Goal: Task Accomplishment & Management: Complete application form

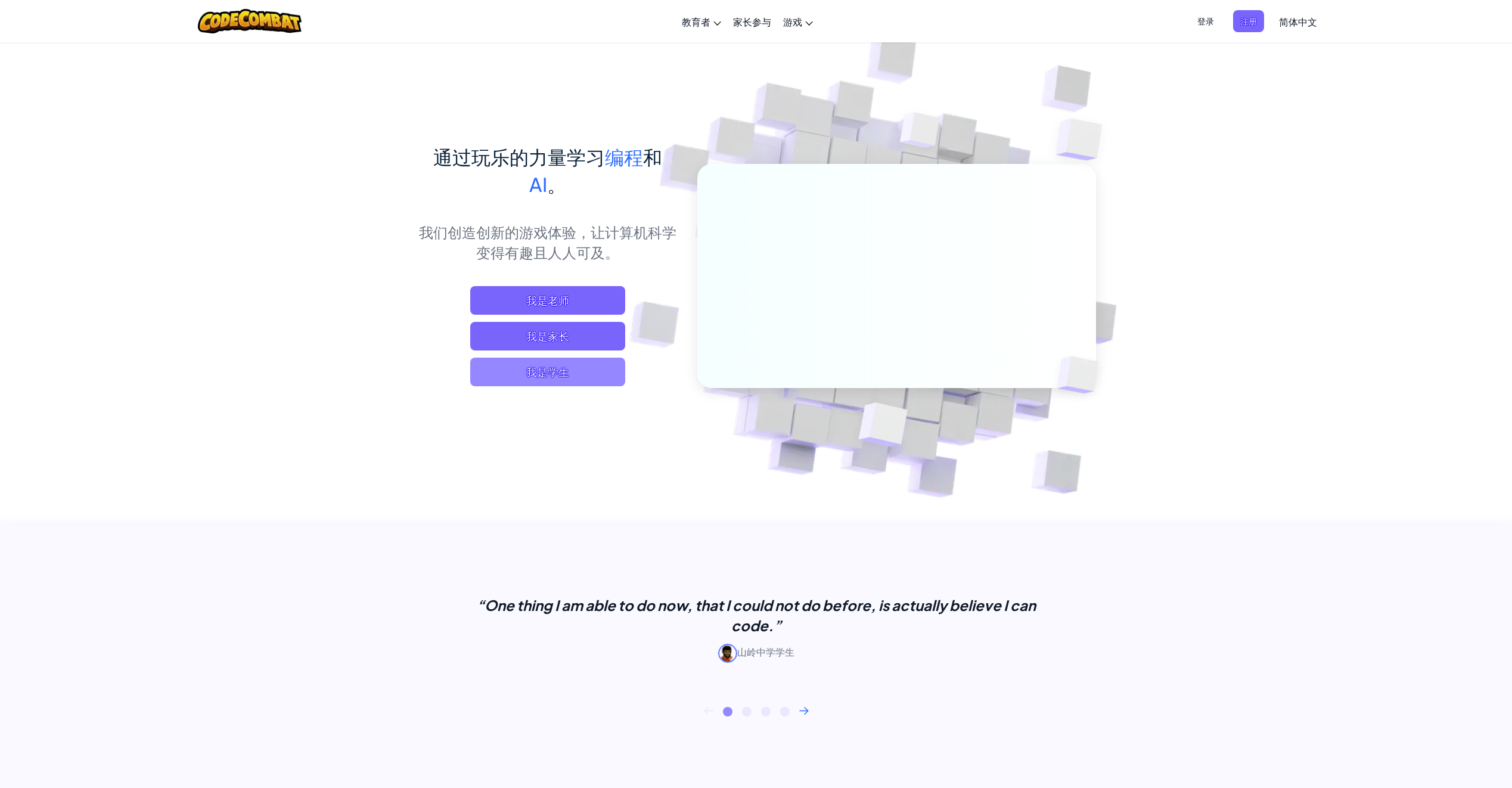
click at [555, 376] on span "我是学生" at bounding box center [547, 372] width 155 height 29
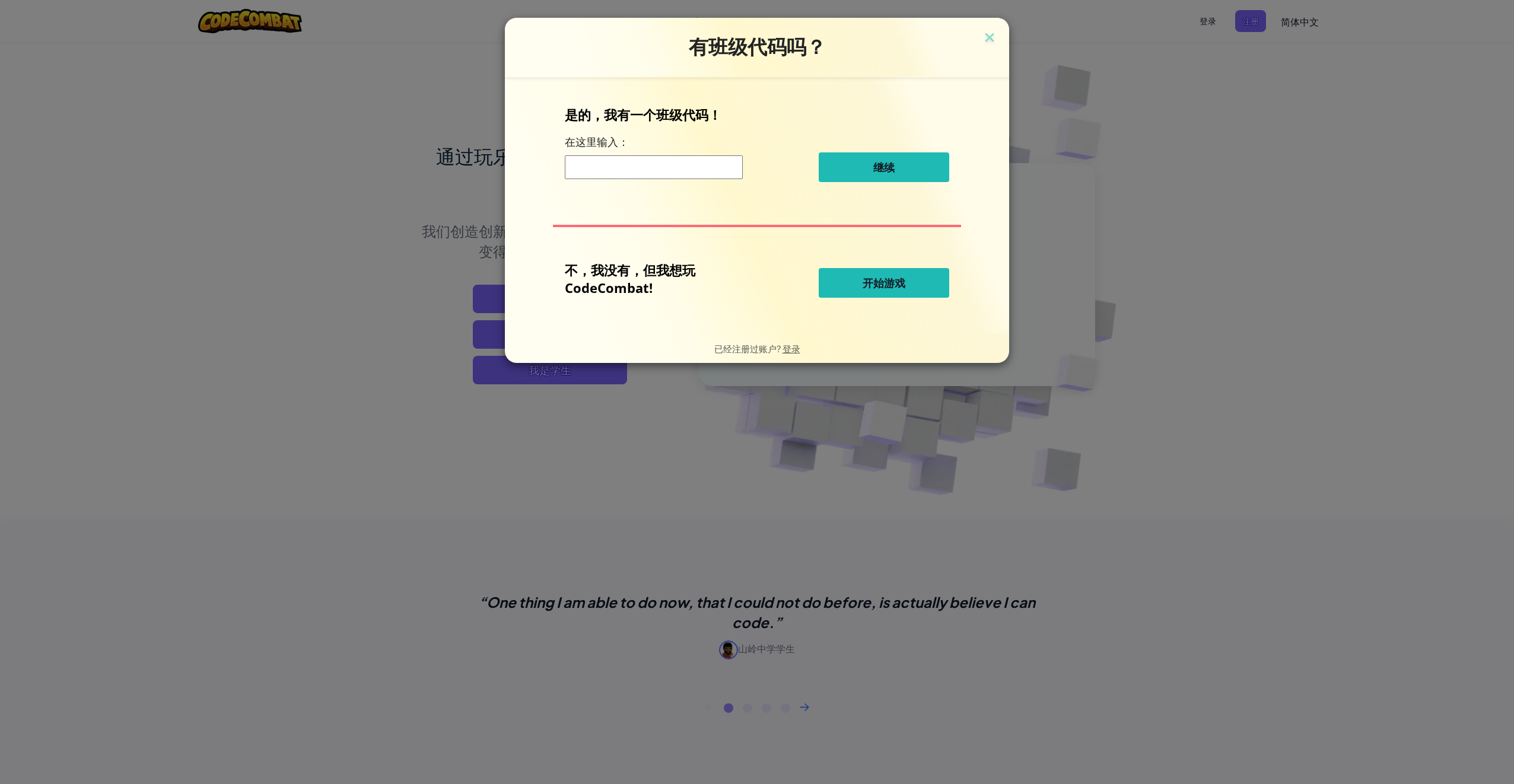
click at [682, 169] on input at bounding box center [653, 167] width 178 height 24
click at [879, 285] on span "开始游戏" at bounding box center [884, 283] width 43 height 14
select select "zh-HANS"
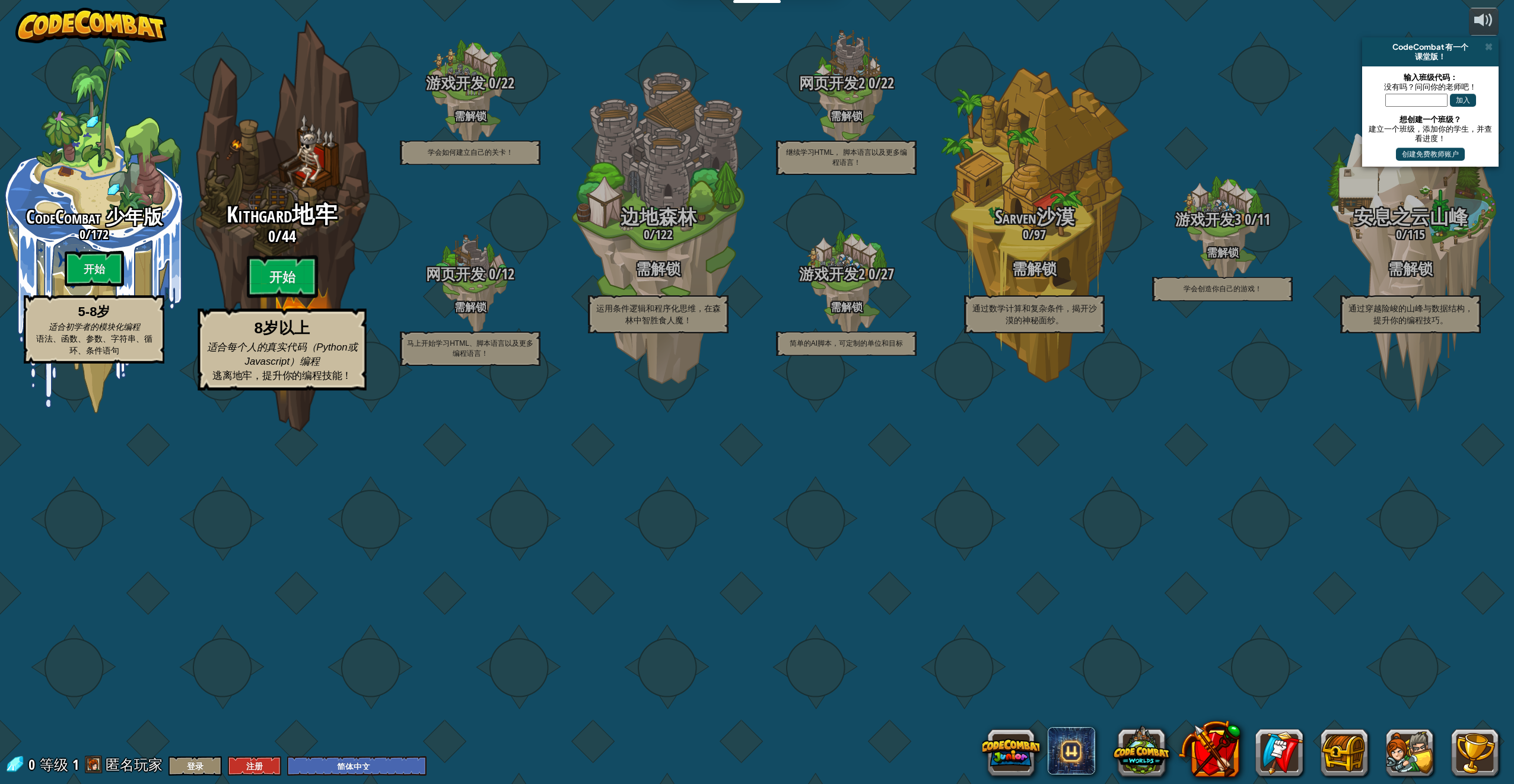
click at [261, 245] on h3 "0 / 44" at bounding box center [281, 236] width 226 height 17
select select "zh-HANS"
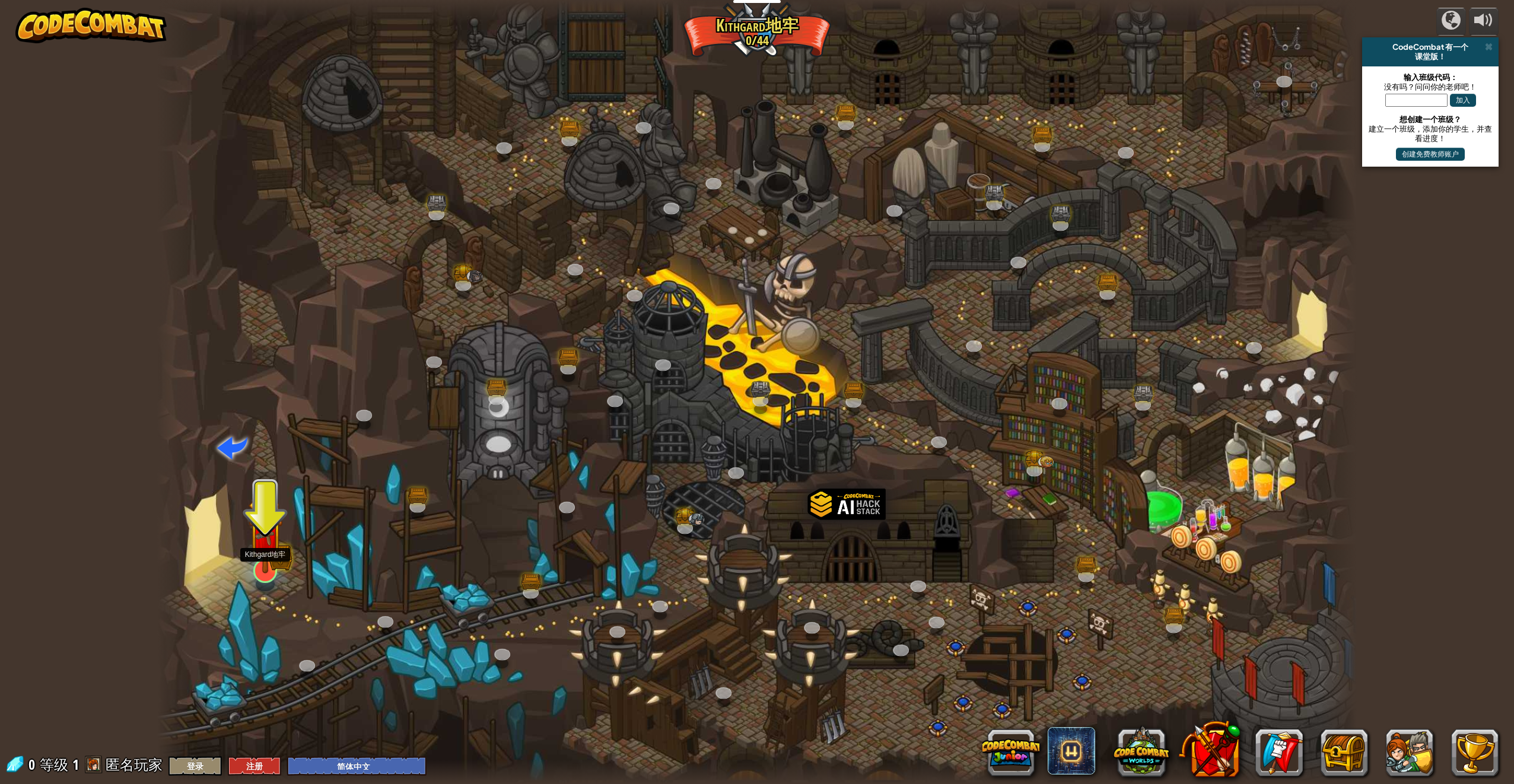
click at [268, 565] on img at bounding box center [265, 536] width 35 height 77
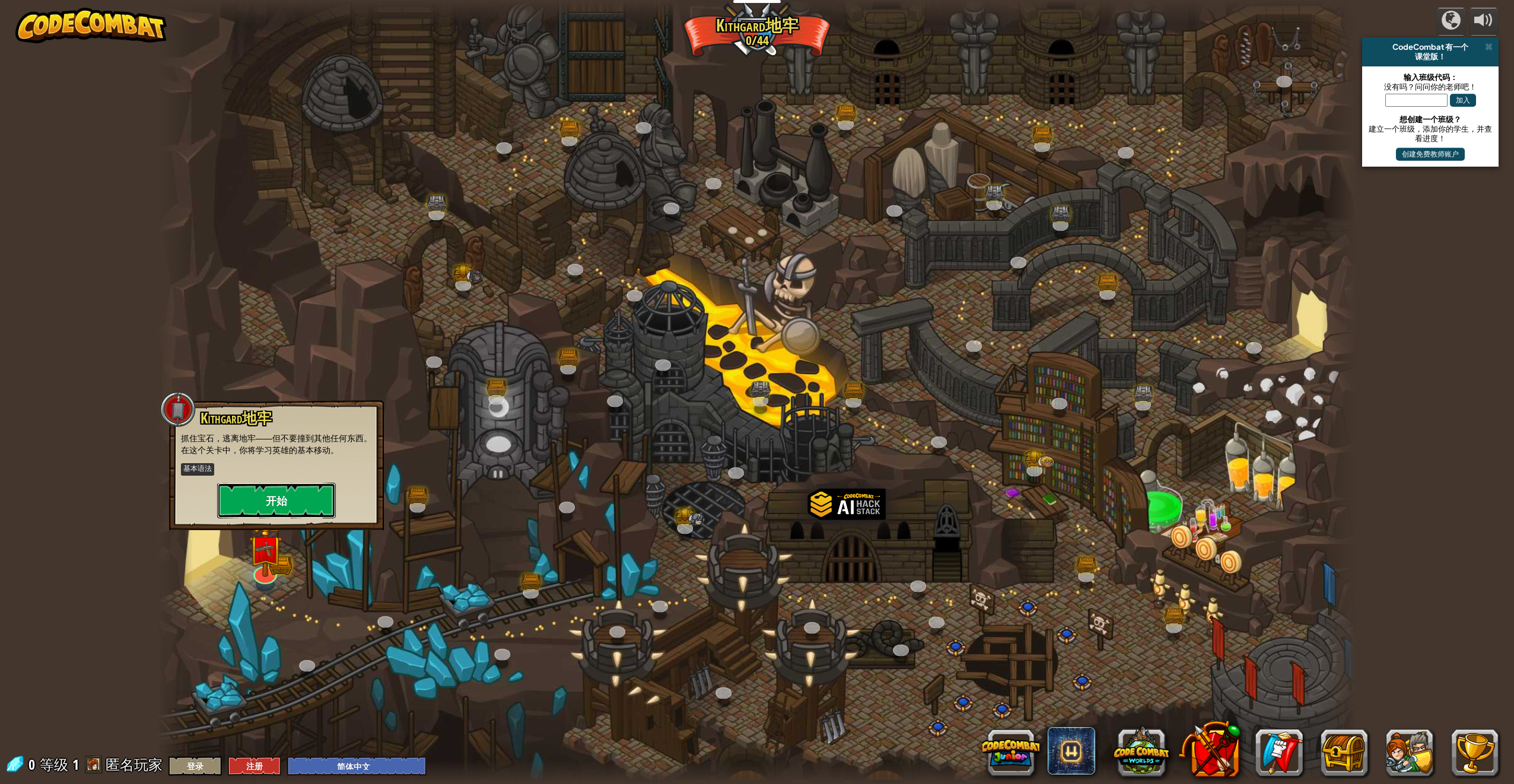
click at [300, 495] on button "开始" at bounding box center [276, 501] width 119 height 36
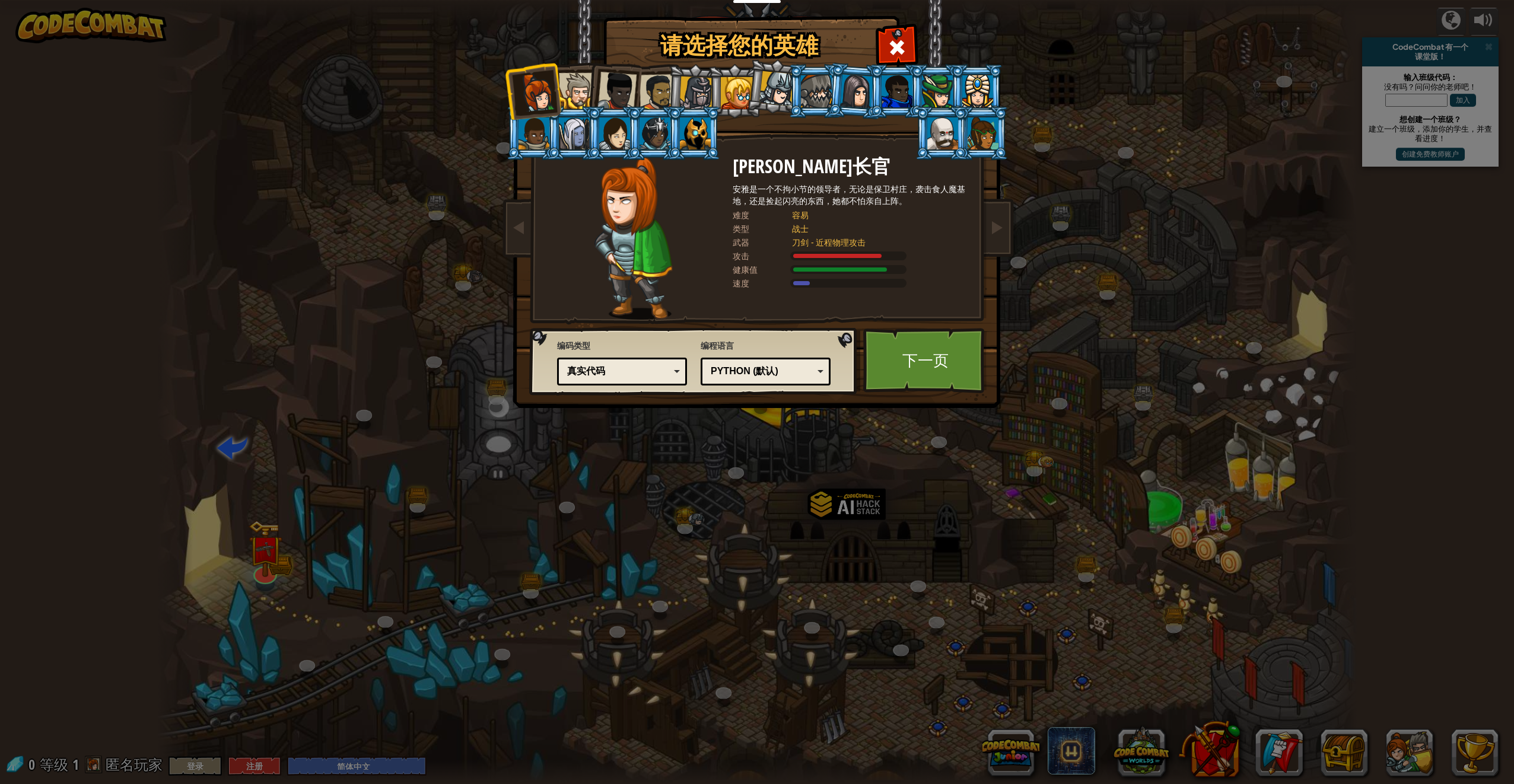
click at [780, 377] on div "Python (默认)" at bounding box center [762, 372] width 103 height 14
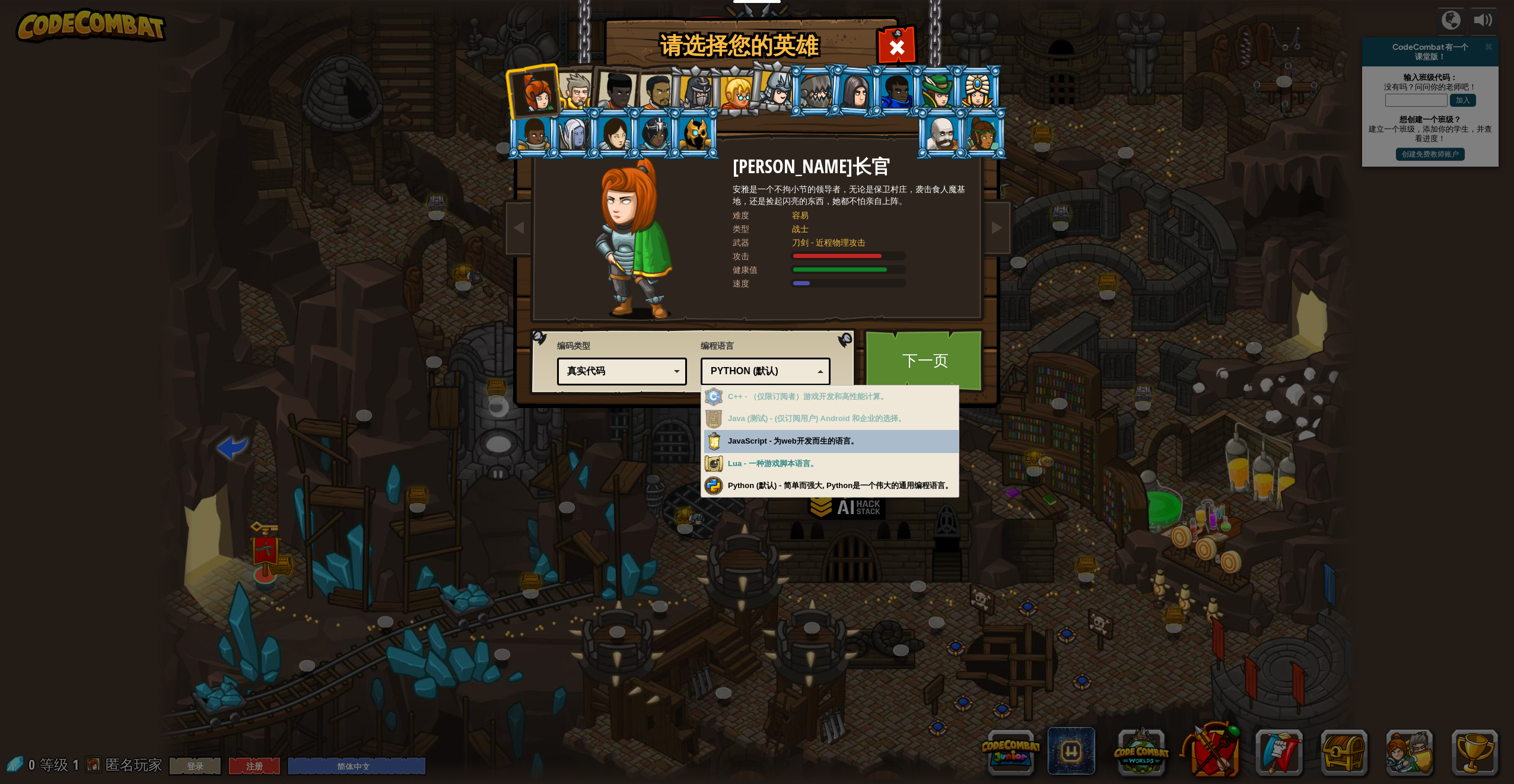
click at [780, 377] on div "Python (默认)" at bounding box center [762, 372] width 103 height 14
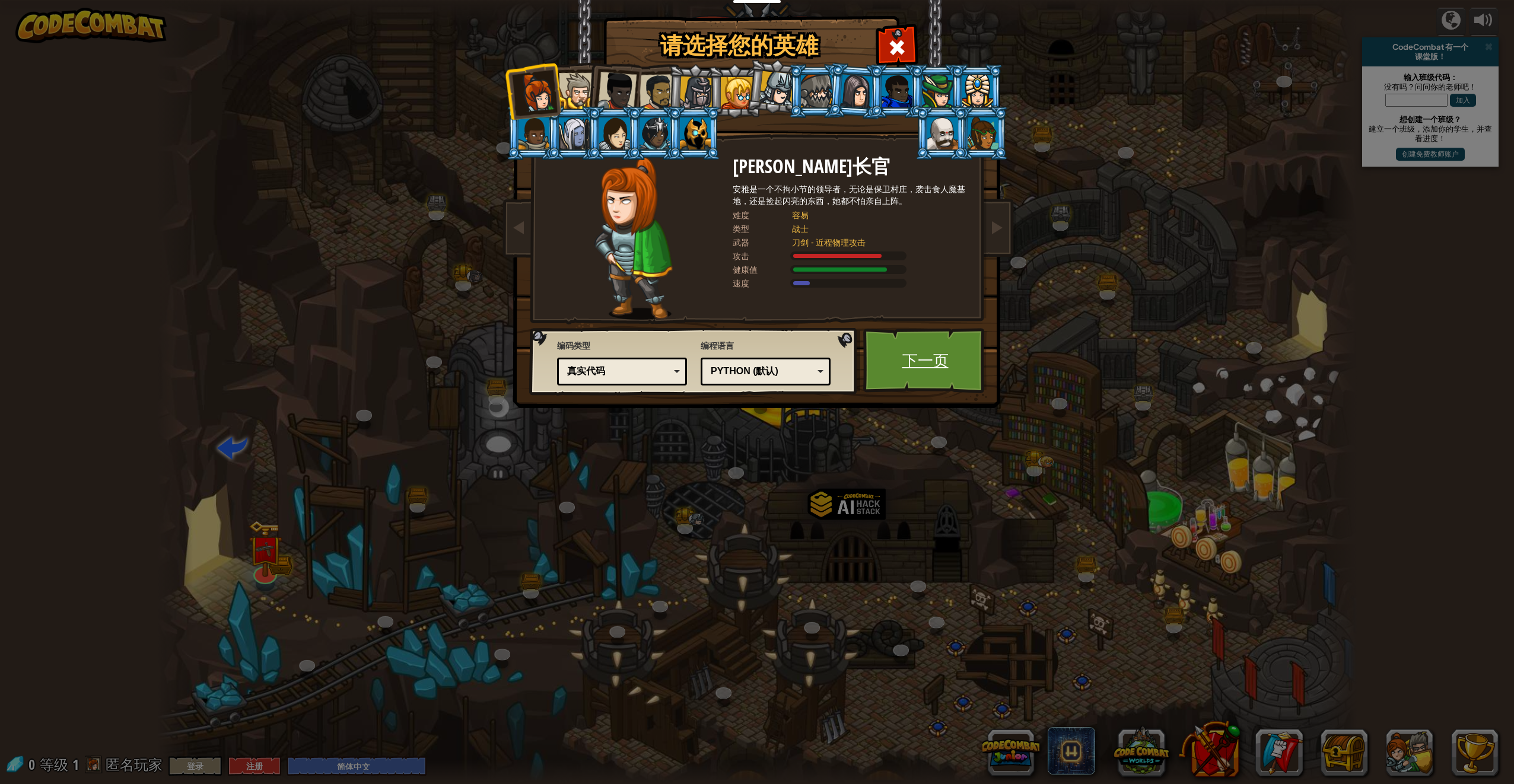
click at [946, 368] on link "下一页" at bounding box center [925, 360] width 124 height 65
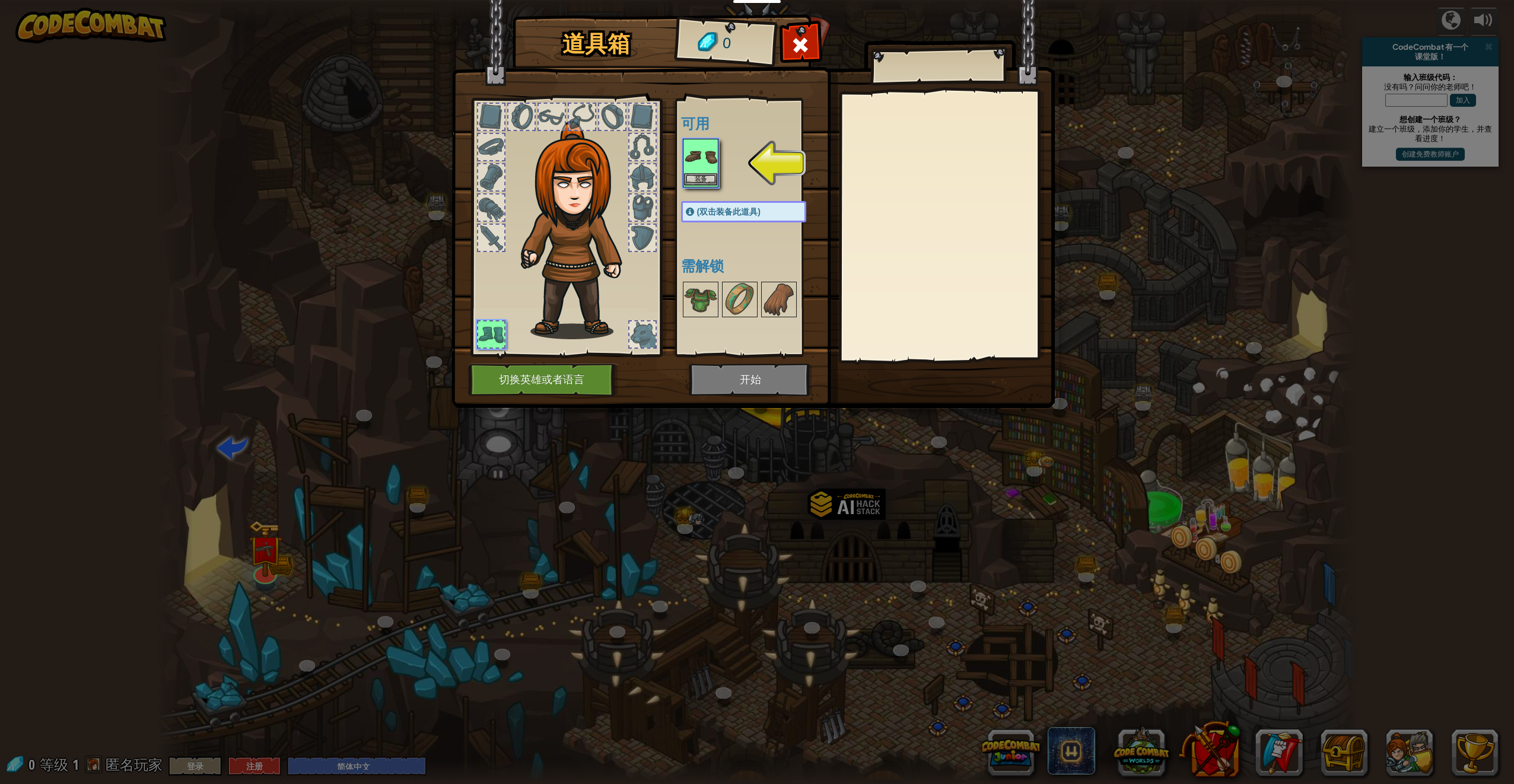
click at [700, 167] on img at bounding box center [701, 156] width 33 height 33
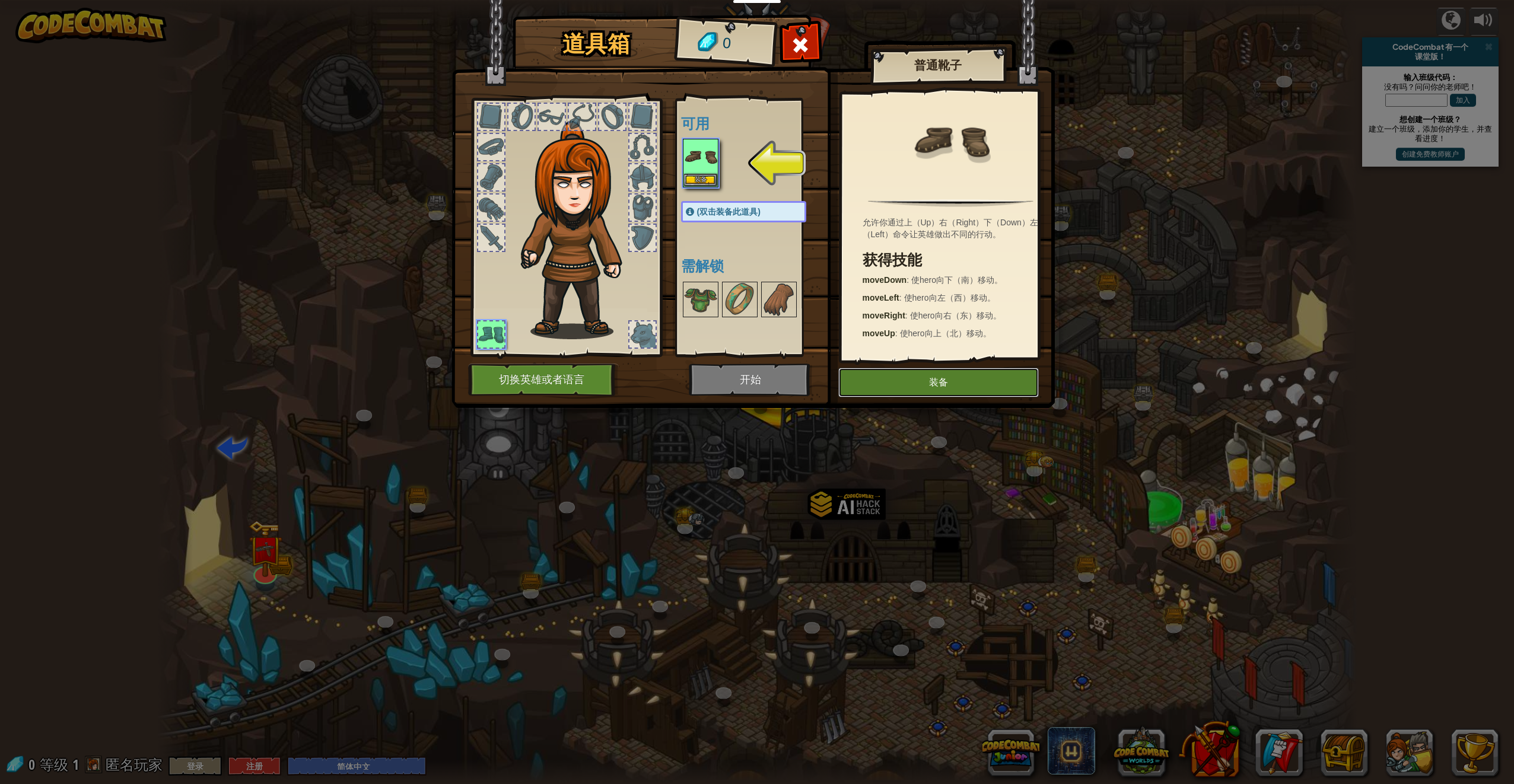
click at [925, 389] on button "装备" at bounding box center [939, 382] width 200 height 29
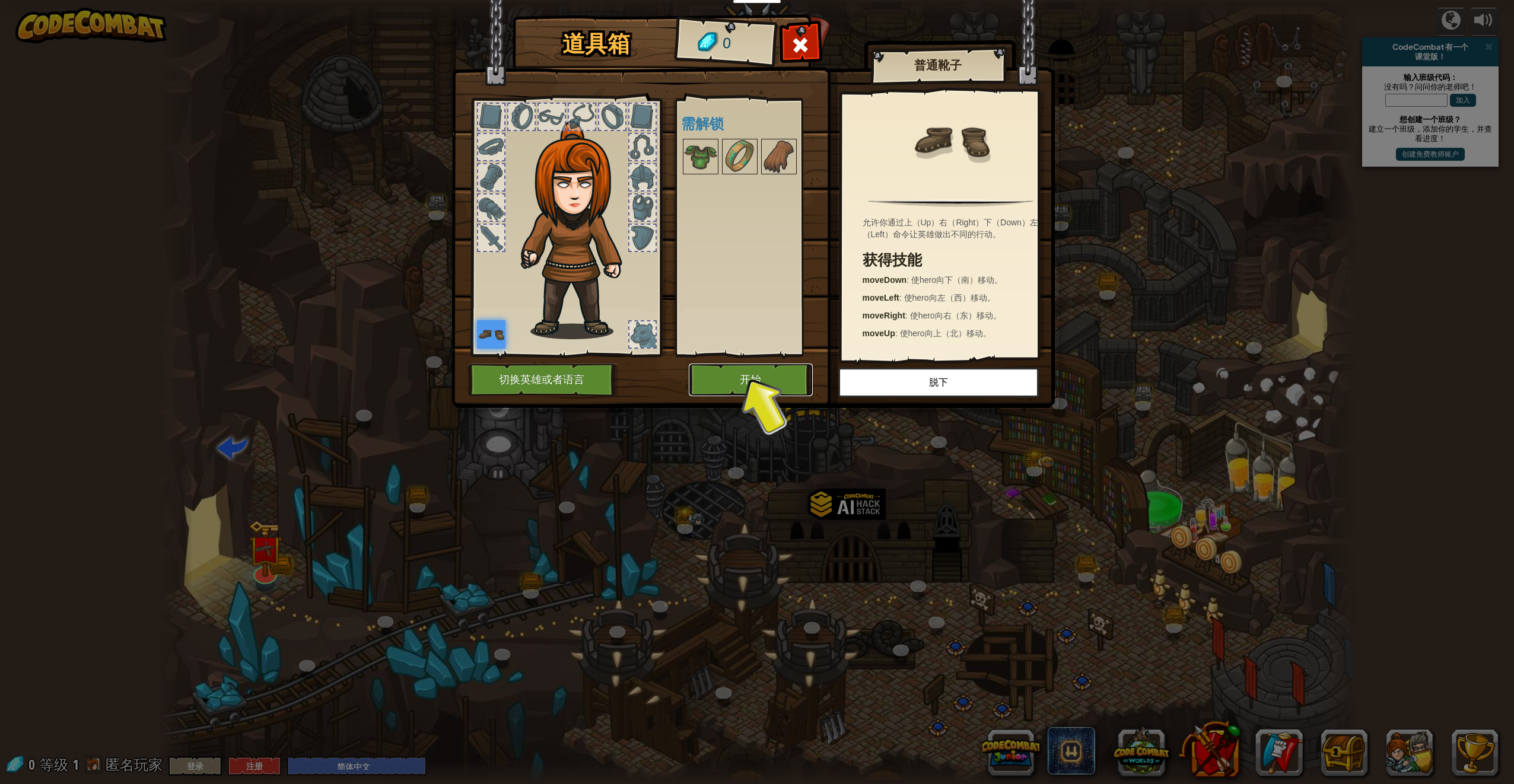
click at [793, 377] on button "开始" at bounding box center [751, 380] width 124 height 33
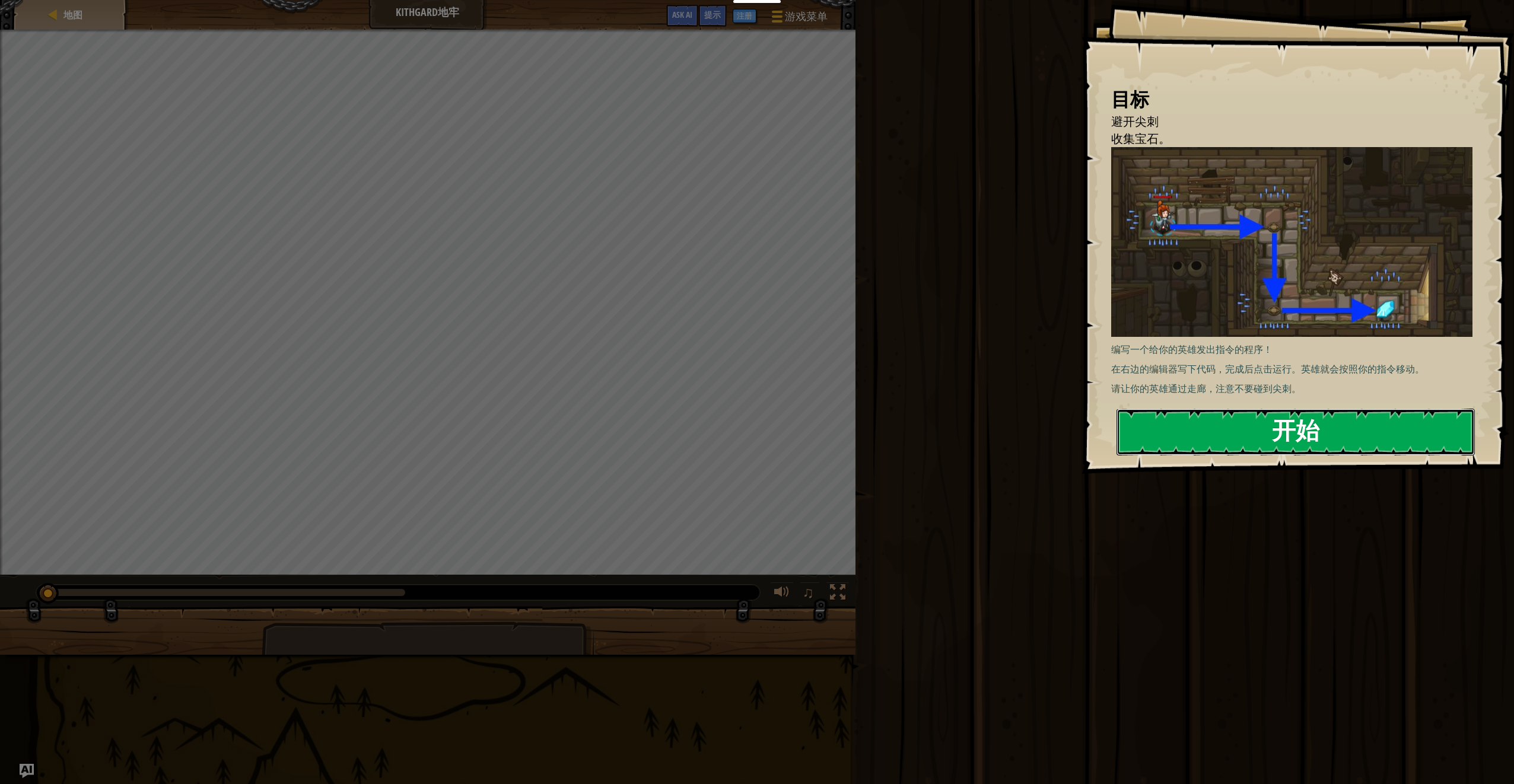
click at [1193, 453] on button "开始" at bounding box center [1296, 432] width 358 height 47
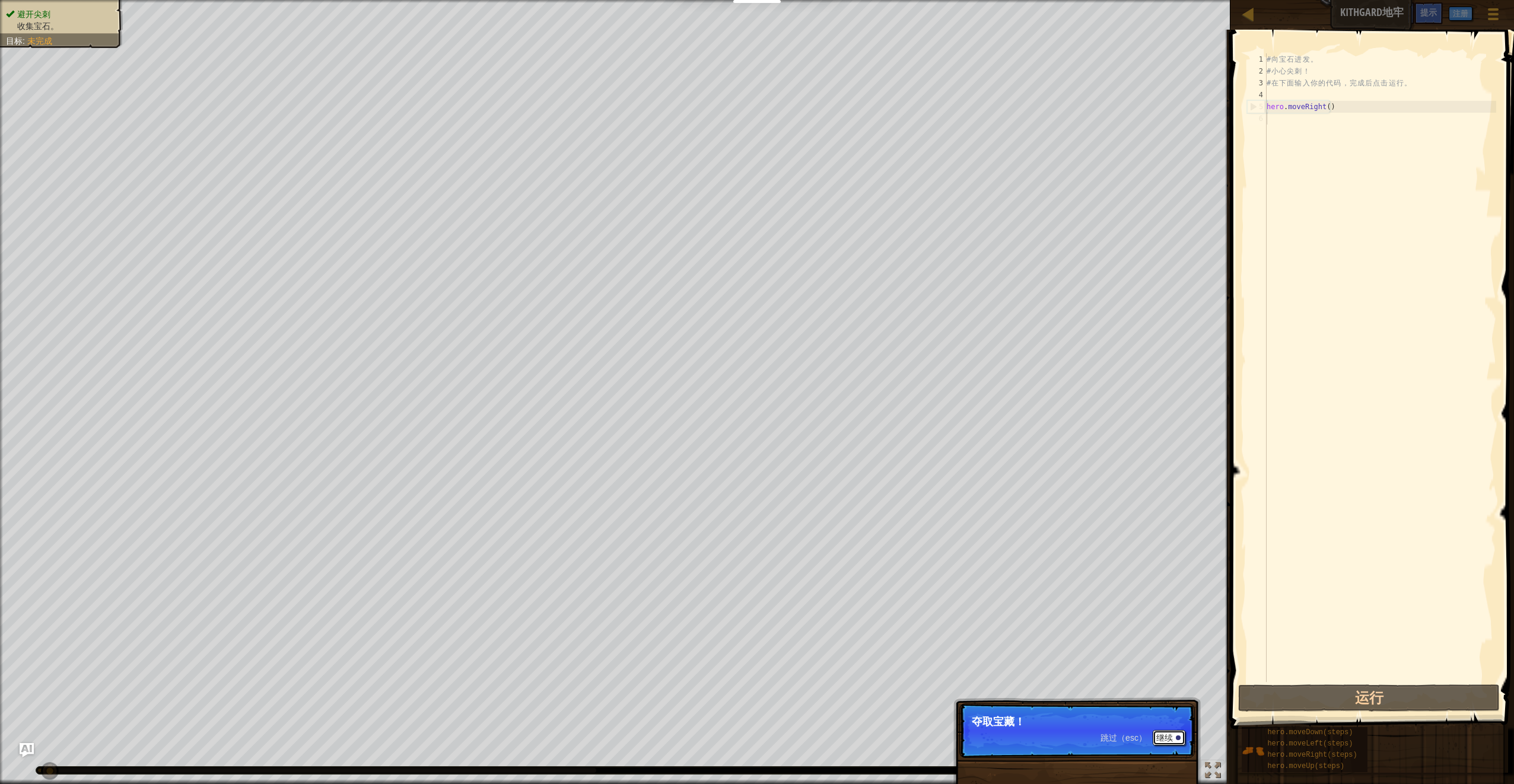
click at [1165, 737] on button "继续" at bounding box center [1169, 737] width 33 height 15
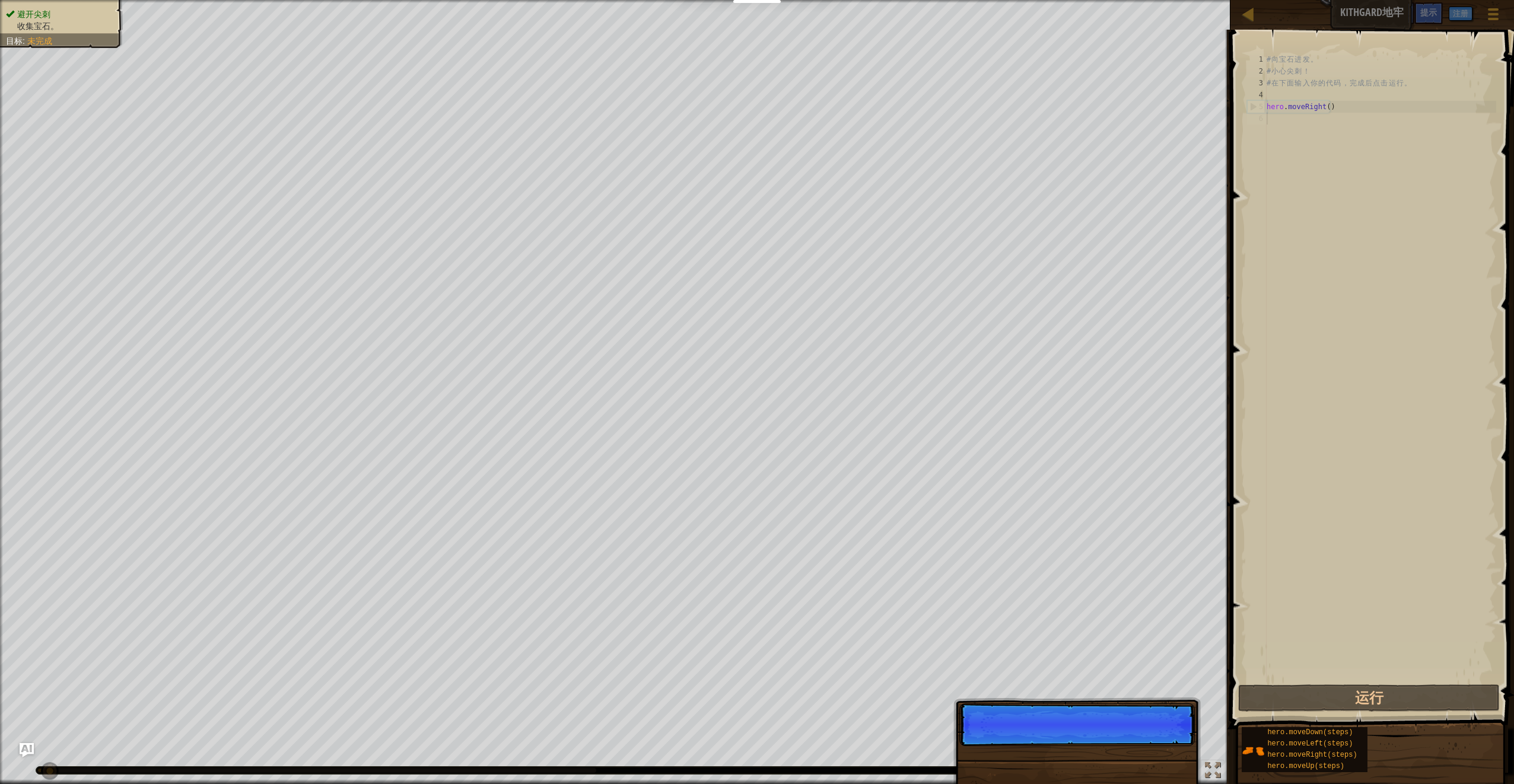
scroll to position [5, 0]
click at [1163, 737] on button "继续" at bounding box center [1169, 737] width 33 height 15
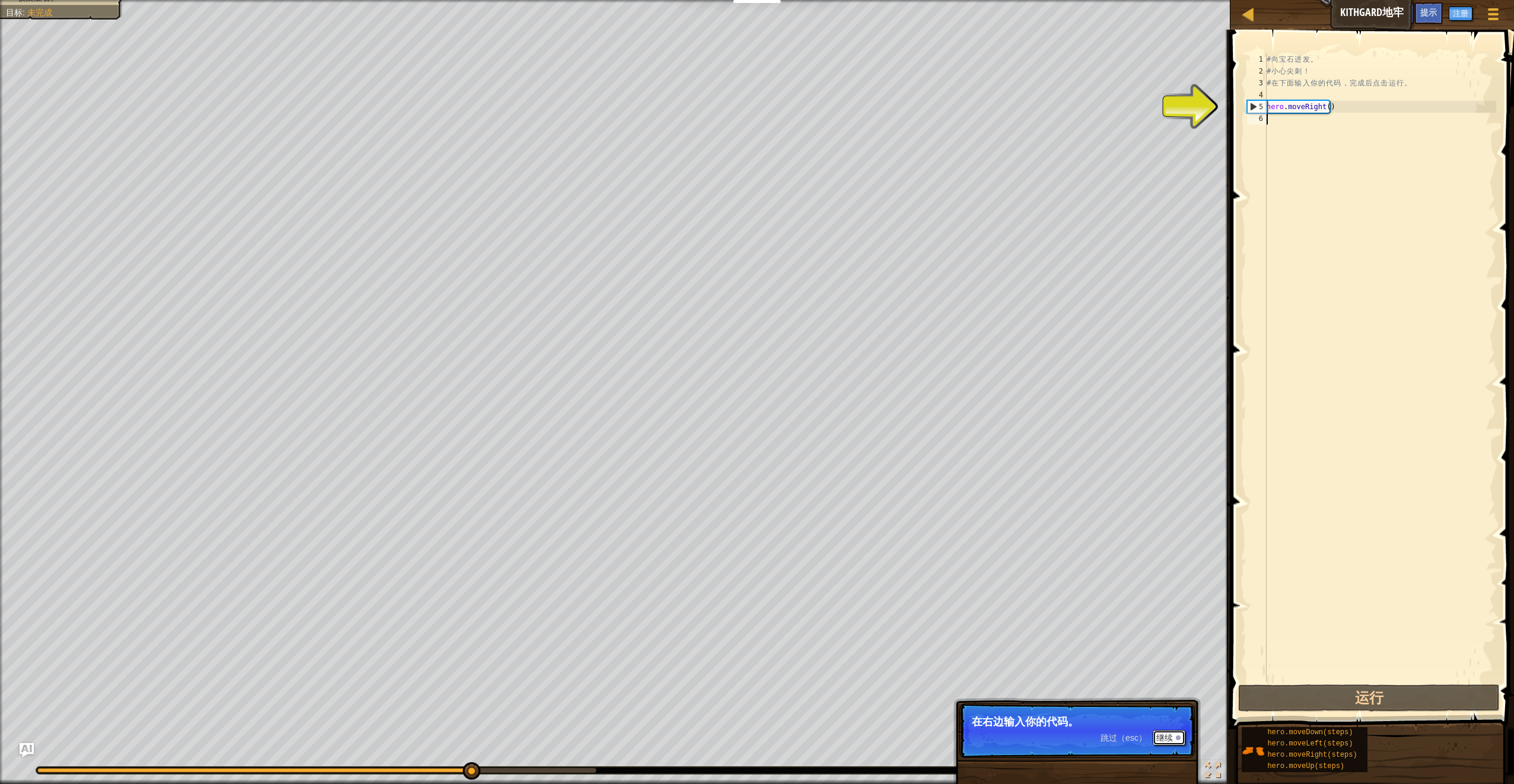
click at [1167, 742] on button "继续" at bounding box center [1169, 737] width 33 height 15
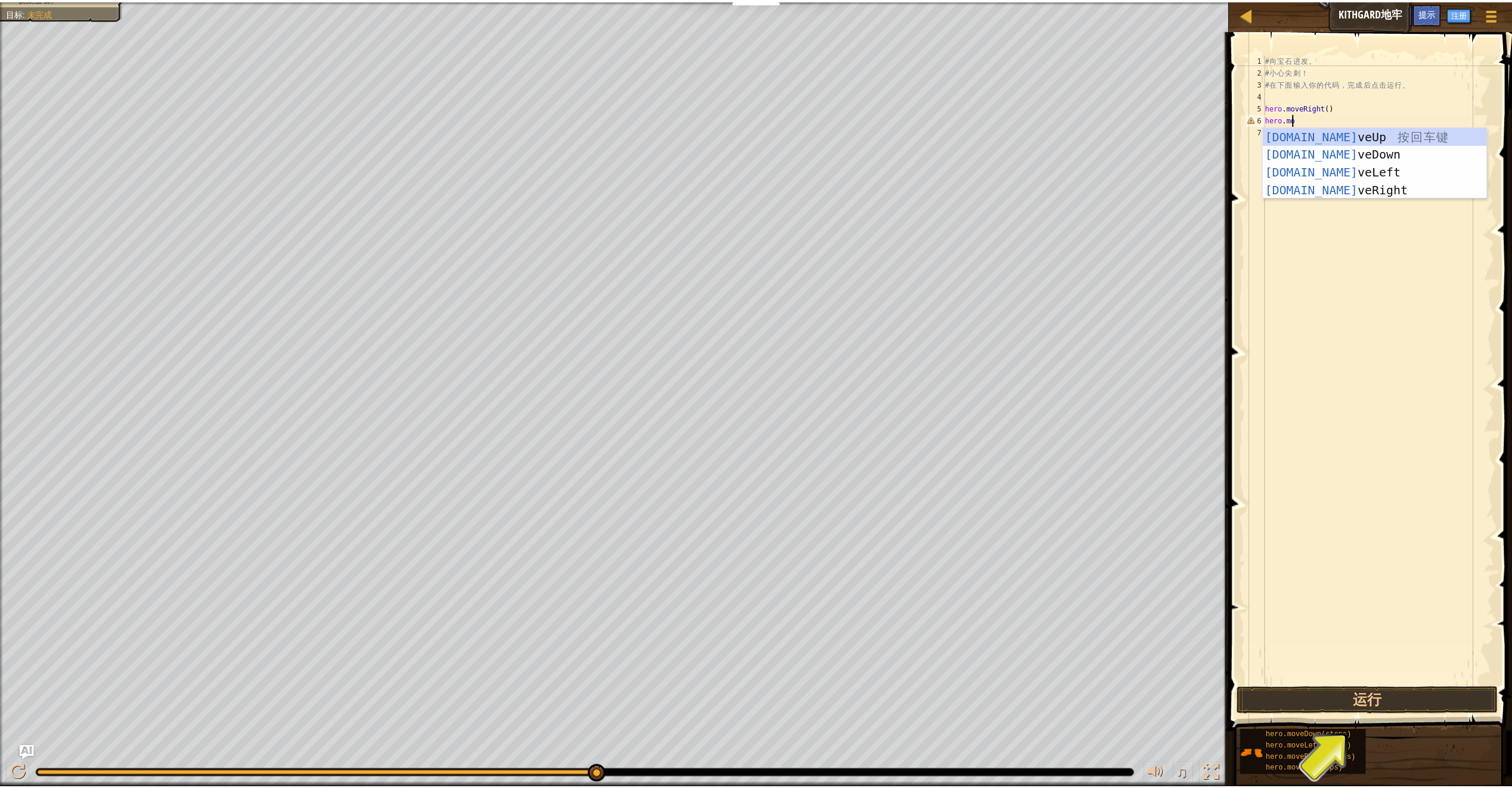
scroll to position [6, 2]
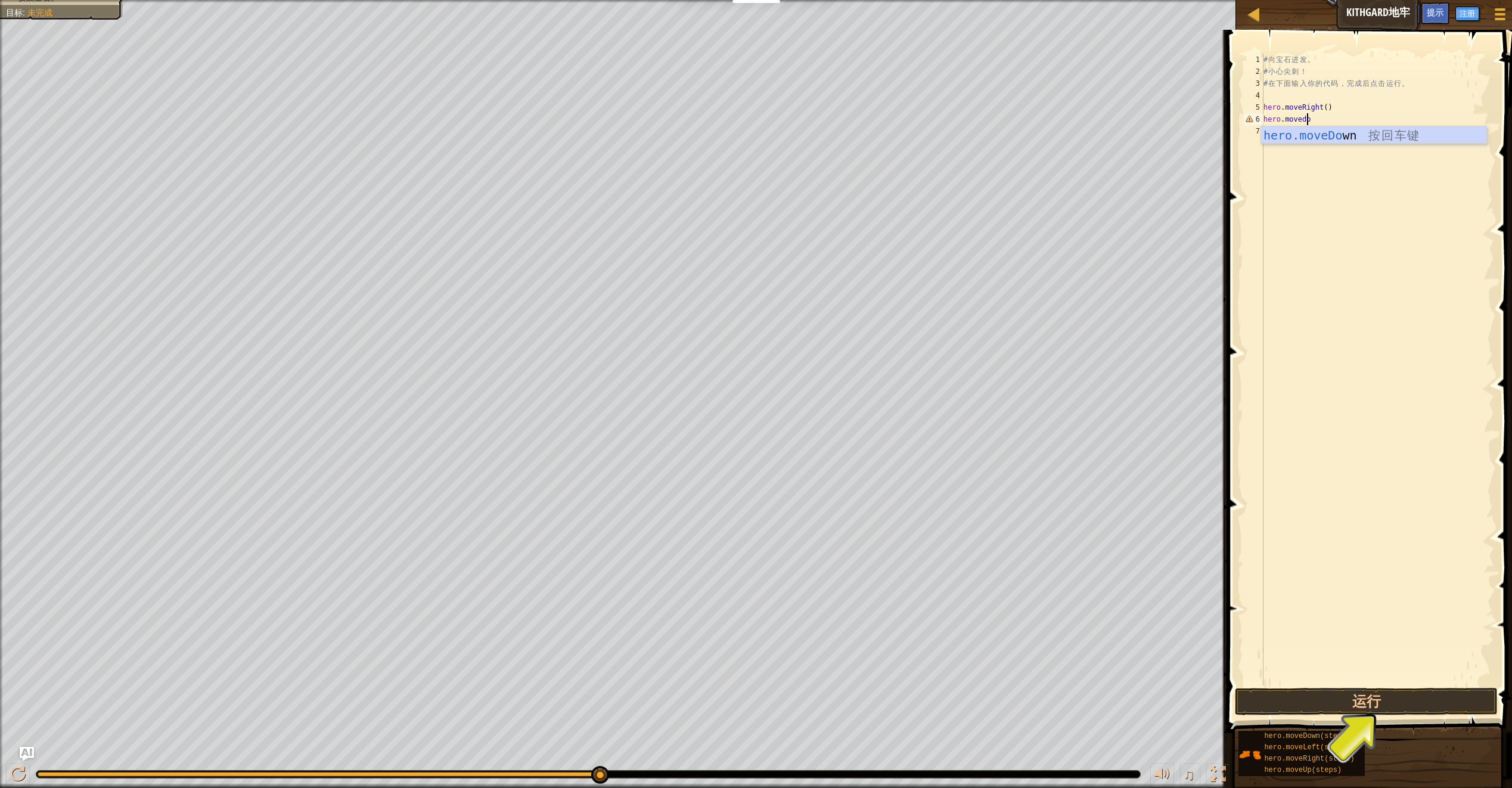
type textarea "hero.movedown"
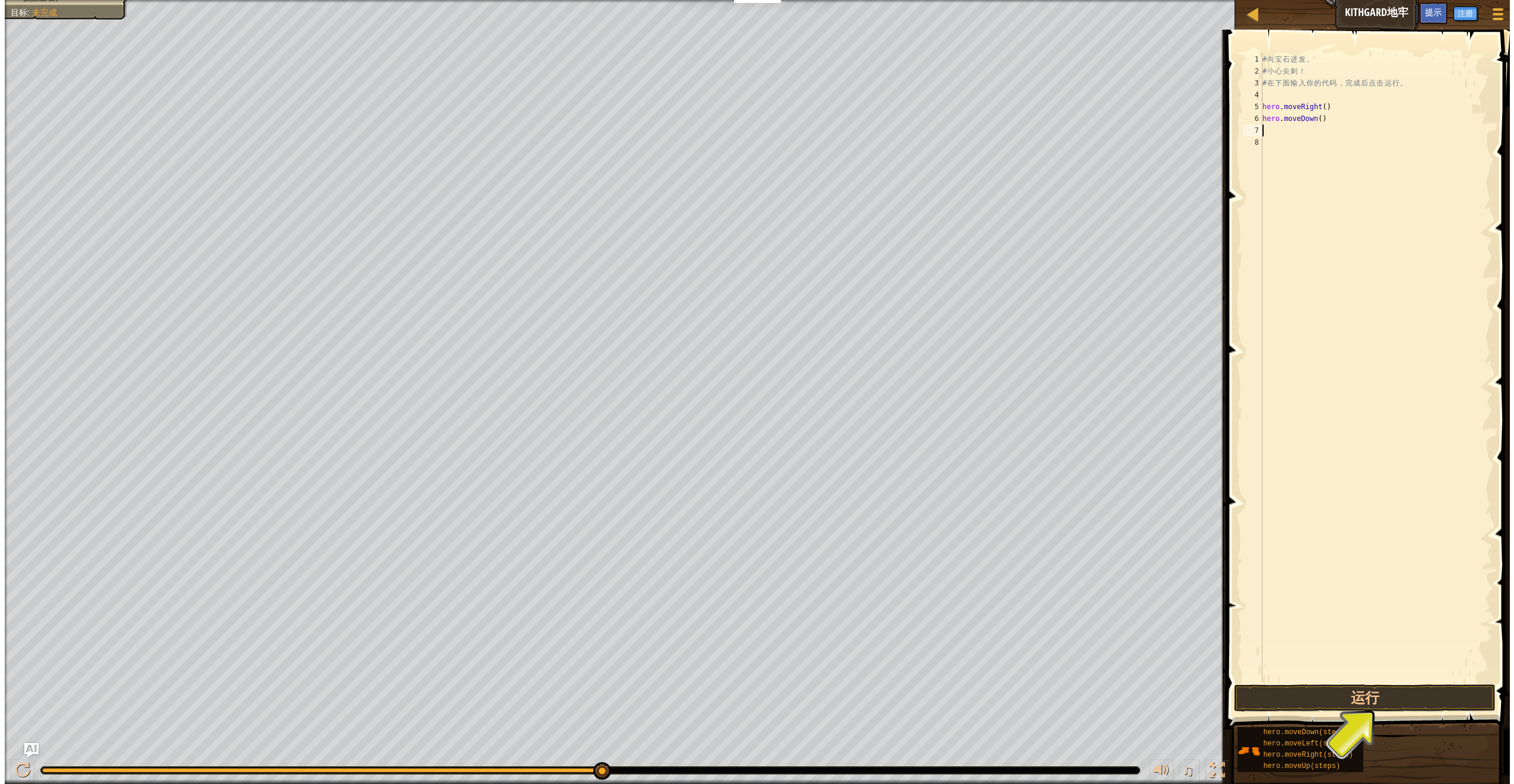
scroll to position [5, 0]
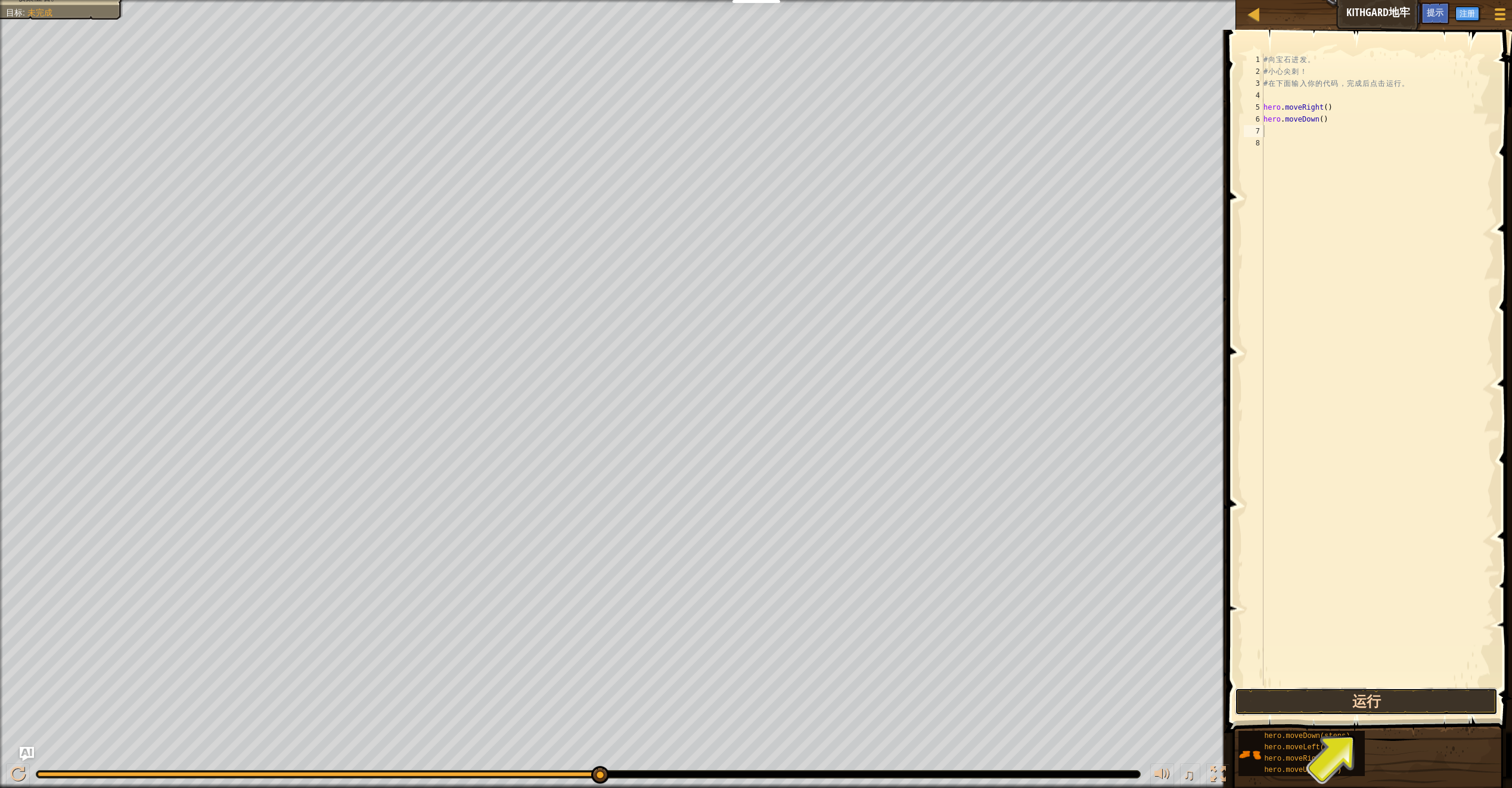
click at [1398, 707] on button "运行" at bounding box center [1366, 702] width 262 height 28
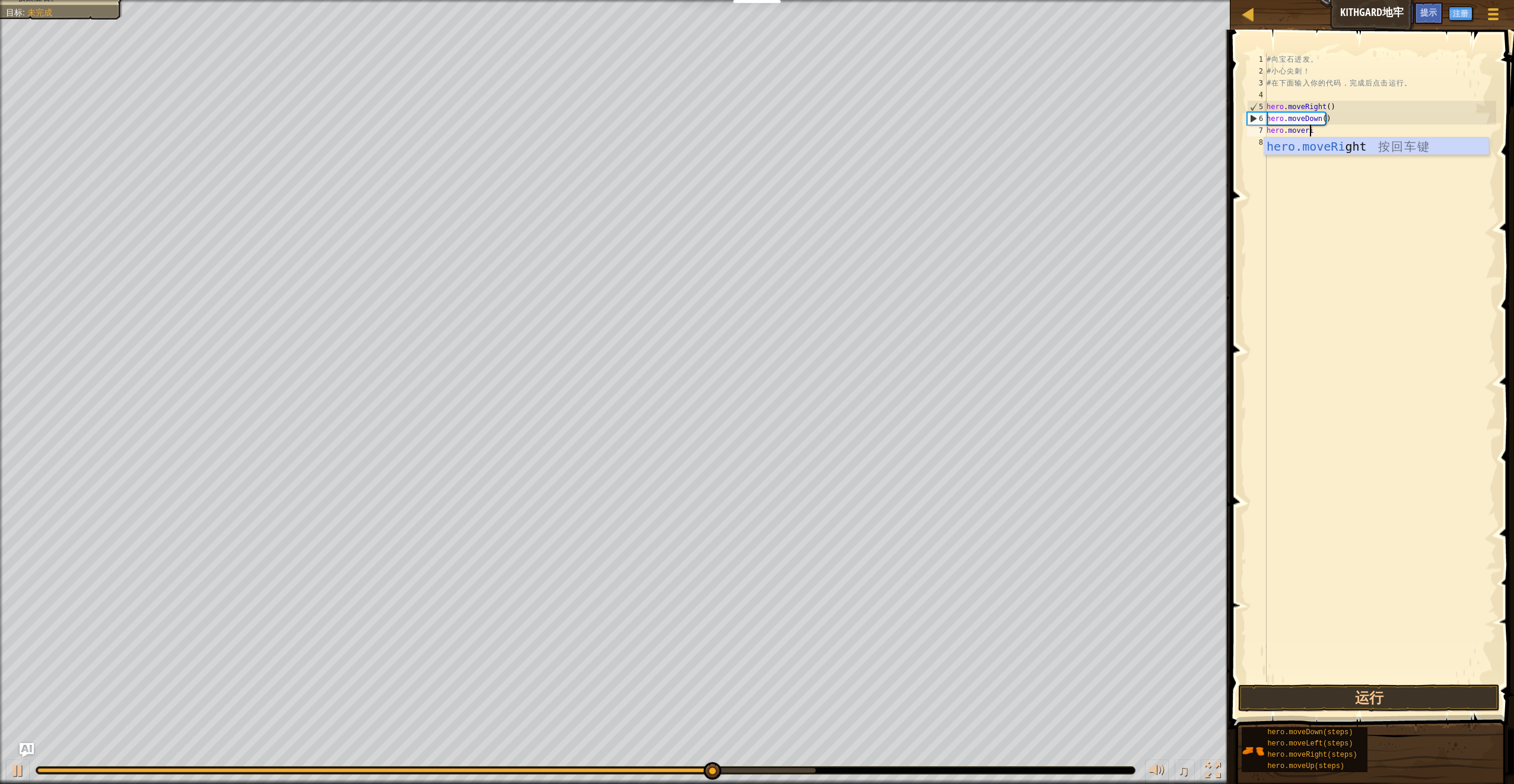
scroll to position [5, 3]
type textarea "hero.moveright"
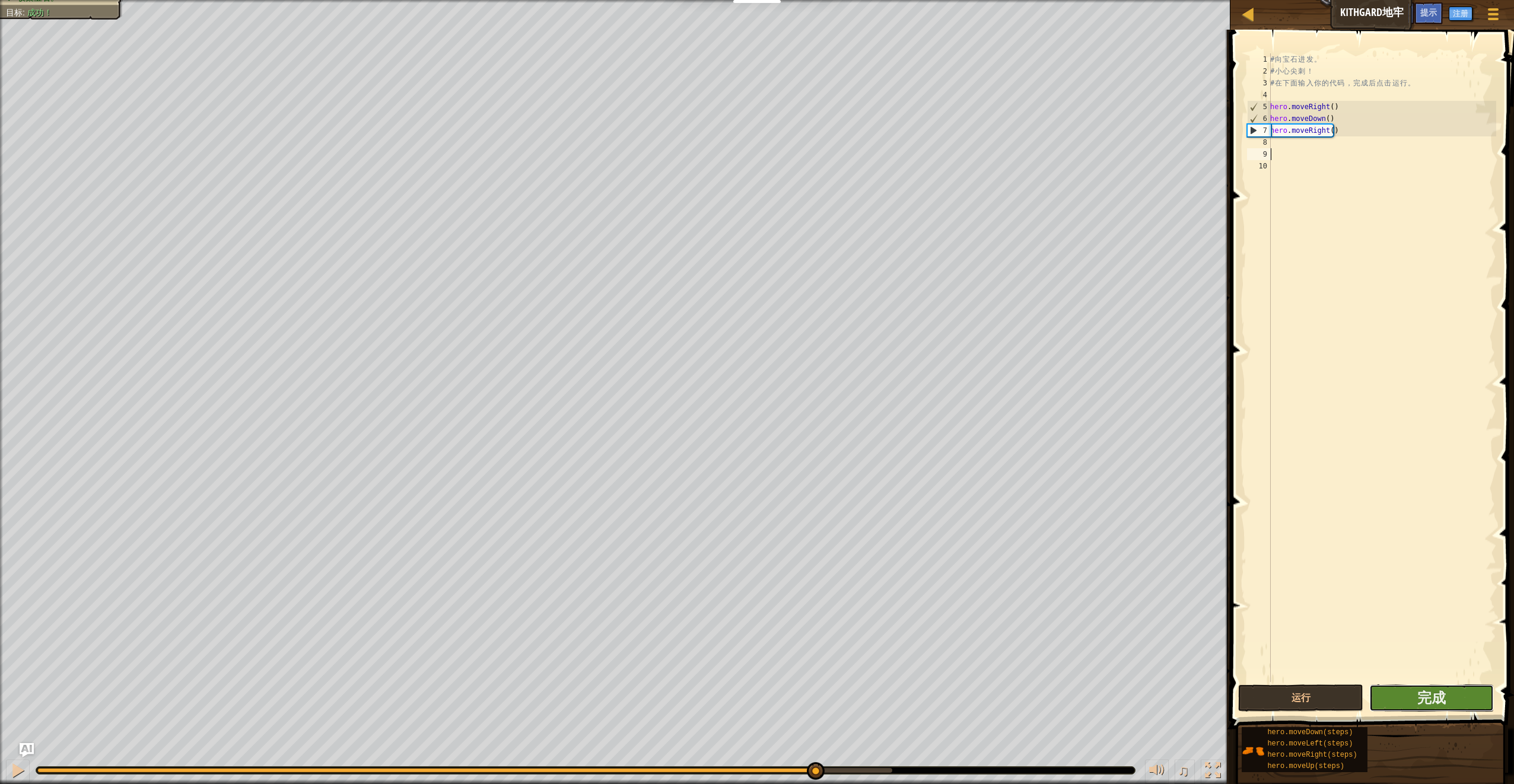
click at [1414, 702] on button "完成" at bounding box center [1432, 698] width 125 height 27
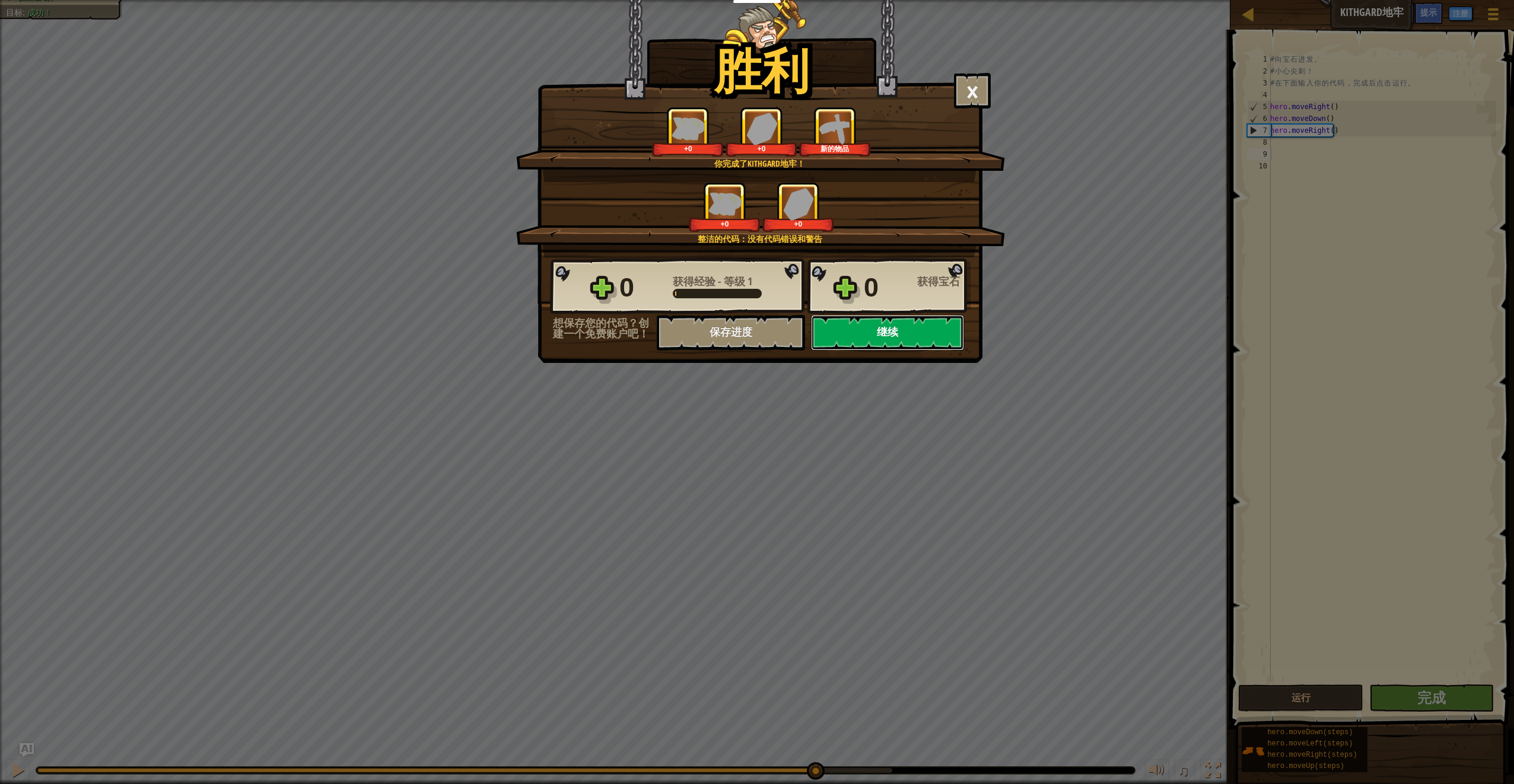
click at [891, 335] on button "继续" at bounding box center [887, 333] width 153 height 36
select select "zh-HANS"
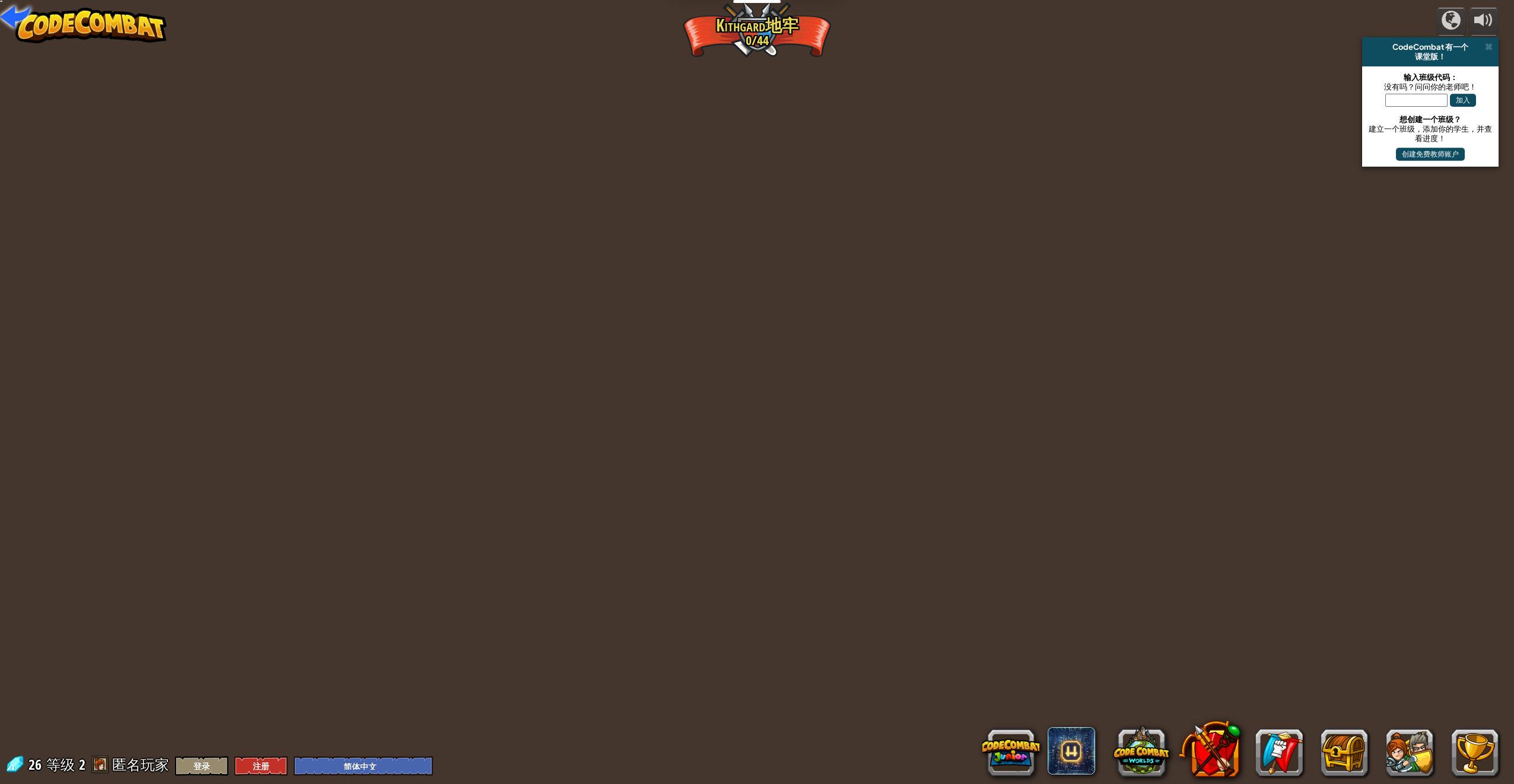
select select "zh-HANS"
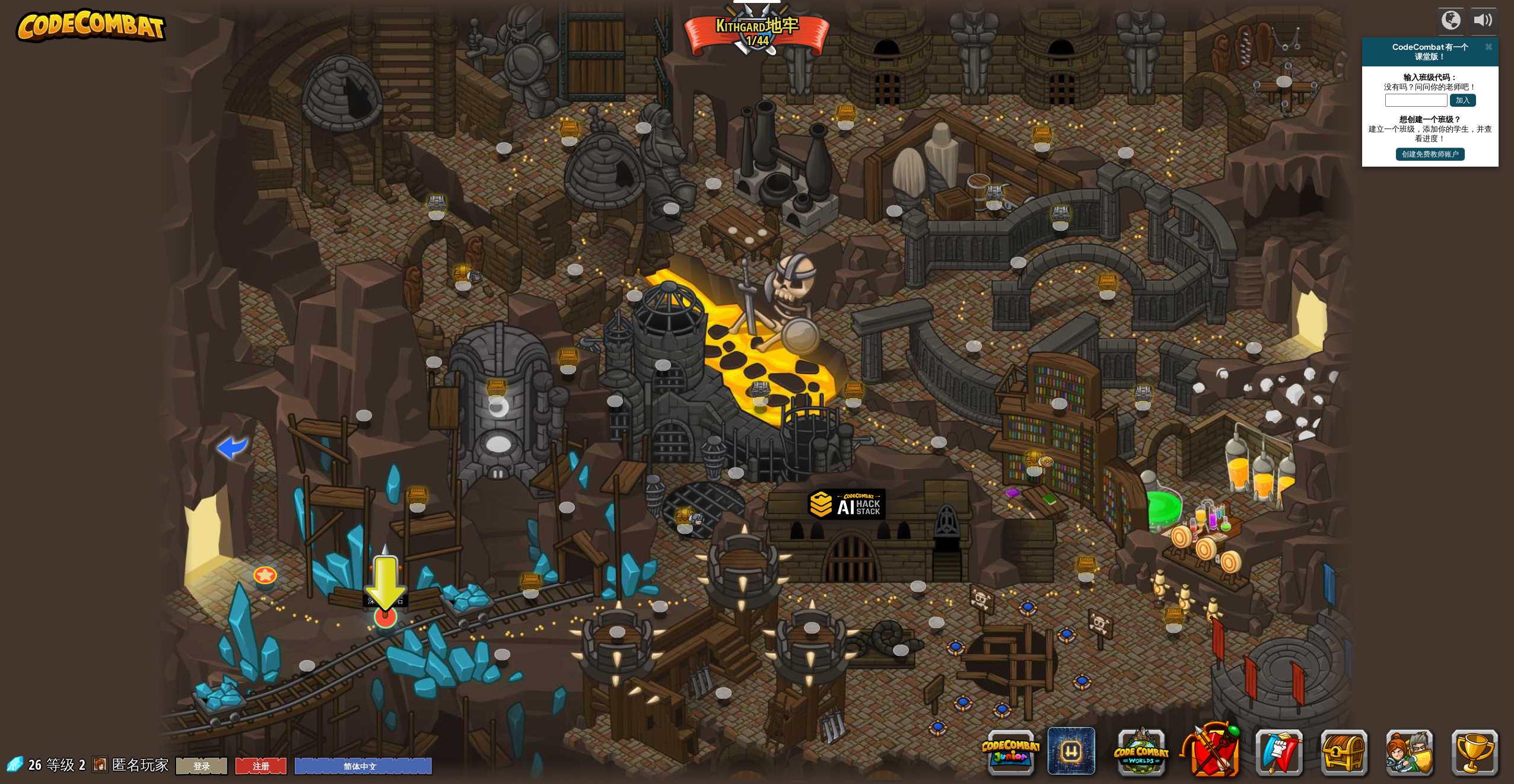
click at [397, 614] on img at bounding box center [386, 580] width 35 height 80
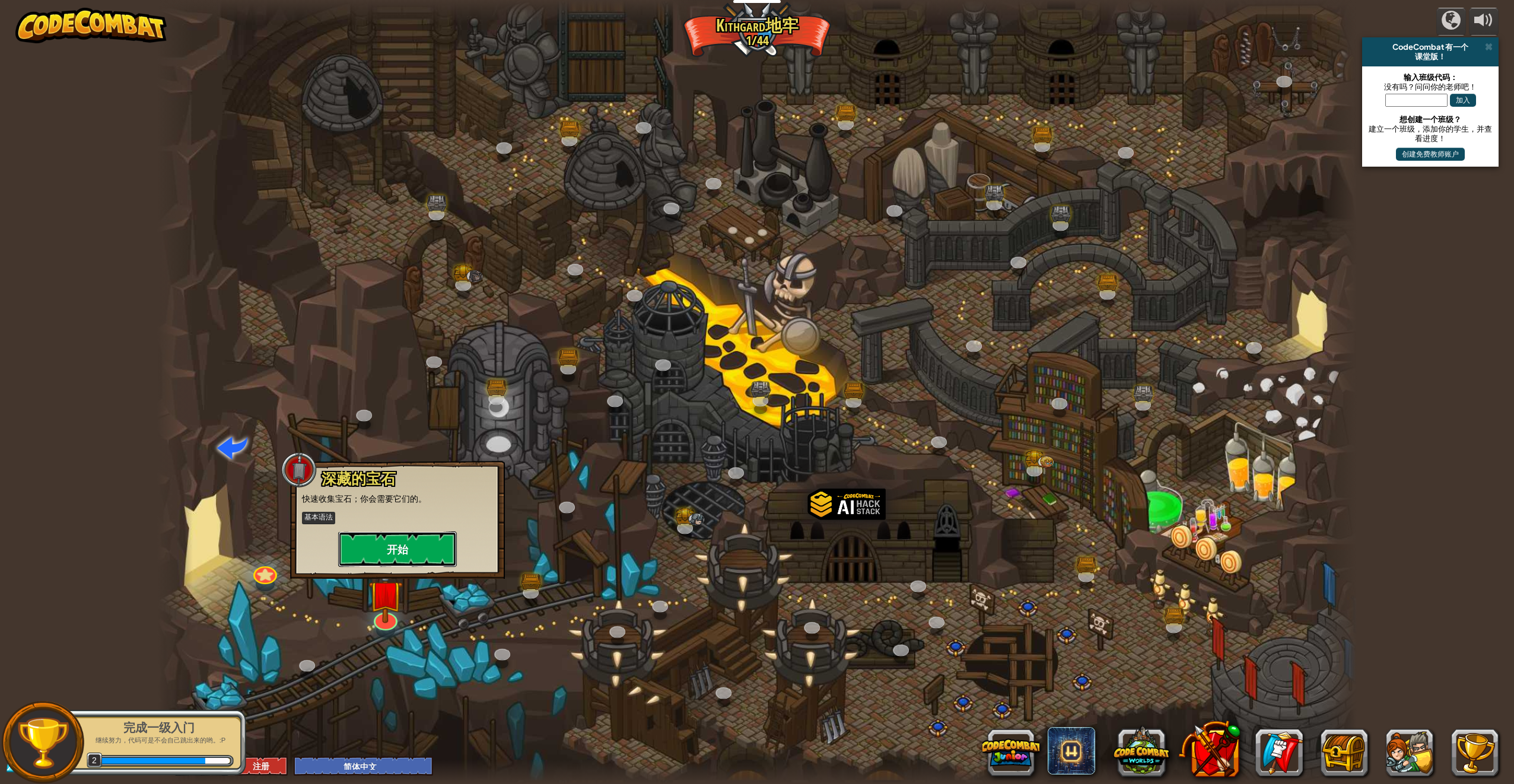
click at [436, 547] on button "开始" at bounding box center [397, 549] width 119 height 36
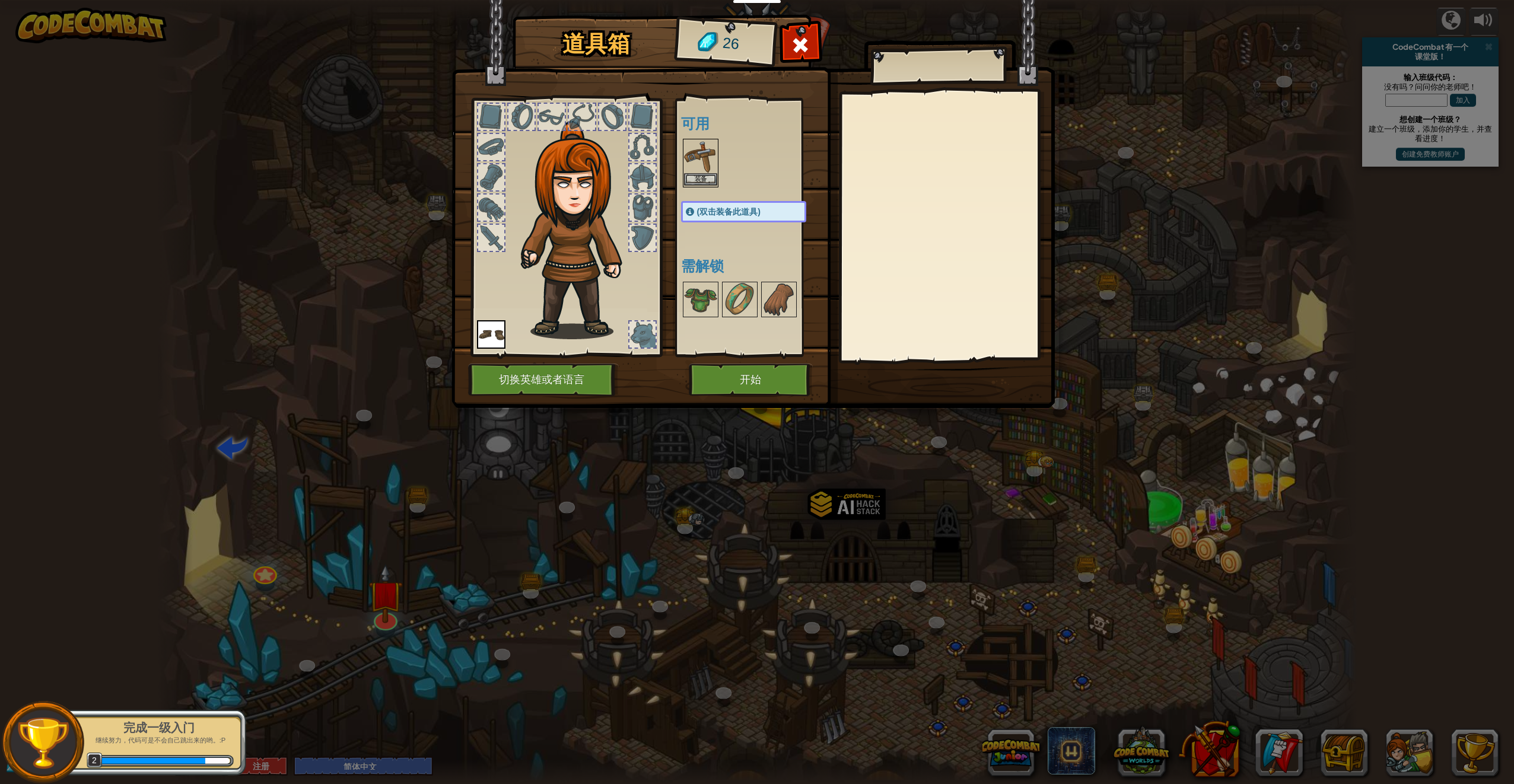
click at [696, 164] on img at bounding box center [701, 156] width 33 height 33
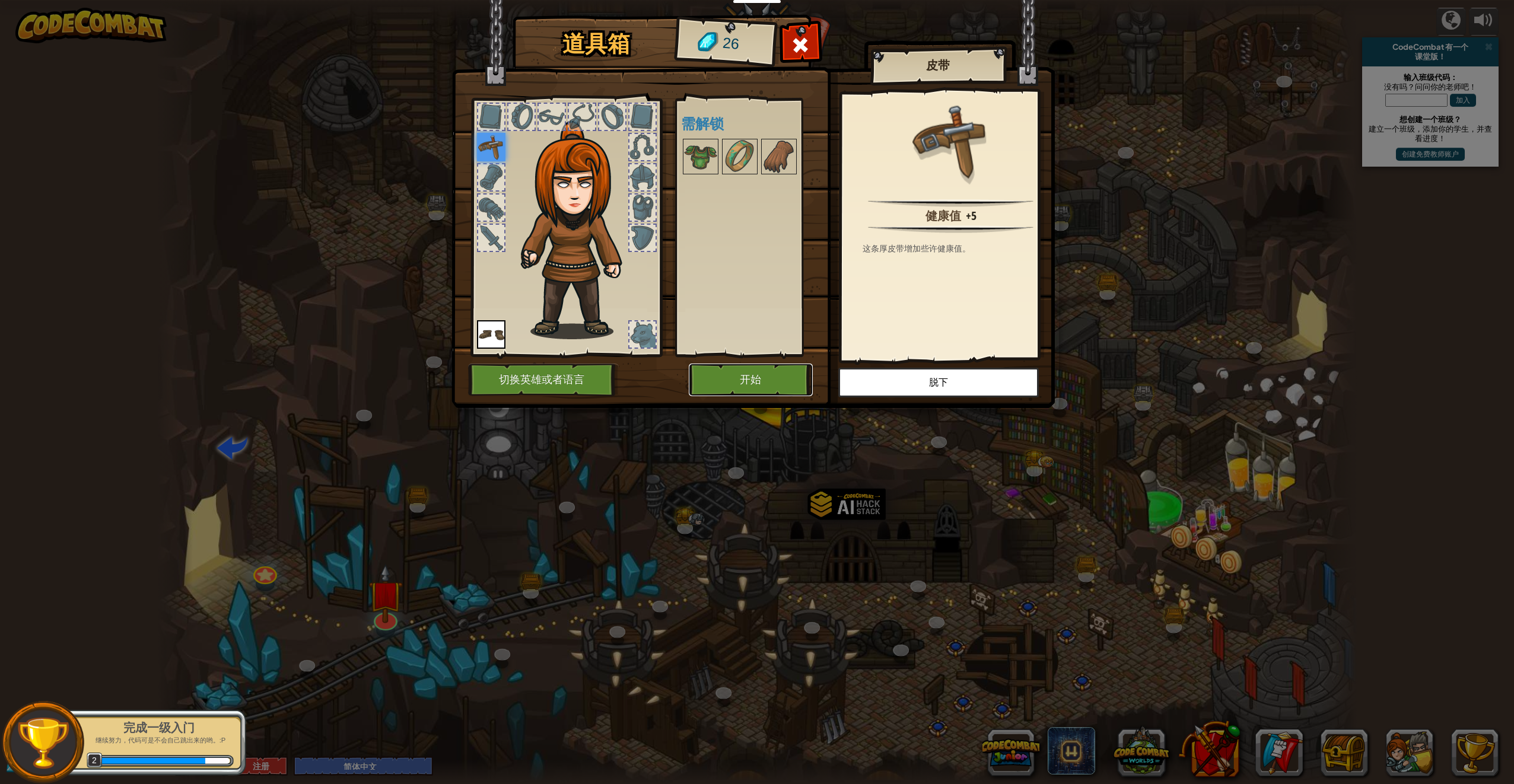
click at [778, 386] on button "开始" at bounding box center [751, 380] width 124 height 33
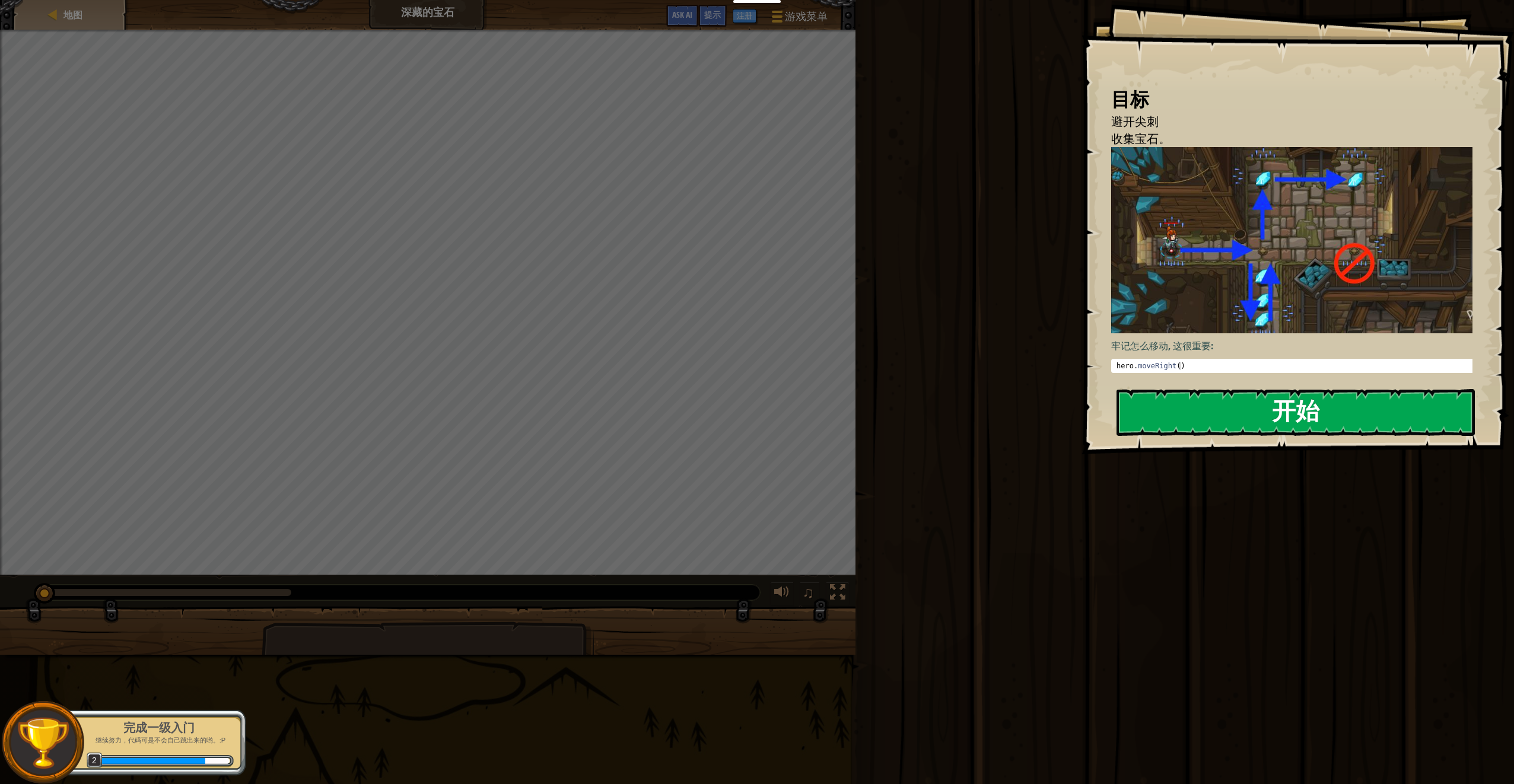
click at [1248, 401] on button "开始" at bounding box center [1296, 412] width 358 height 47
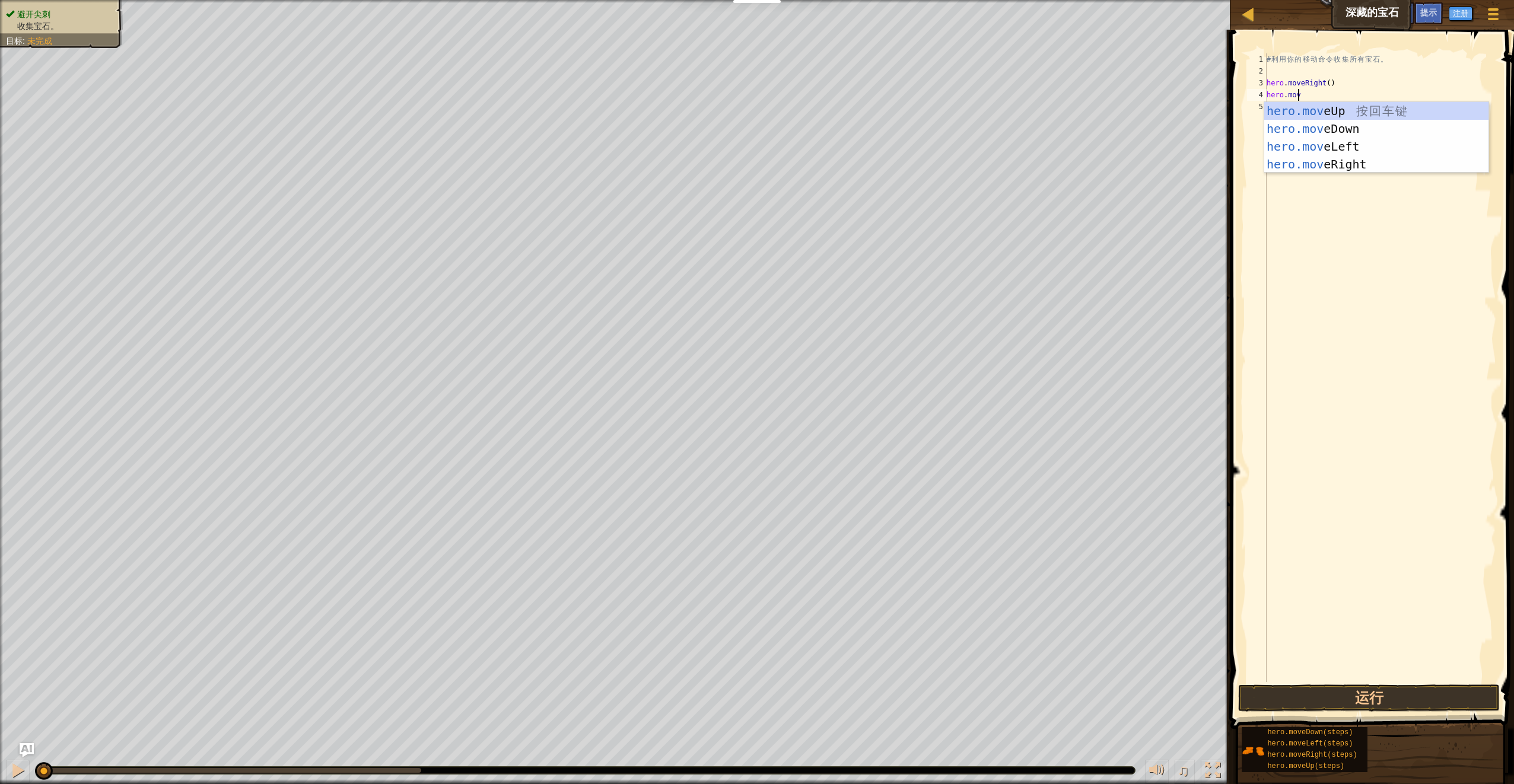
scroll to position [5, 2]
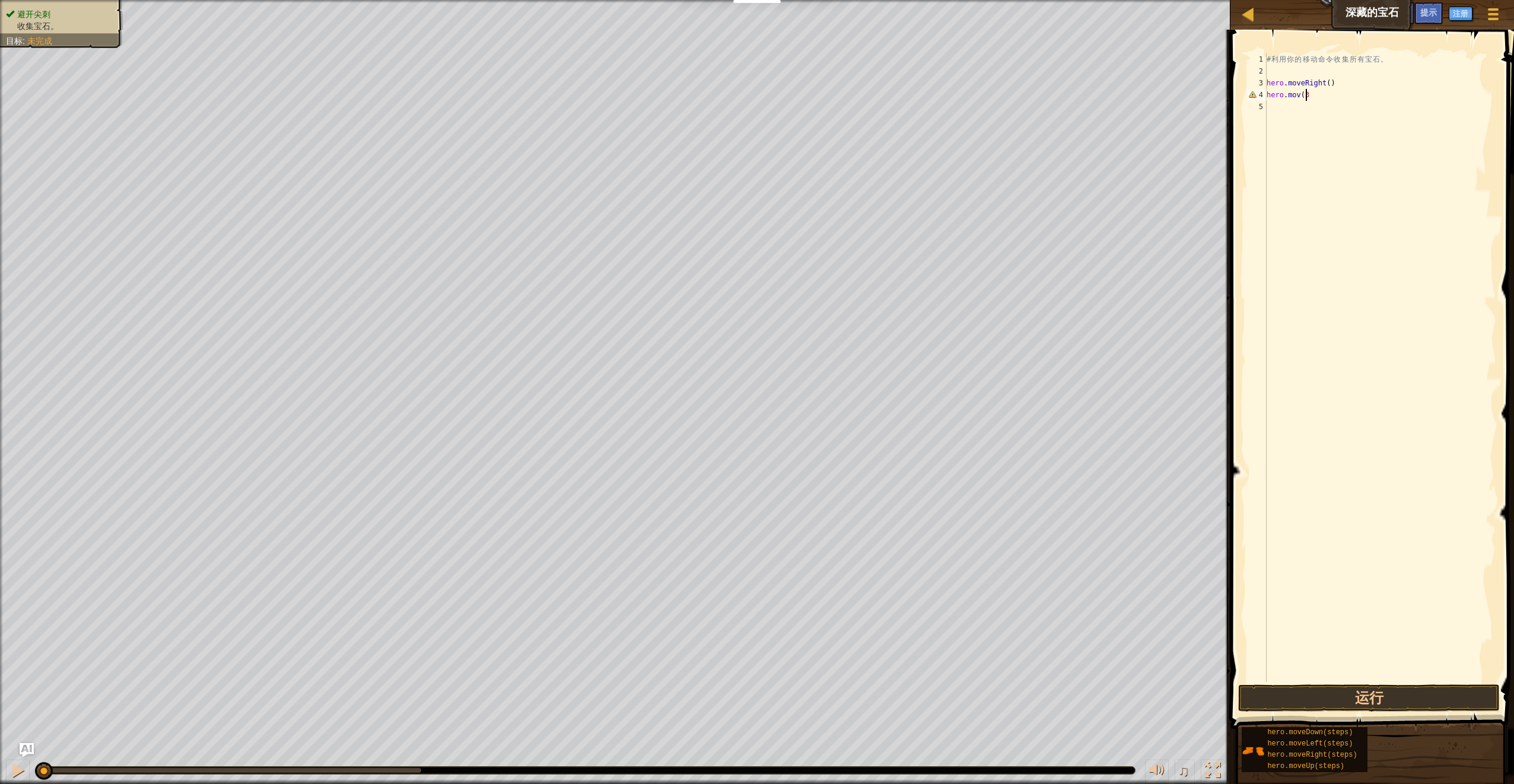
type textarea "hero.mov(3)"
click at [1432, 694] on button "运行" at bounding box center [1369, 698] width 261 height 27
click at [1427, 705] on button "运行" at bounding box center [1369, 698] width 261 height 27
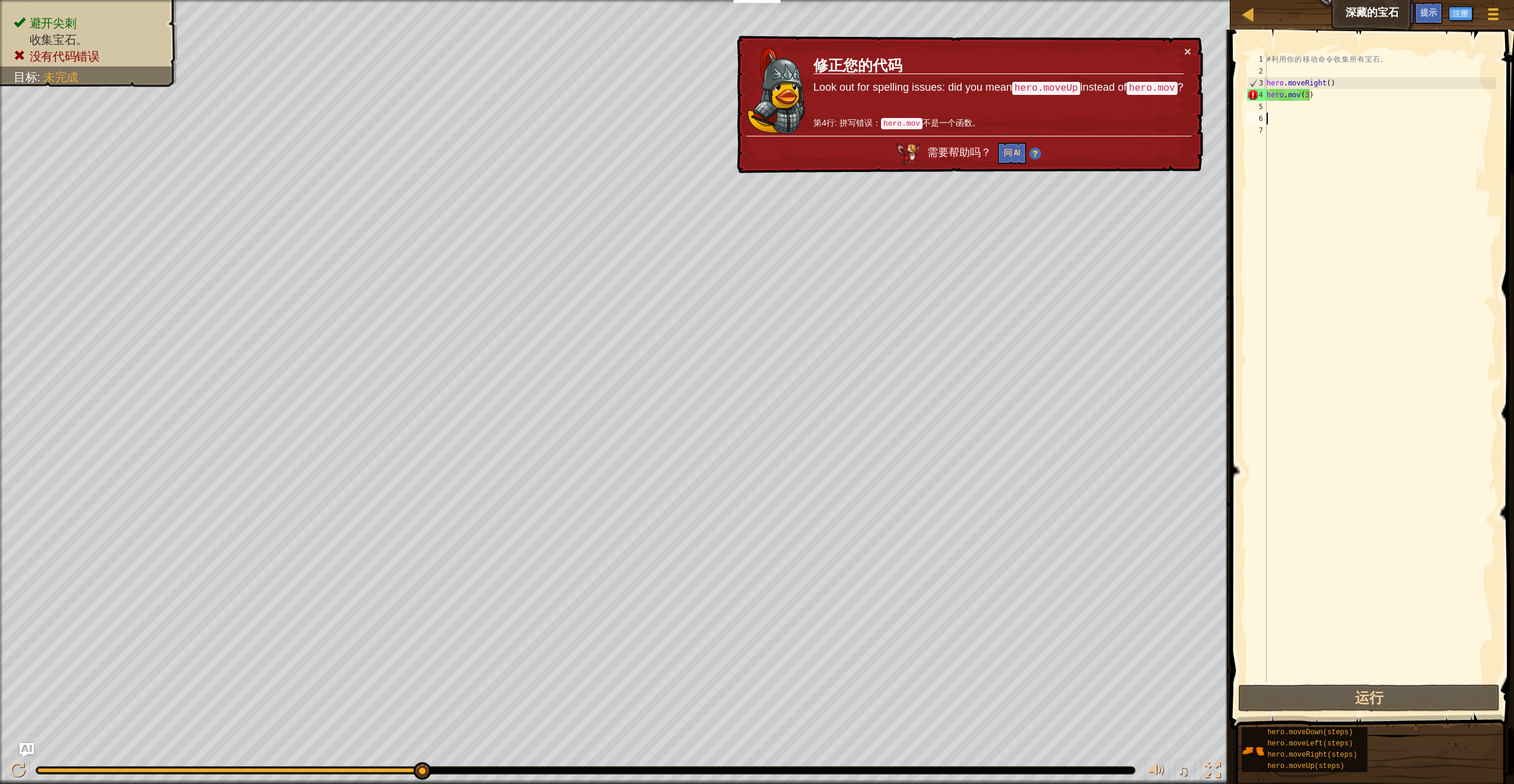
click at [1325, 104] on div "# 利 用 你 的 移 动 命 令 收 集 所 有 宝 石 。 hero . moveRight ( ) hero . mov ( 3 )" at bounding box center [1380, 379] width 232 height 652
click at [1334, 98] on div "# 利 用 你 的 移 动 命 令 收 集 所 有 宝 石 。 hero . moveRight ( ) hero . mov ( 3 )" at bounding box center [1380, 379] width 232 height 652
click at [1330, 80] on div "# 利 用 你 的 移 动 命 令 收 集 所 有 宝 石 。 hero . moveRight ( ) hero . mov ( 3 )" at bounding box center [1380, 379] width 232 height 652
click at [1322, 84] on div "# 利 用 你 的 移 动 命 令 收 集 所 有 宝 石 。 hero . moveRight ( ) hero . mov ( 3 )" at bounding box center [1380, 379] width 232 height 652
click at [1329, 81] on div "# 利 用 你 的 移 动 命 令 收 集 所 有 宝 石 。 hero . moveRight ( ) hero . mov ( 3 )" at bounding box center [1380, 379] width 232 height 652
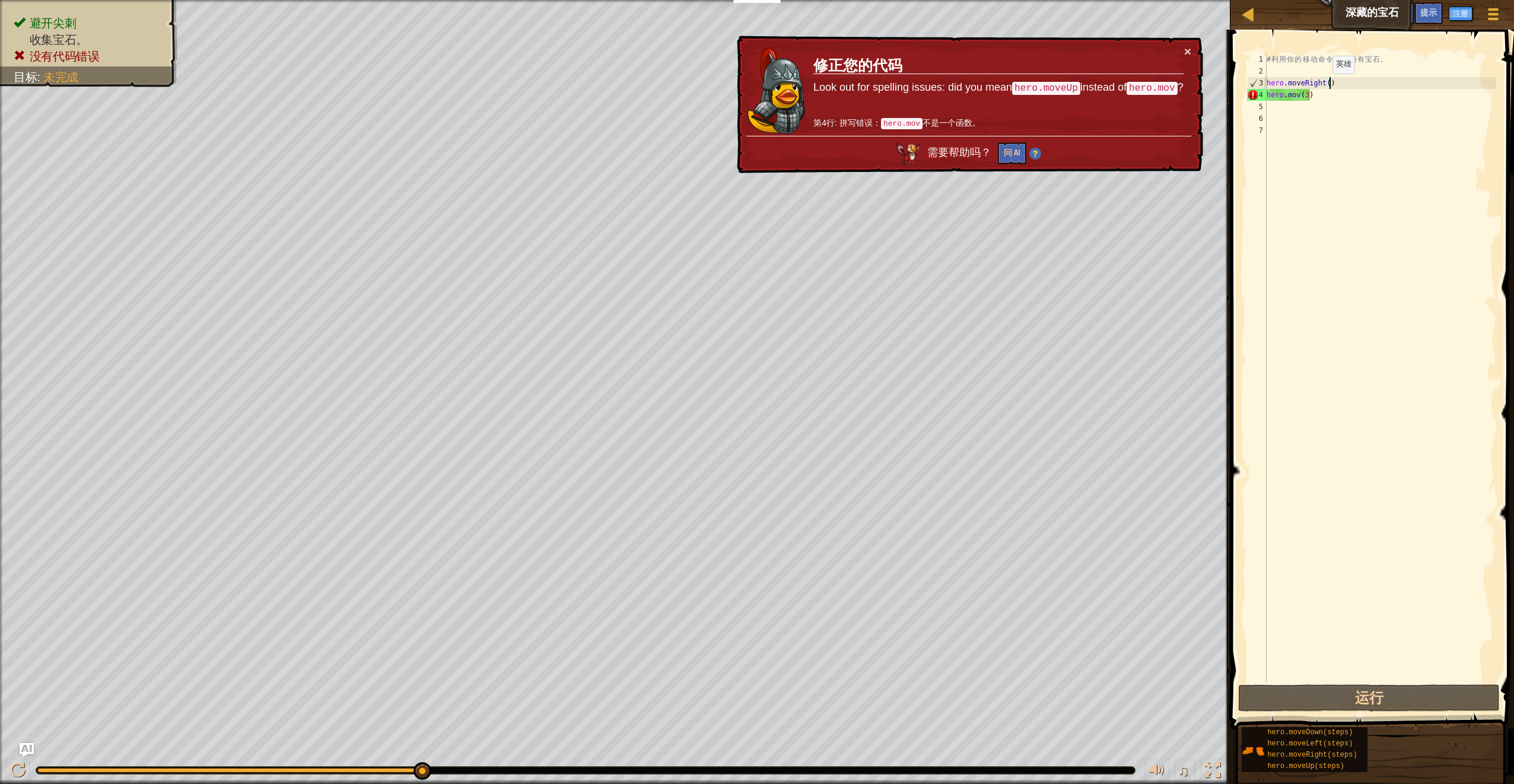
click at [1323, 86] on div "# 利 用 你 的 移 动 命 令 收 集 所 有 宝 石 。 hero . moveRight ( ) hero . mov ( 3 )" at bounding box center [1380, 379] width 232 height 652
click at [1323, 80] on div "# 利 用 你 的 移 动 命 令 收 集 所 有 宝 石 。 hero . moveRight ( ) hero . mov ( 3 )" at bounding box center [1380, 379] width 232 height 652
click at [1326, 81] on div "# 利 用 你 的 移 动 命 令 收 集 所 有 宝 石 。 hero . moveRight ( ) hero . mov ( 3 )" at bounding box center [1380, 379] width 232 height 652
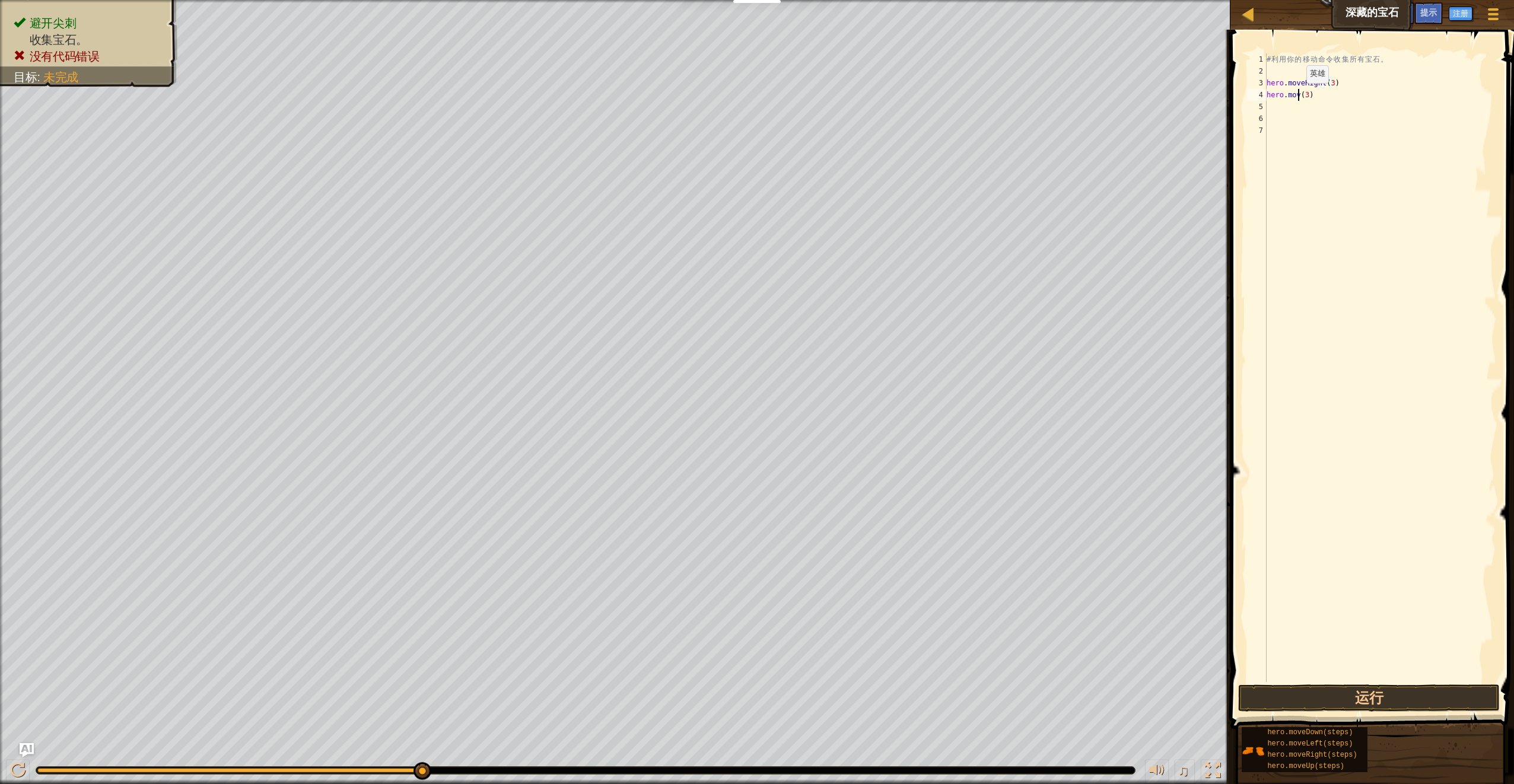
click at [1296, 95] on div "# 利 用 你 的 移 动 命 令 收 集 所 有 宝 石 。 hero . moveRight ( 3 ) hero . mov ( 3 )" at bounding box center [1380, 379] width 232 height 652
click at [1369, 111] on div "hero.mov e Down 按 回 车 键" at bounding box center [1376, 129] width 224 height 54
click at [1375, 706] on button "运行" at bounding box center [1369, 698] width 261 height 27
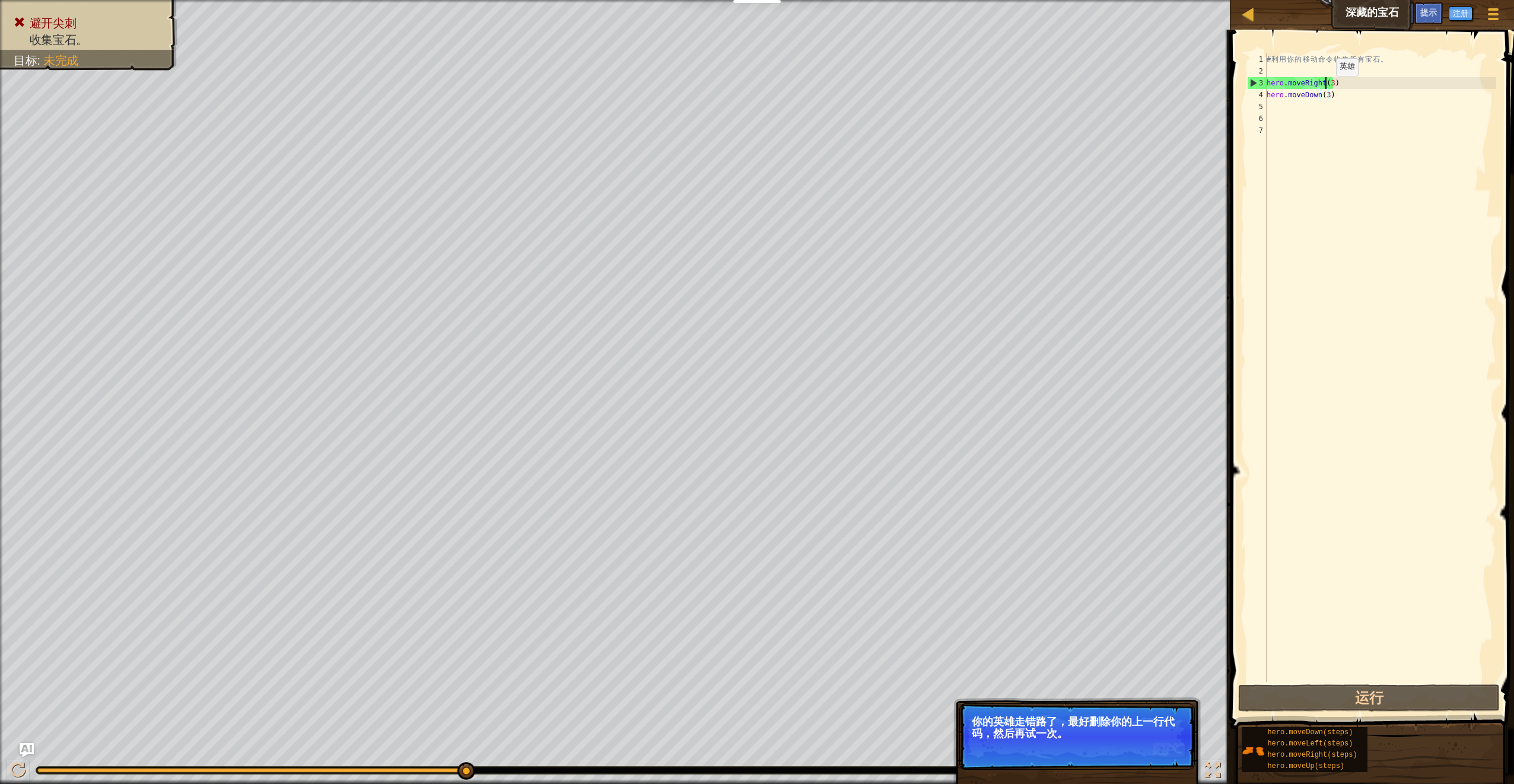
click at [1326, 87] on div "# 利 用 你 的 移 动 命 令 收 集 所 有 宝 石 。 hero . moveRight ( 3 ) hero . moveDown ( 3 )" at bounding box center [1380, 379] width 232 height 652
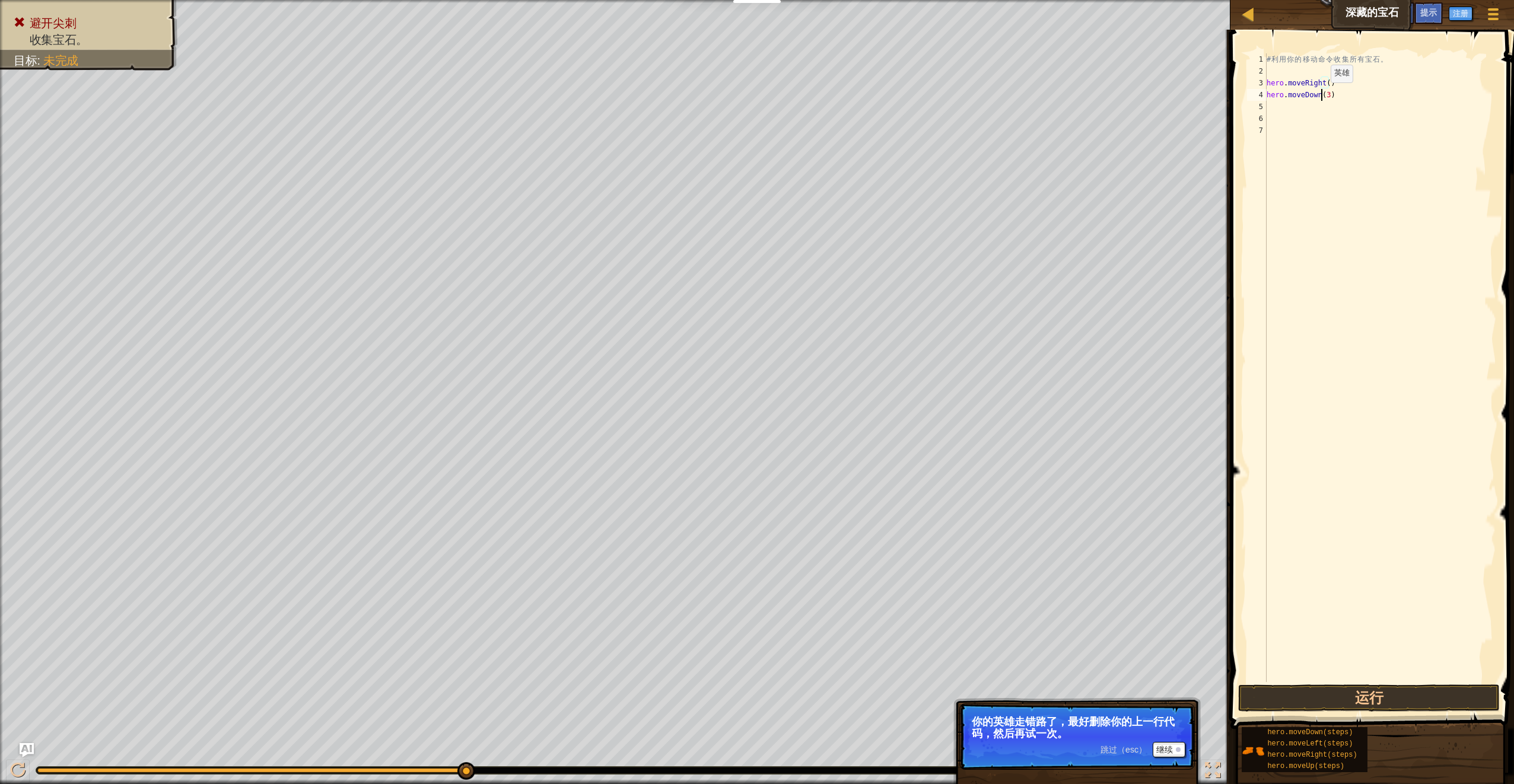
click at [1321, 94] on div "# 利 用 你 的 移 动 命 令 收 集 所 有 宝 石 。 hero . moveRight ( ) hero . moveDown ( 3 )" at bounding box center [1380, 379] width 232 height 652
type textarea "hero.moveDown()"
click at [1412, 691] on button "运行" at bounding box center [1369, 698] width 261 height 27
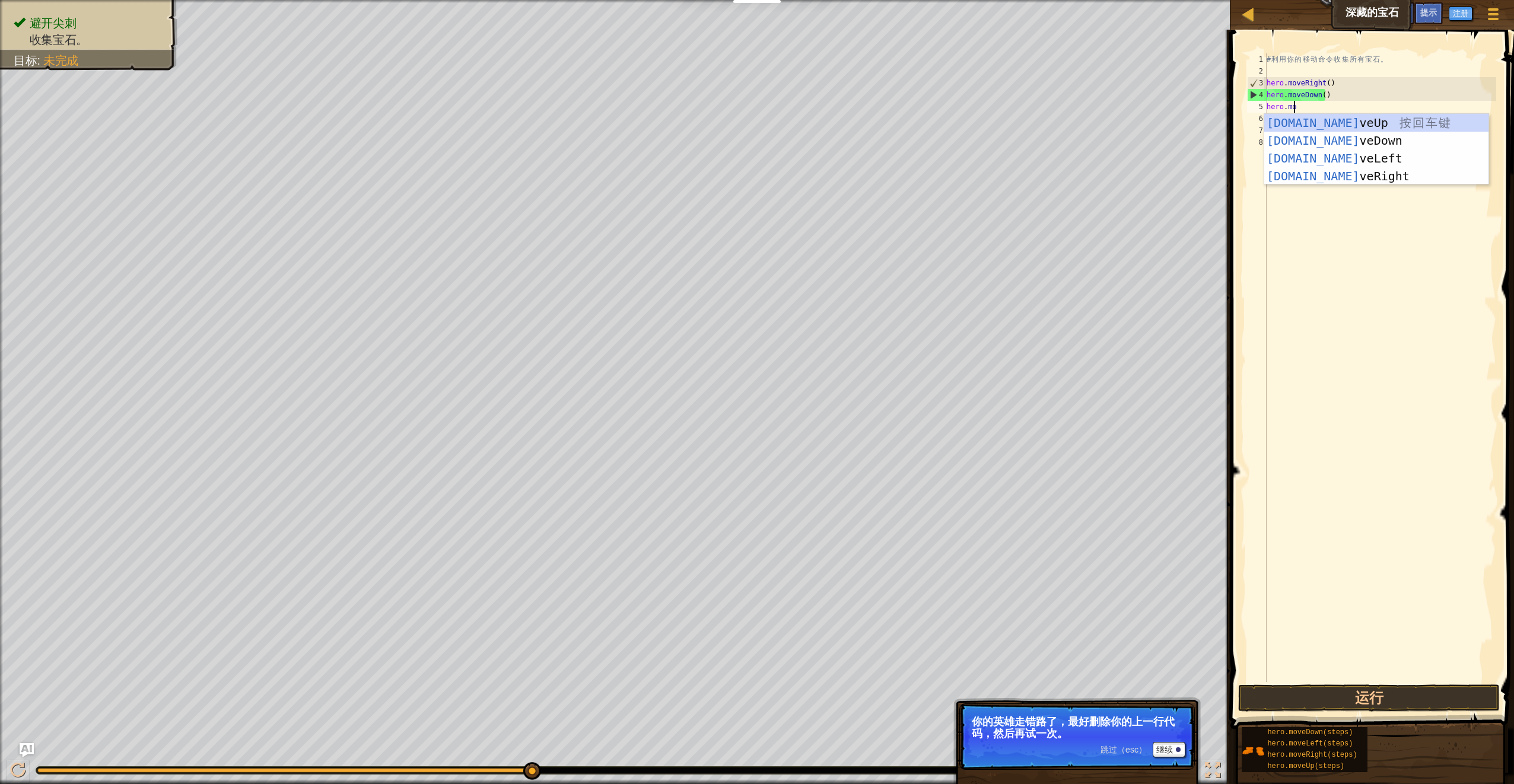
scroll to position [5, 2]
type textarea "hero.moveup"
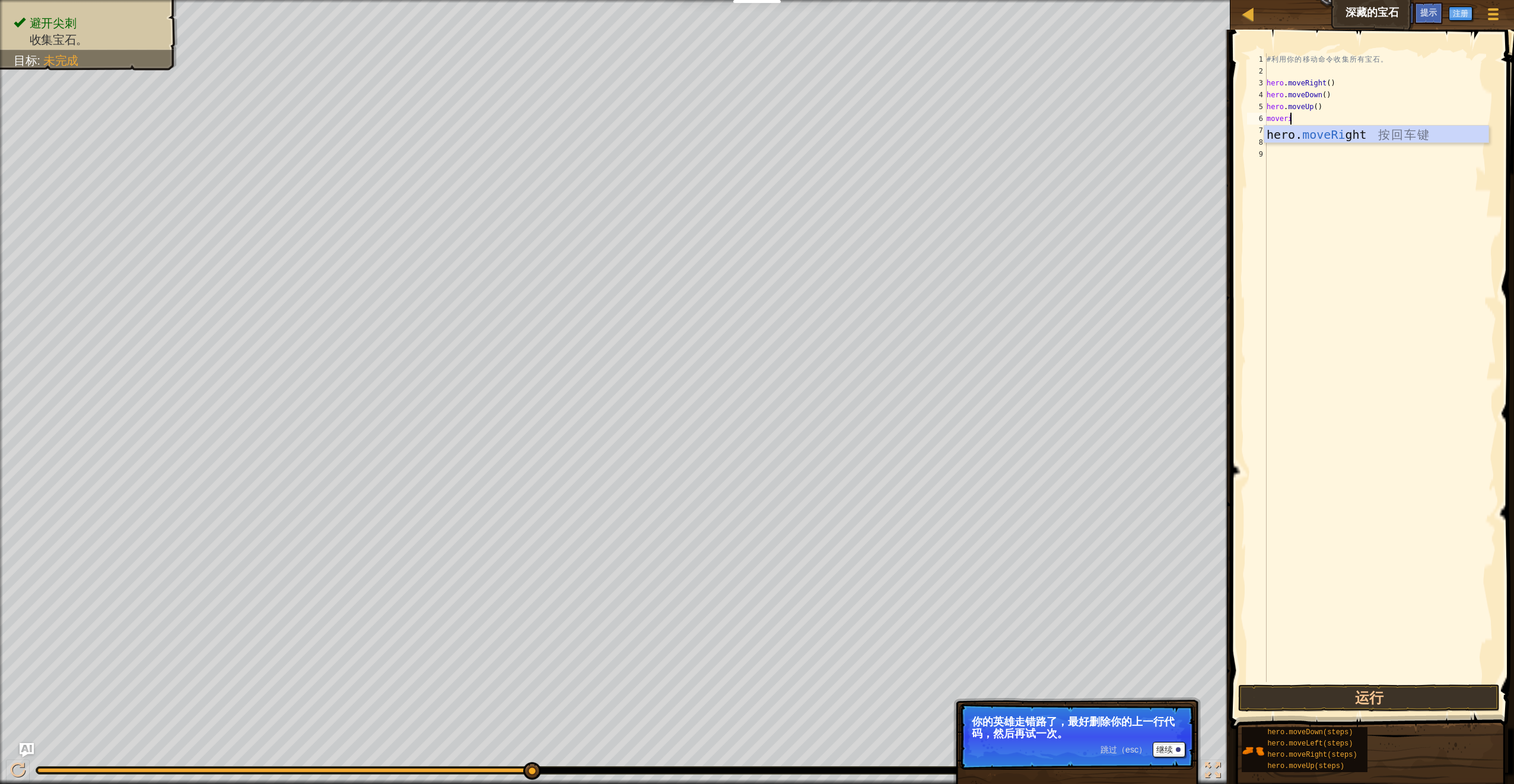
scroll to position [5, 1]
type textarea "moverig"
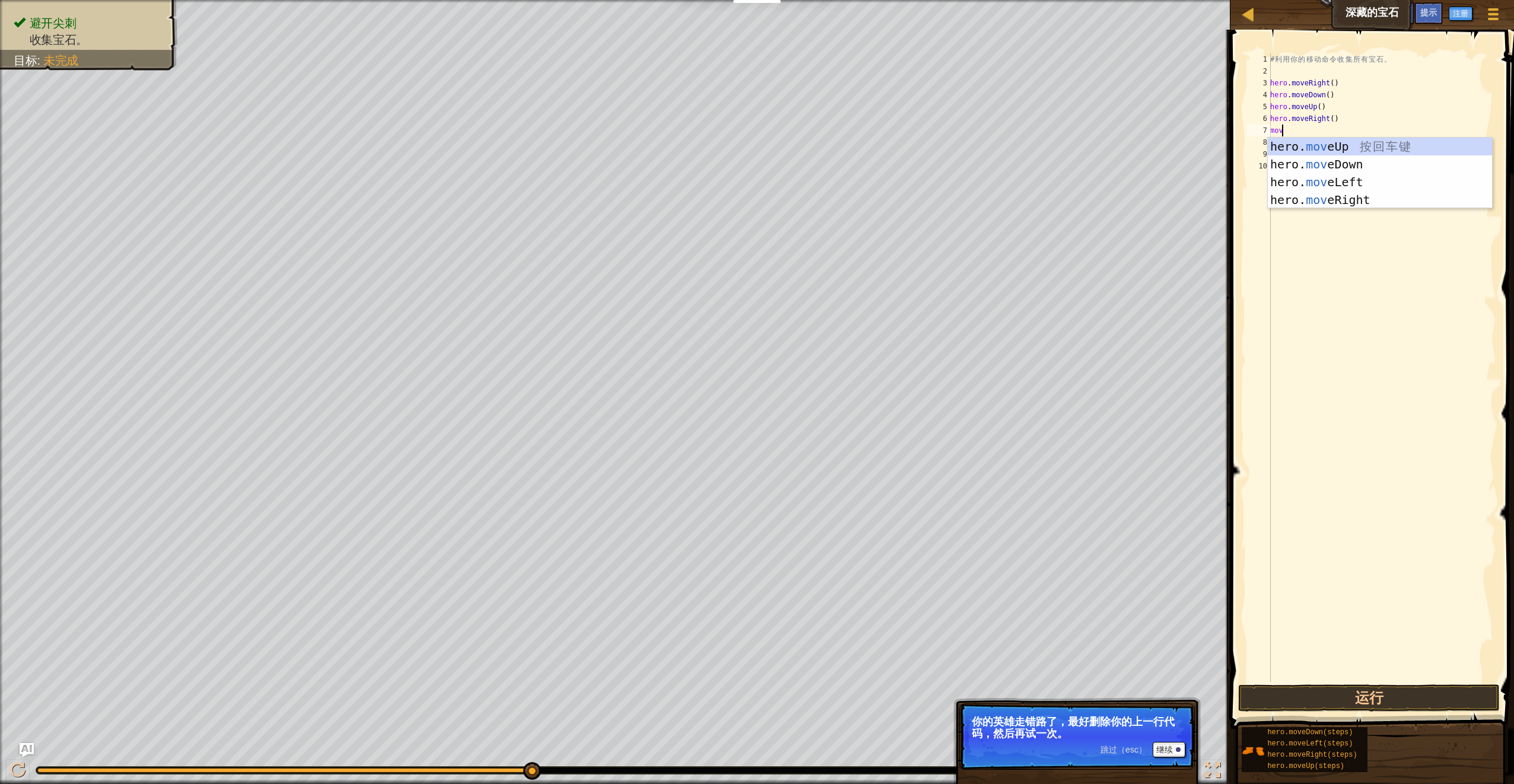
scroll to position [5, 1]
type textarea "moved"
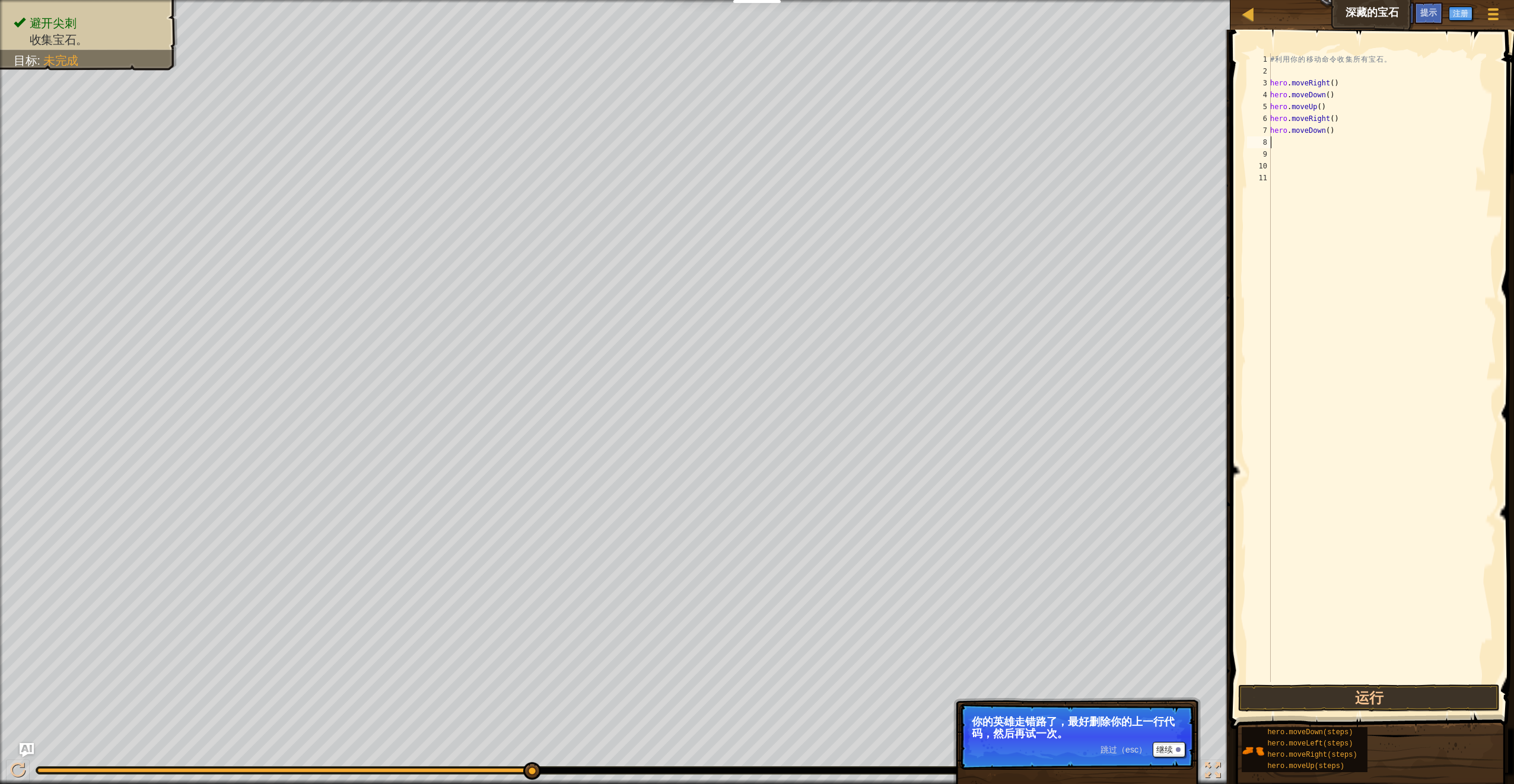
scroll to position [5, 0]
click at [1329, 693] on button "运行" at bounding box center [1369, 698] width 261 height 27
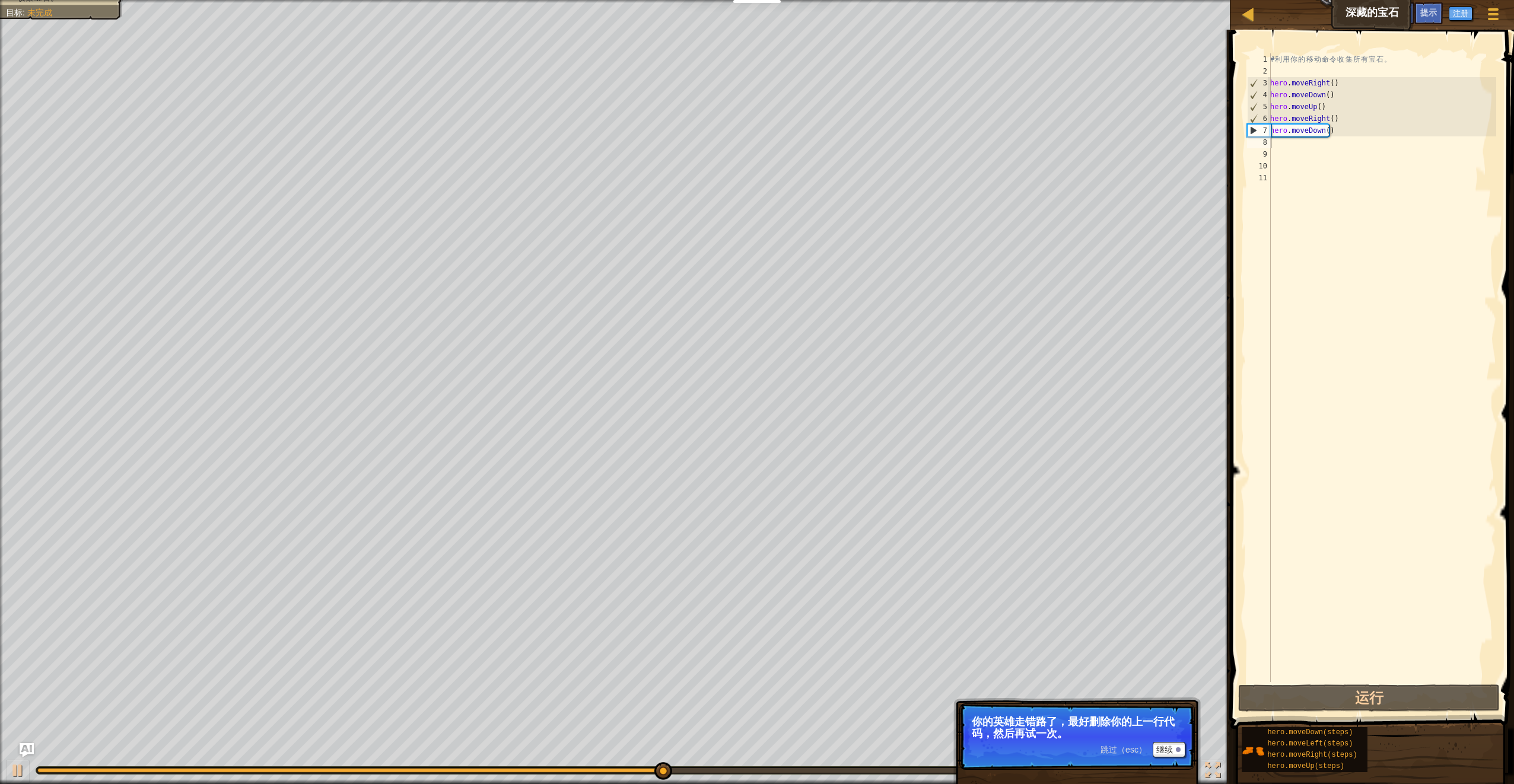
click at [1361, 106] on div "# 利 用 你 的 移 动 命 令 收 集 所 有 宝 石 。 hero . moveRight ( ) hero . moveDown ( ) hero .…" at bounding box center [1382, 379] width 229 height 652
click at [1175, 748] on button "继续" at bounding box center [1169, 750] width 33 height 15
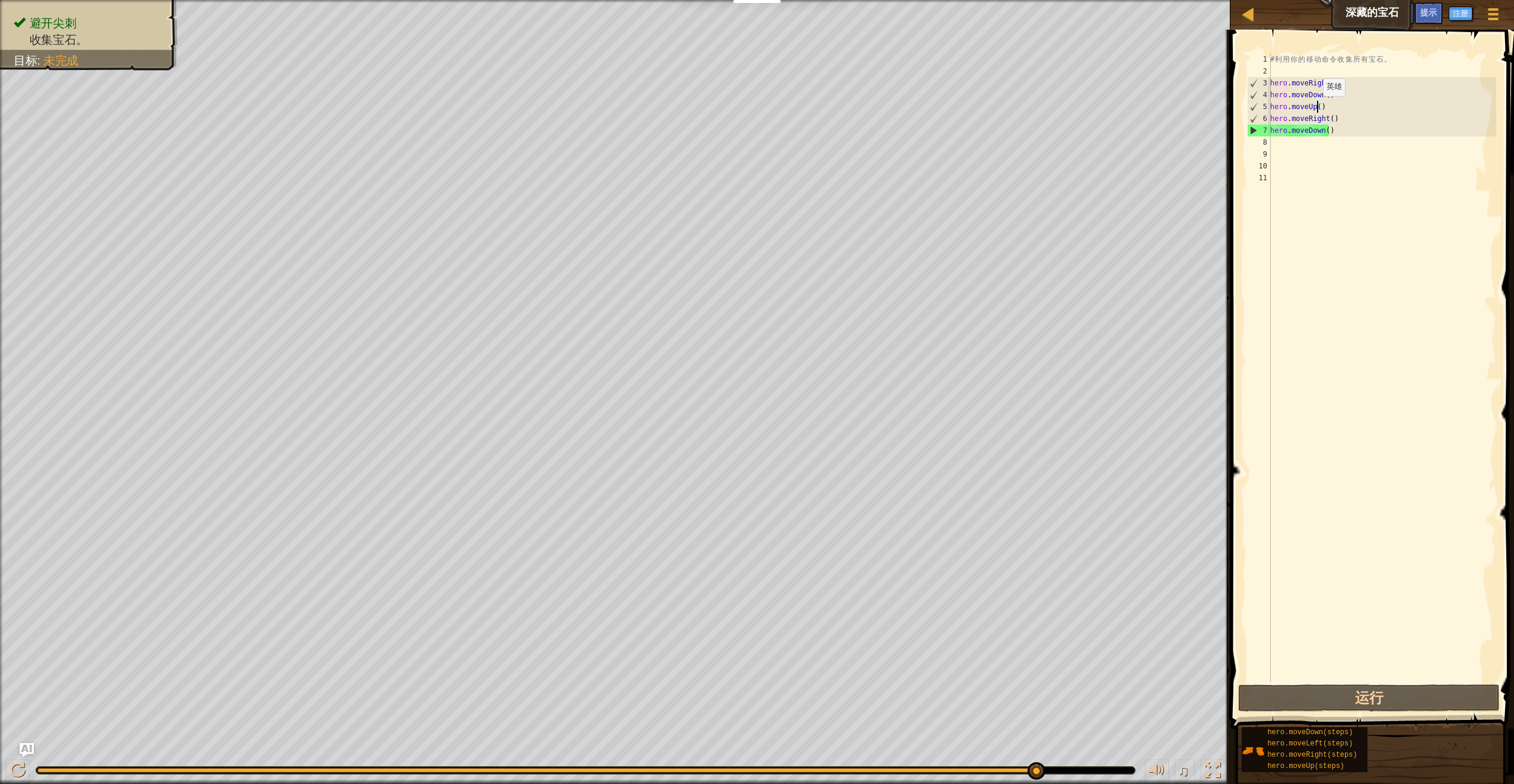
click at [1317, 108] on div "# 利 用 你 的 移 动 命 令 收 集 所 有 宝 石 。 hero . moveRight ( ) hero . moveDown ( ) hero .…" at bounding box center [1382, 379] width 229 height 652
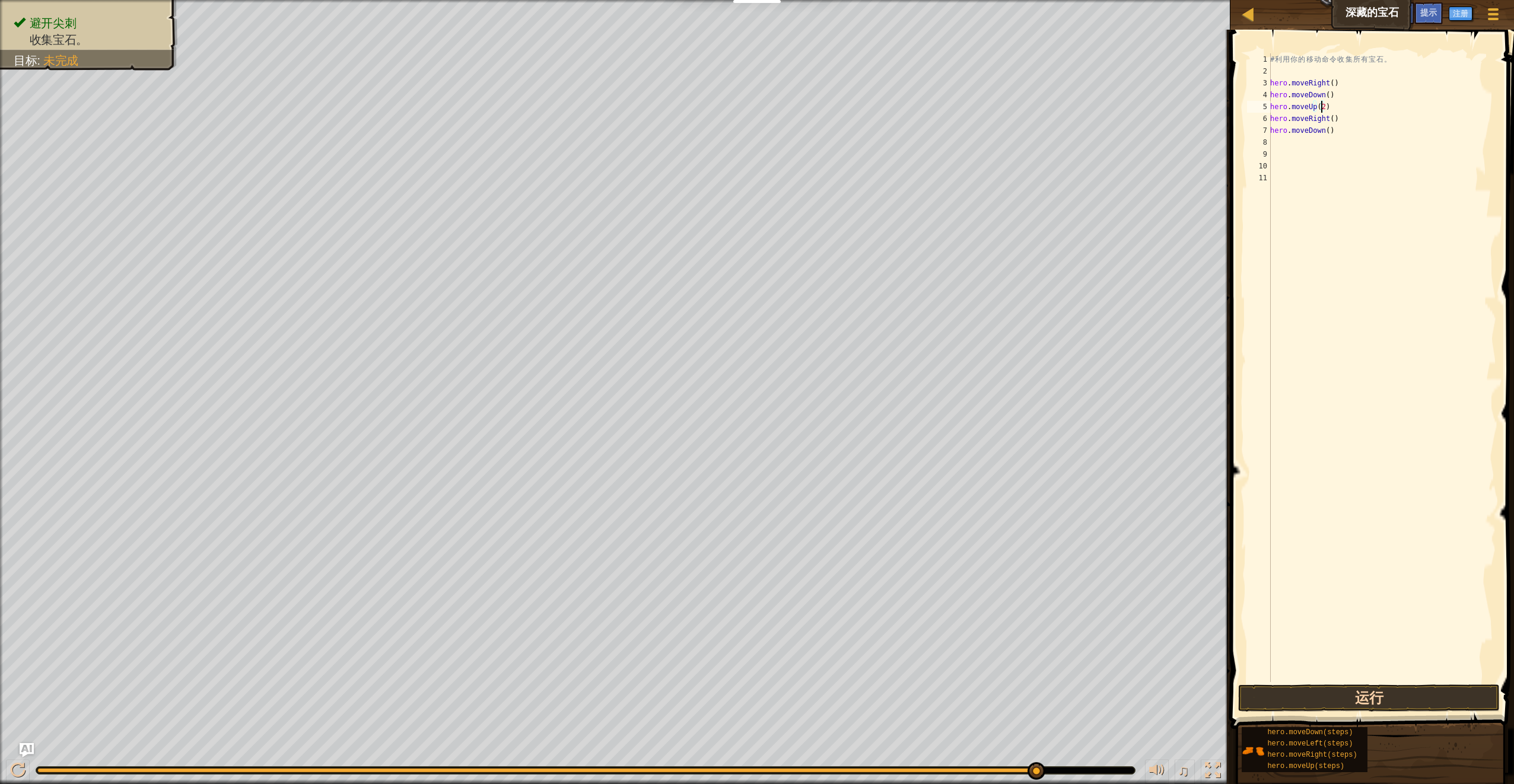
type textarea "hero.moveUp(2)"
click at [1364, 692] on button "运行" at bounding box center [1369, 698] width 261 height 27
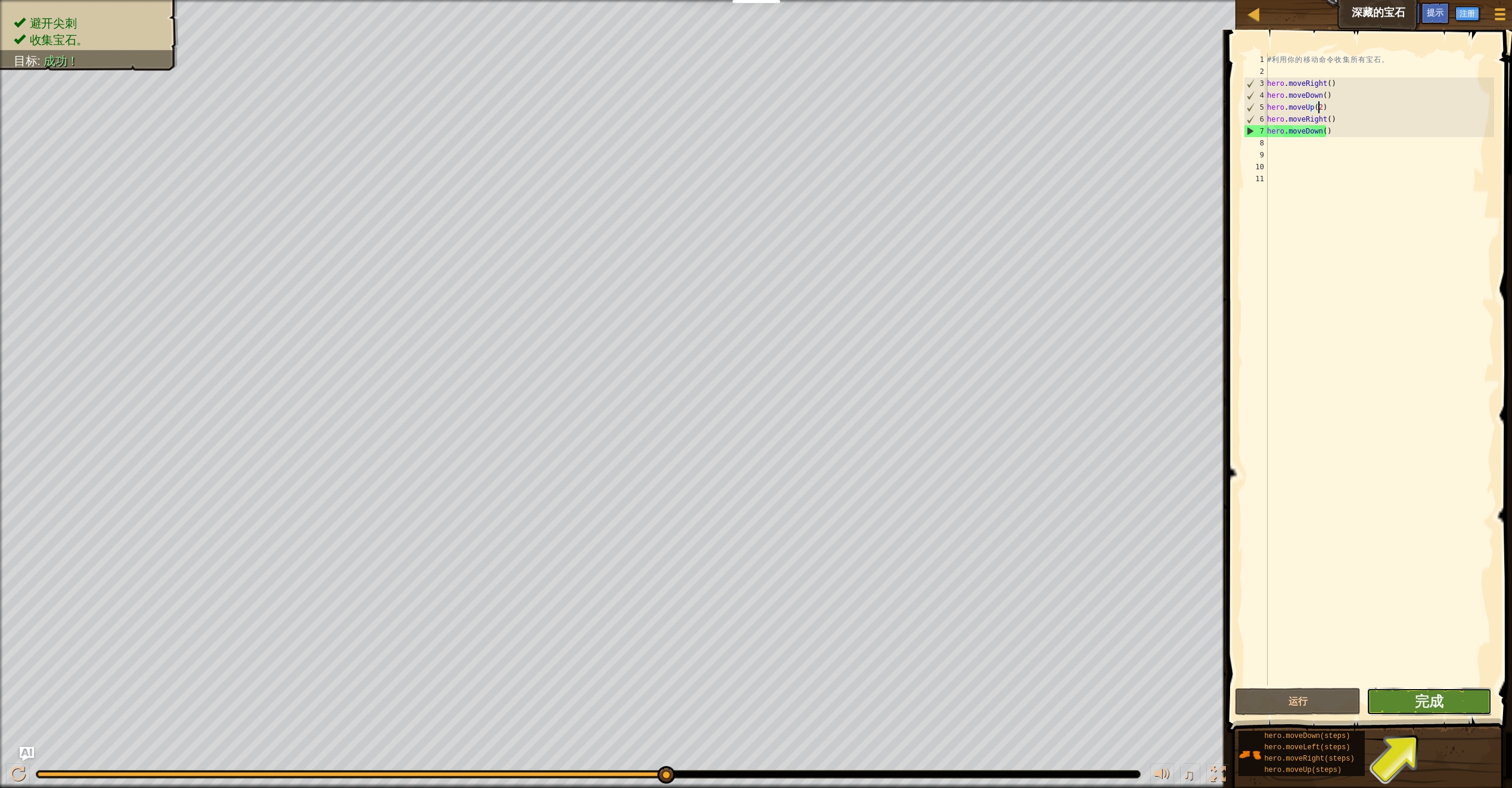
click at [1402, 698] on button "完成" at bounding box center [1429, 702] width 125 height 28
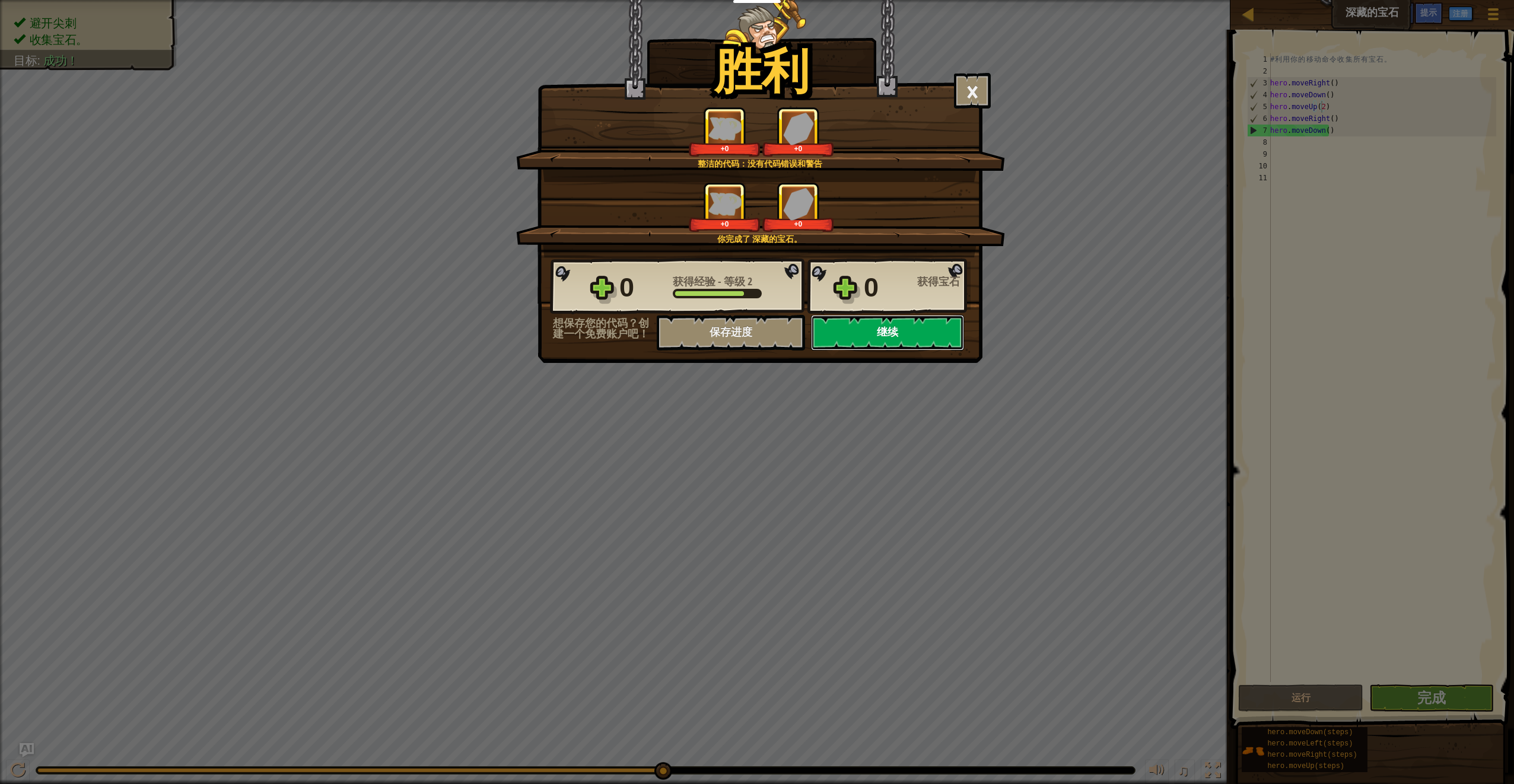
click at [865, 333] on button "继续" at bounding box center [887, 333] width 153 height 36
select select "zh-HANS"
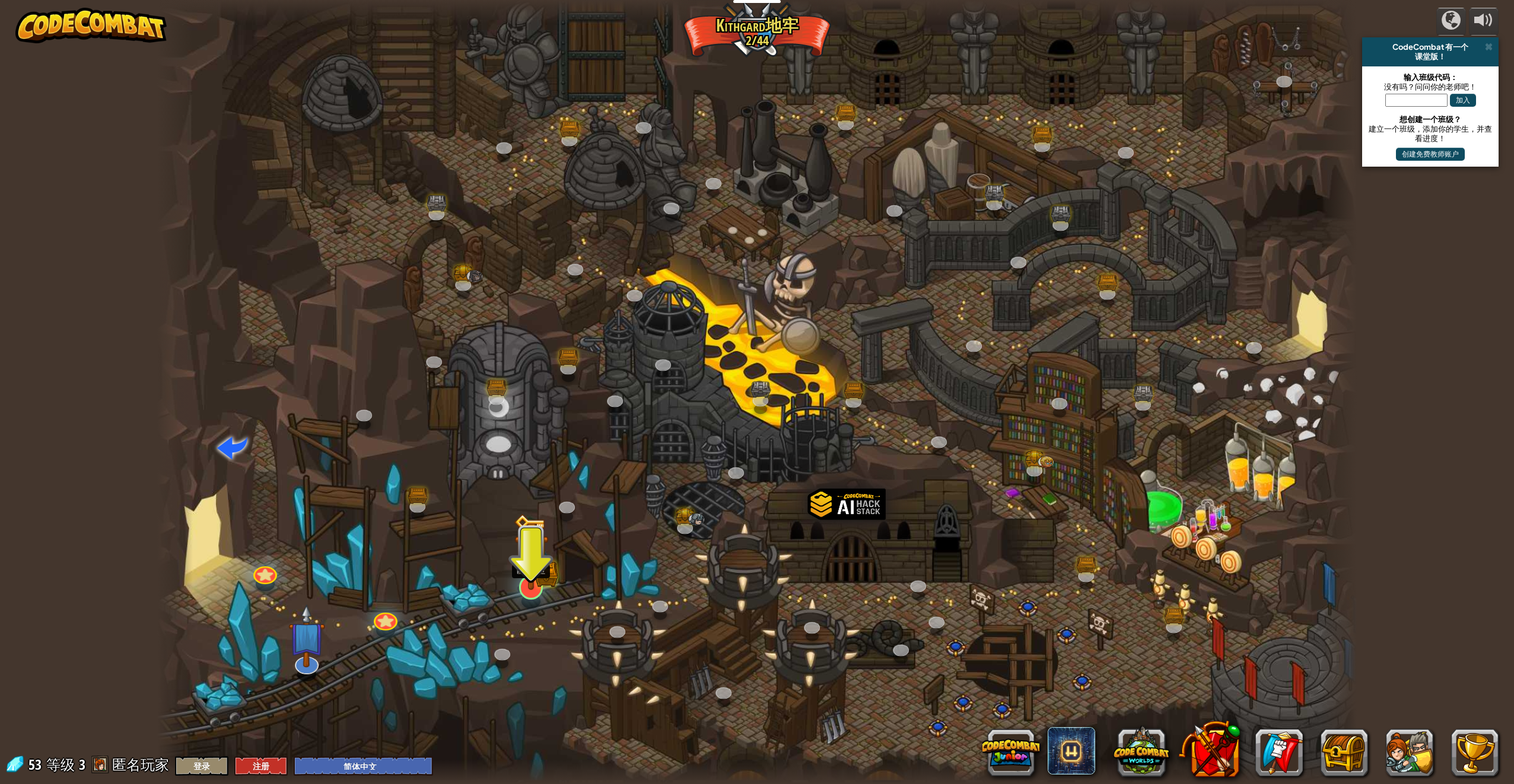
click at [538, 589] on img at bounding box center [531, 552] width 35 height 77
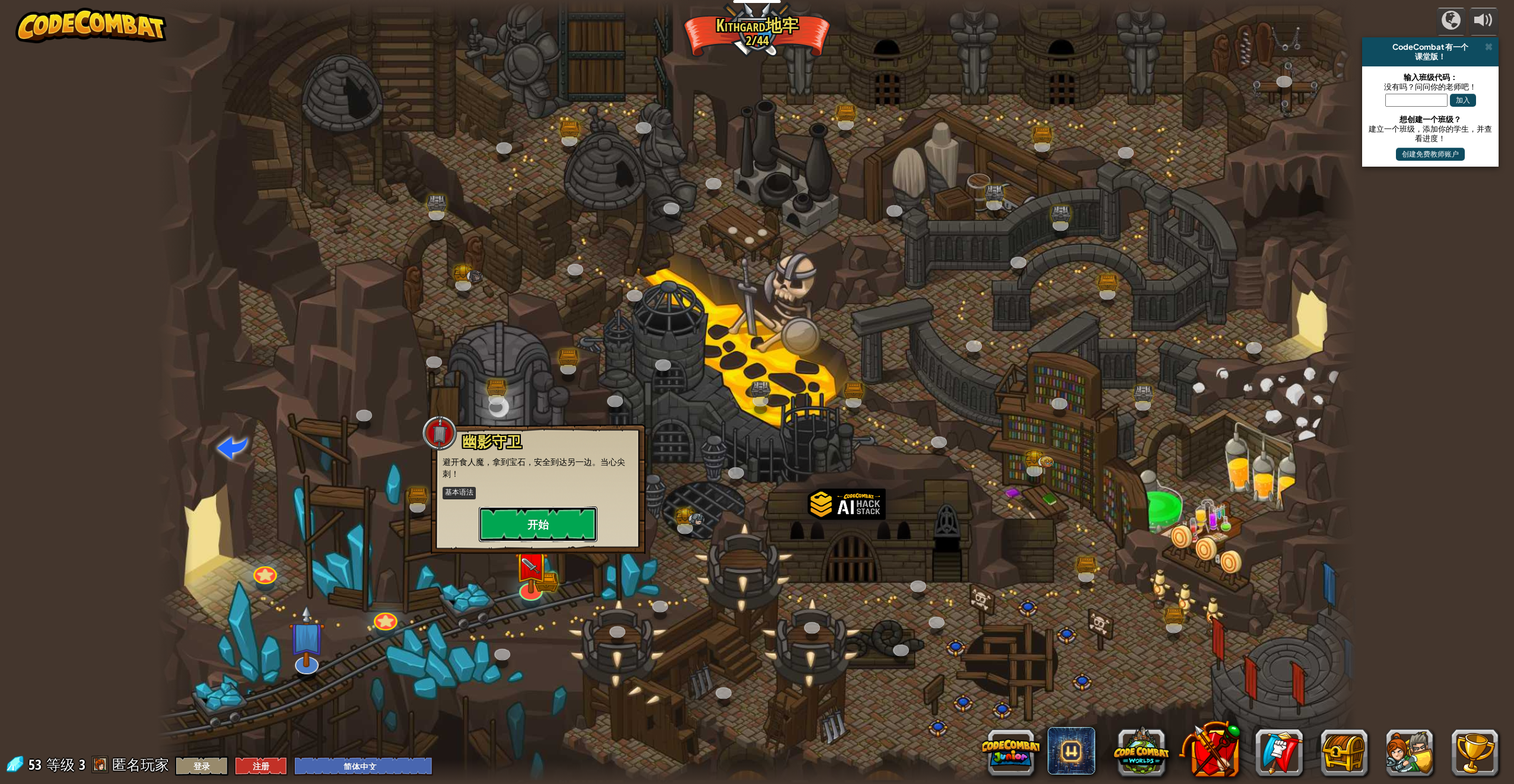
click at [535, 516] on button "开始" at bounding box center [538, 524] width 119 height 36
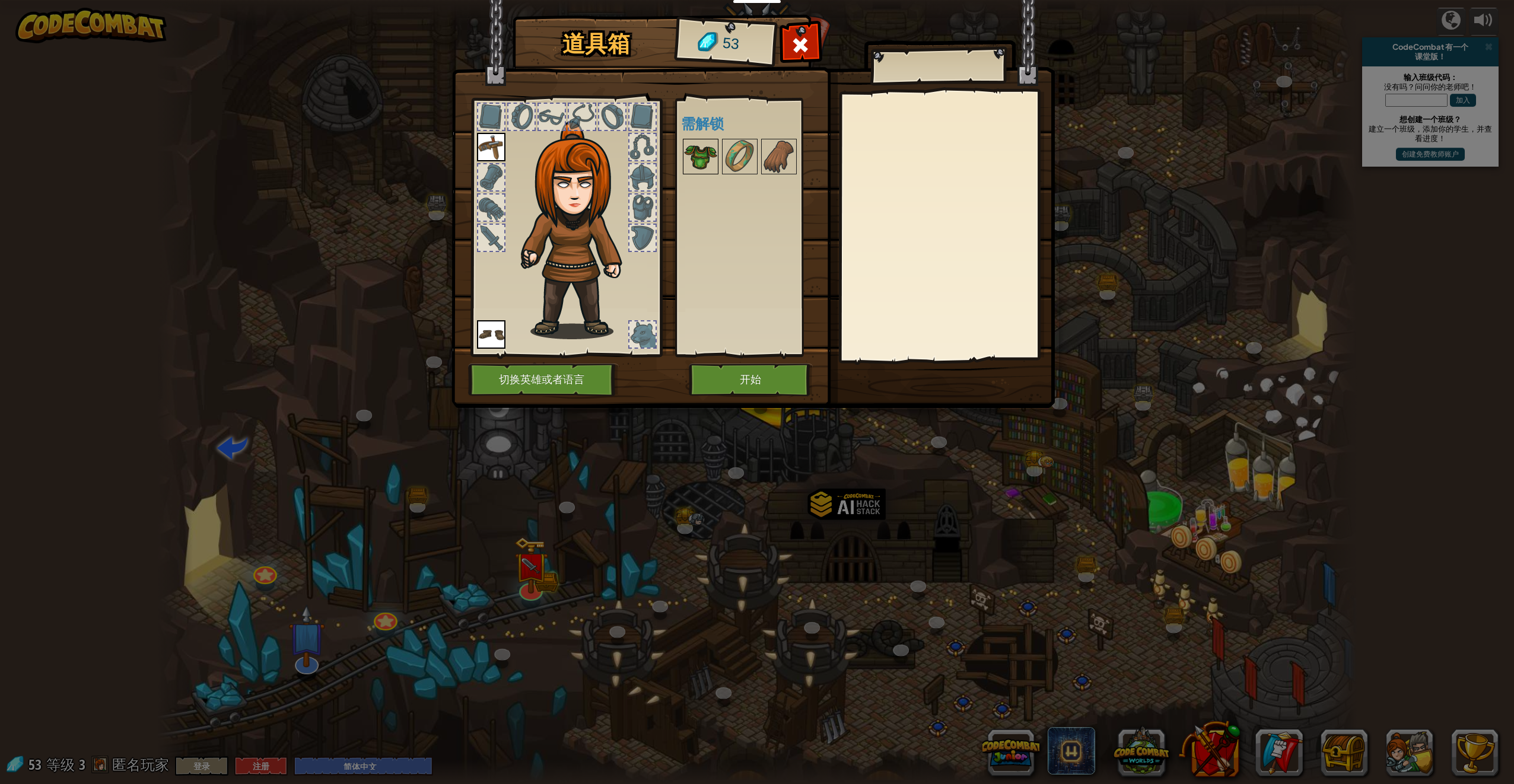
click at [702, 156] on img at bounding box center [701, 156] width 33 height 33
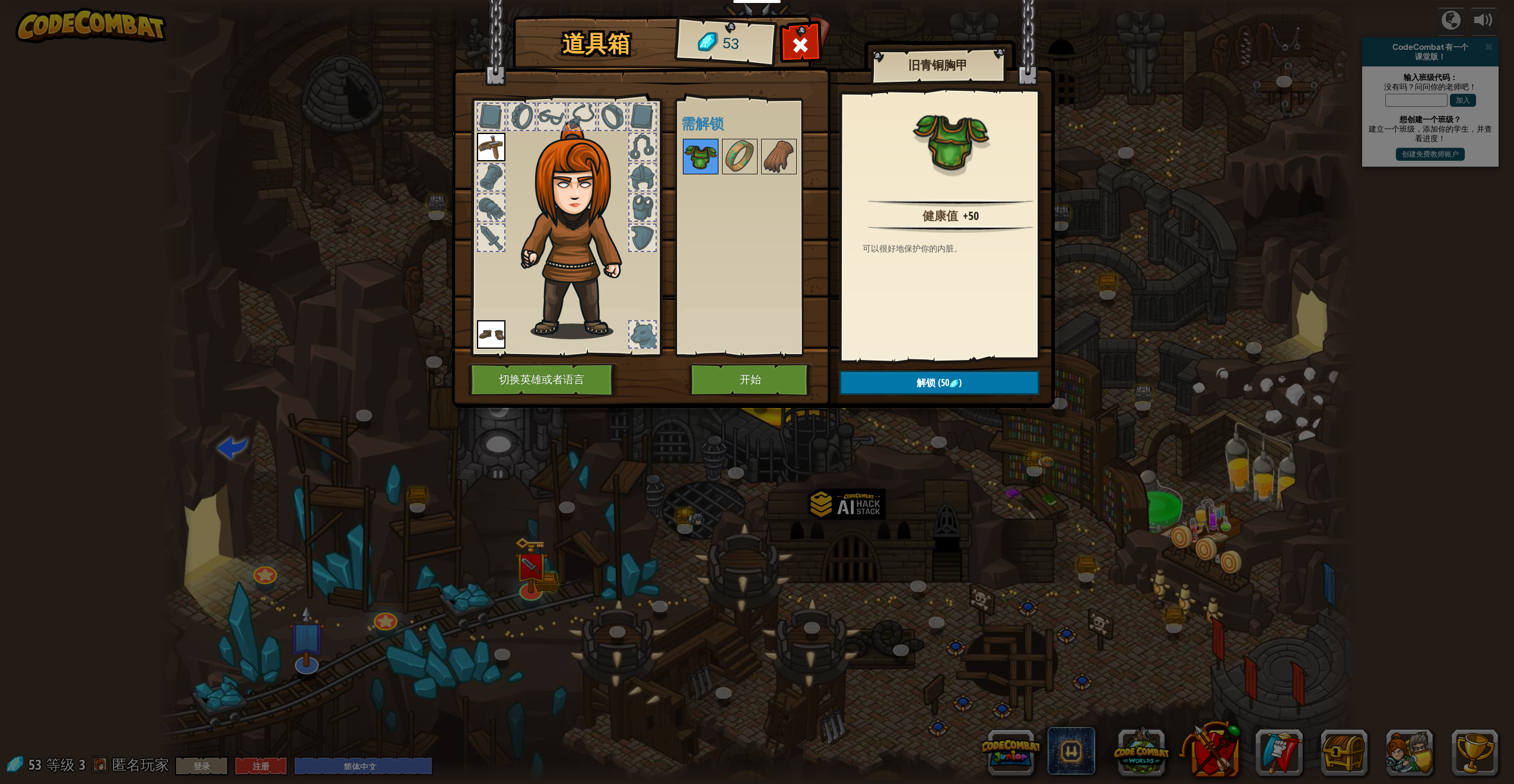
click at [702, 156] on img at bounding box center [701, 156] width 33 height 33
click at [717, 158] on img at bounding box center [701, 156] width 33 height 33
click at [717, 158] on img at bounding box center [701, 156] width 33 height 33
click at [734, 161] on img at bounding box center [740, 156] width 33 height 33
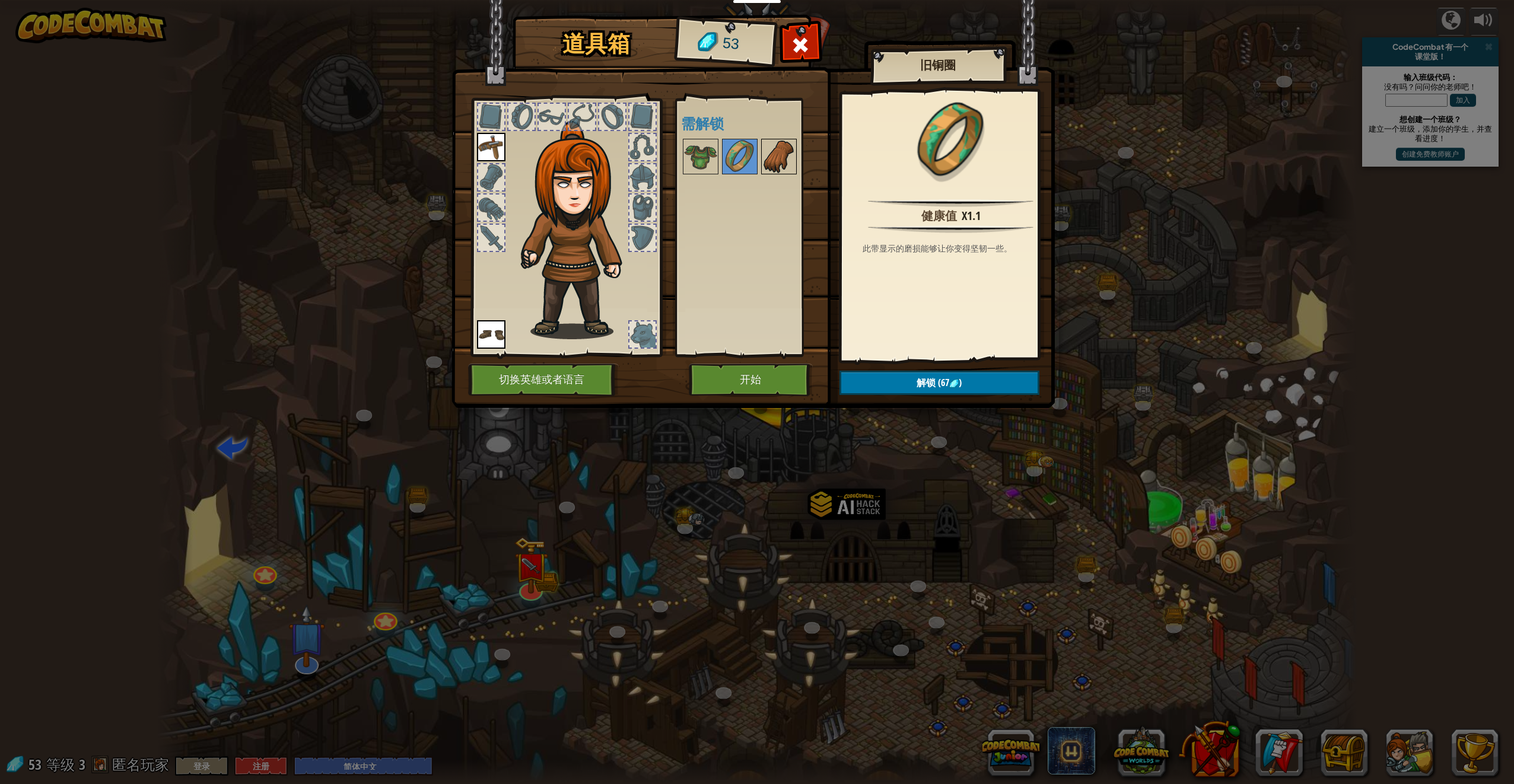
click at [776, 164] on img at bounding box center [779, 156] width 33 height 33
click at [749, 381] on button "开始" at bounding box center [751, 380] width 124 height 33
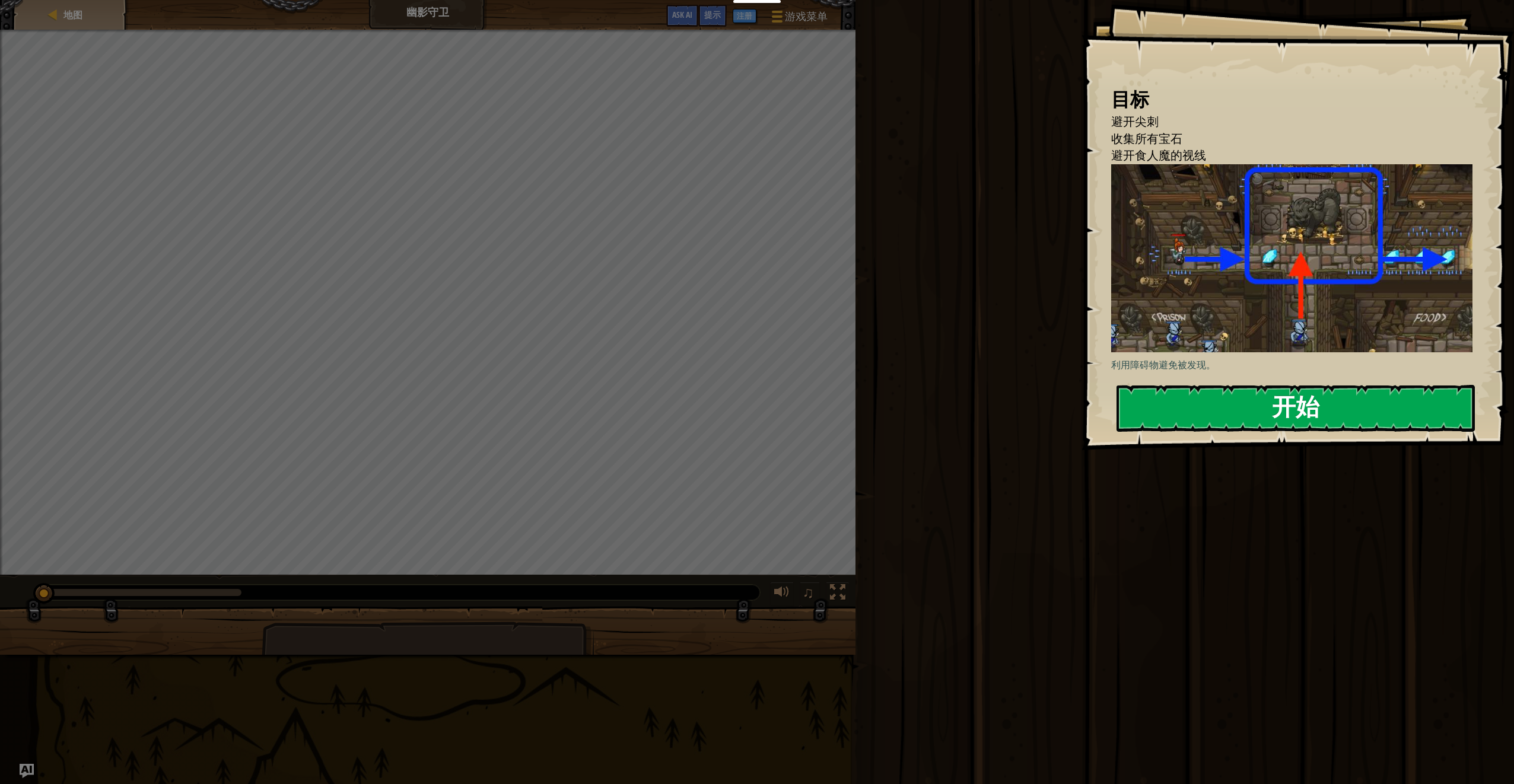
click at [1253, 385] on button "开始" at bounding box center [1296, 408] width 358 height 47
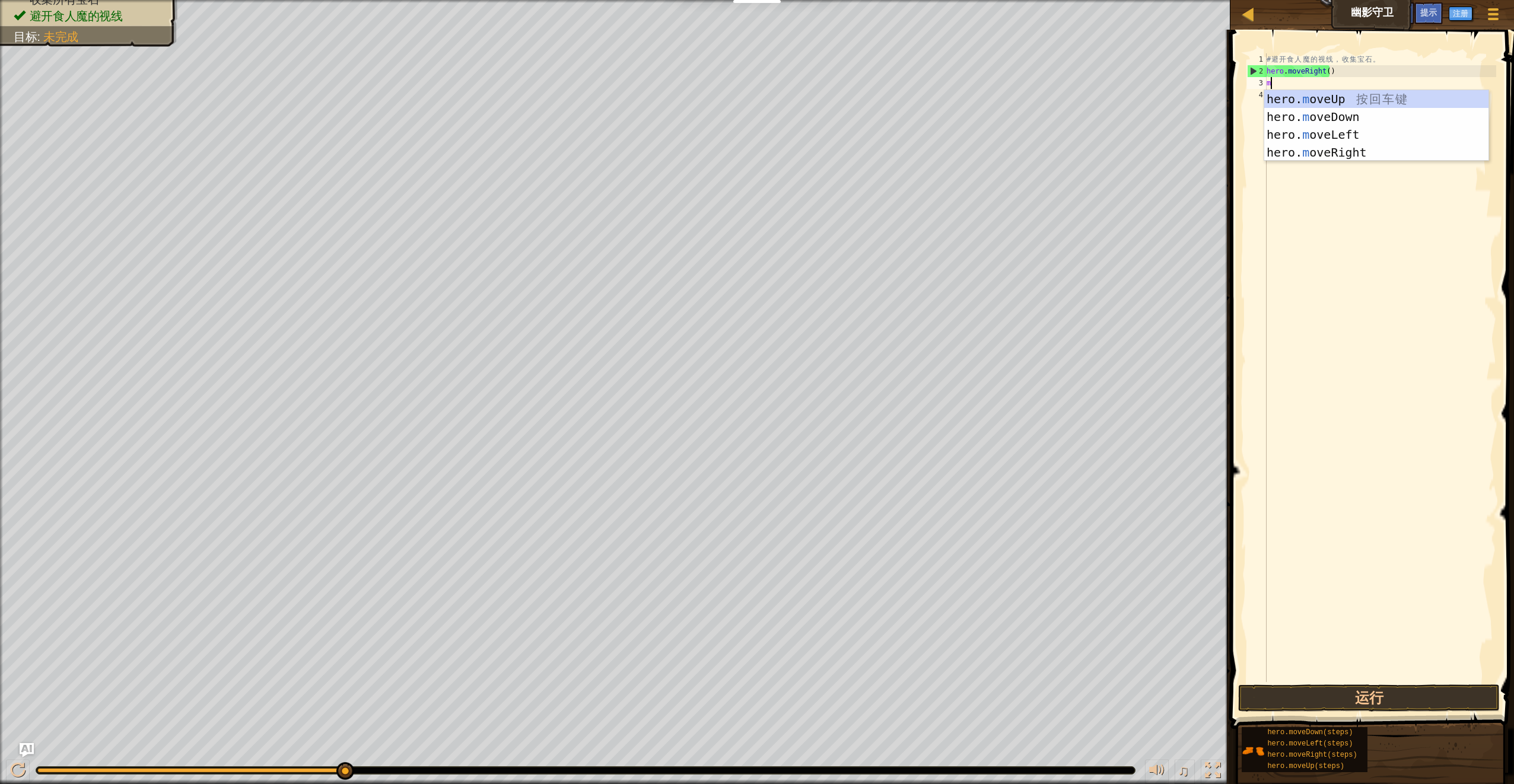
scroll to position [5, 0]
type textarea "moveup"
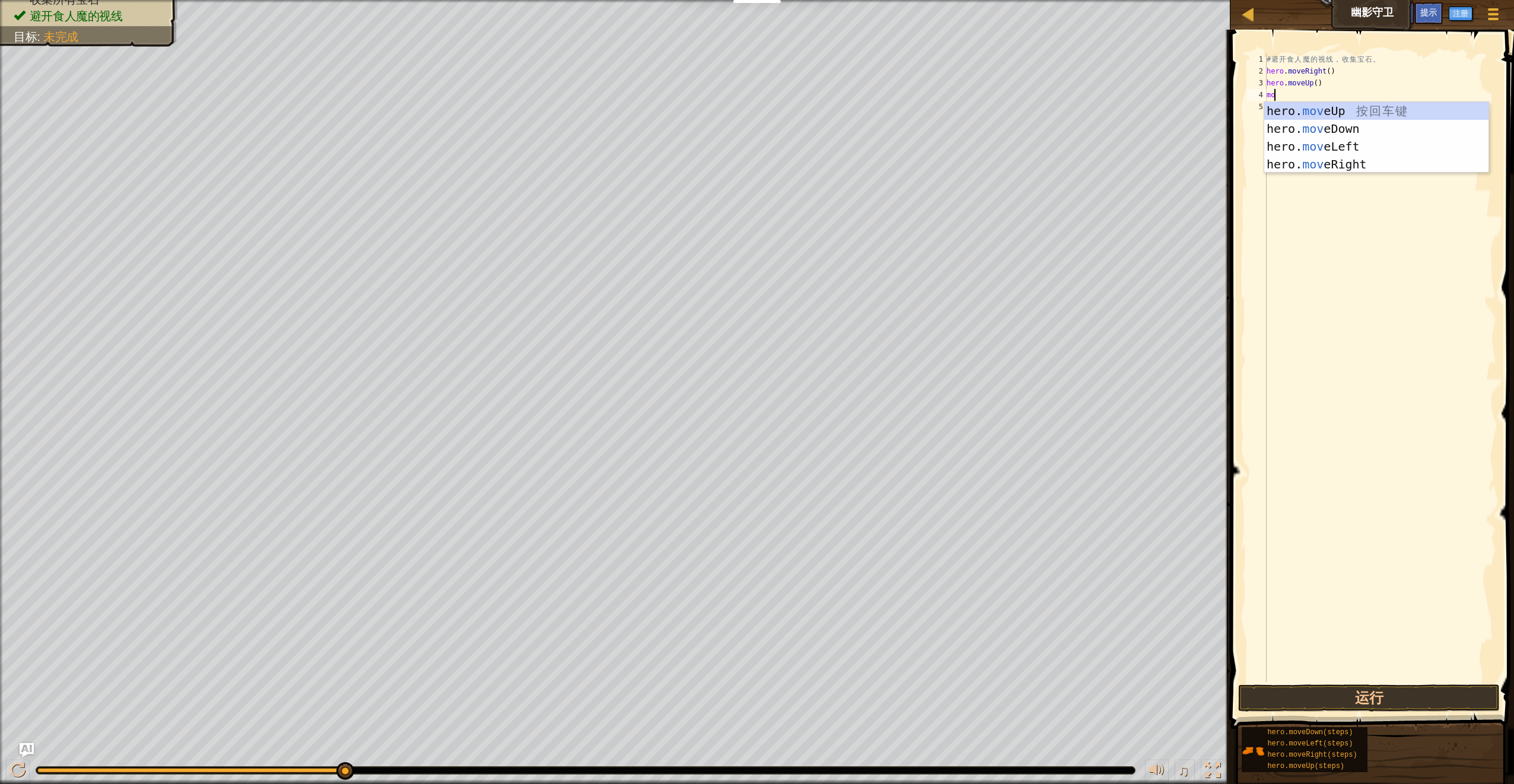
type textarea "m"
type textarea "right"
type textarea "down"
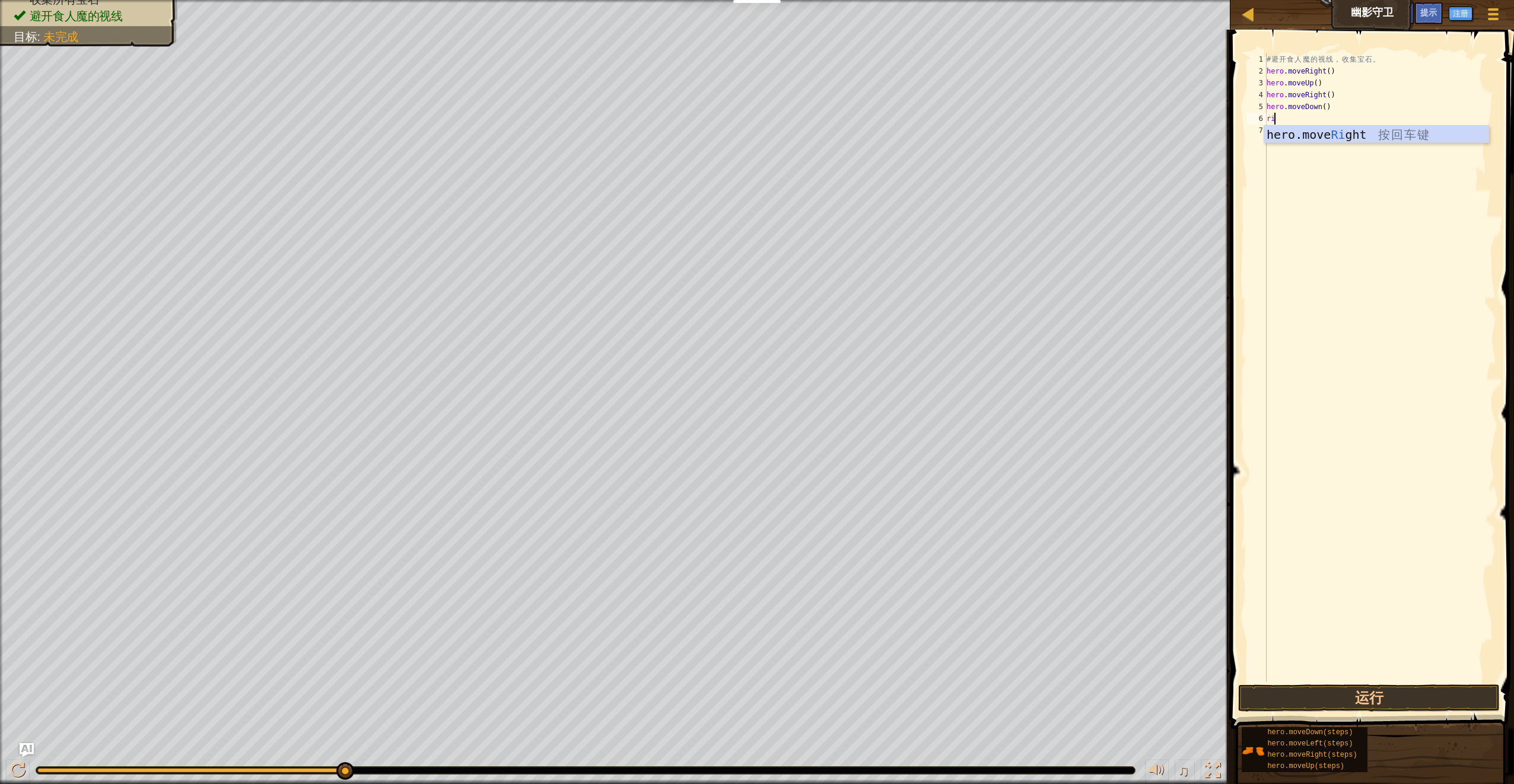
scroll to position [5, 1]
type textarea "right"
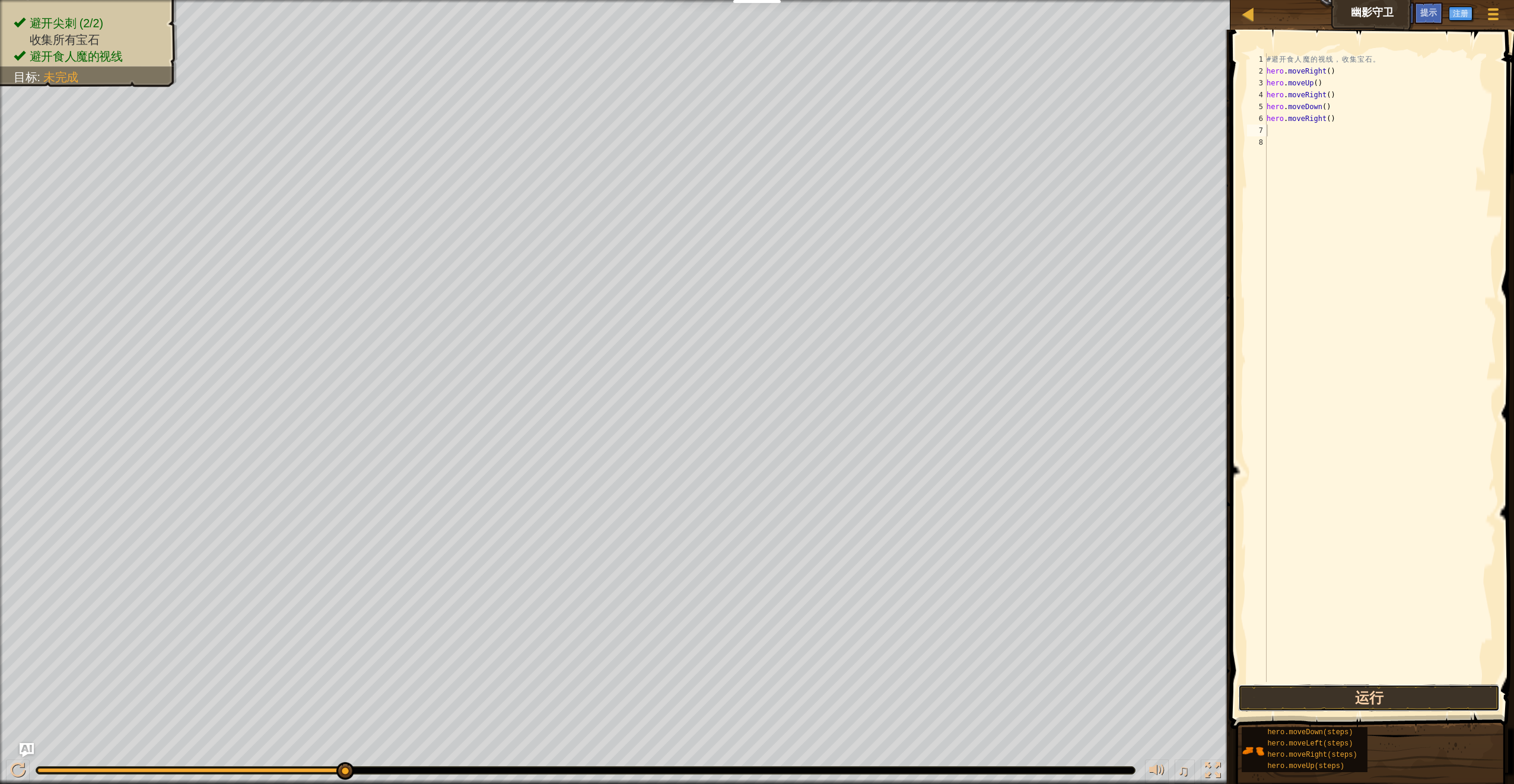
click at [1370, 704] on button "运行" at bounding box center [1369, 698] width 261 height 27
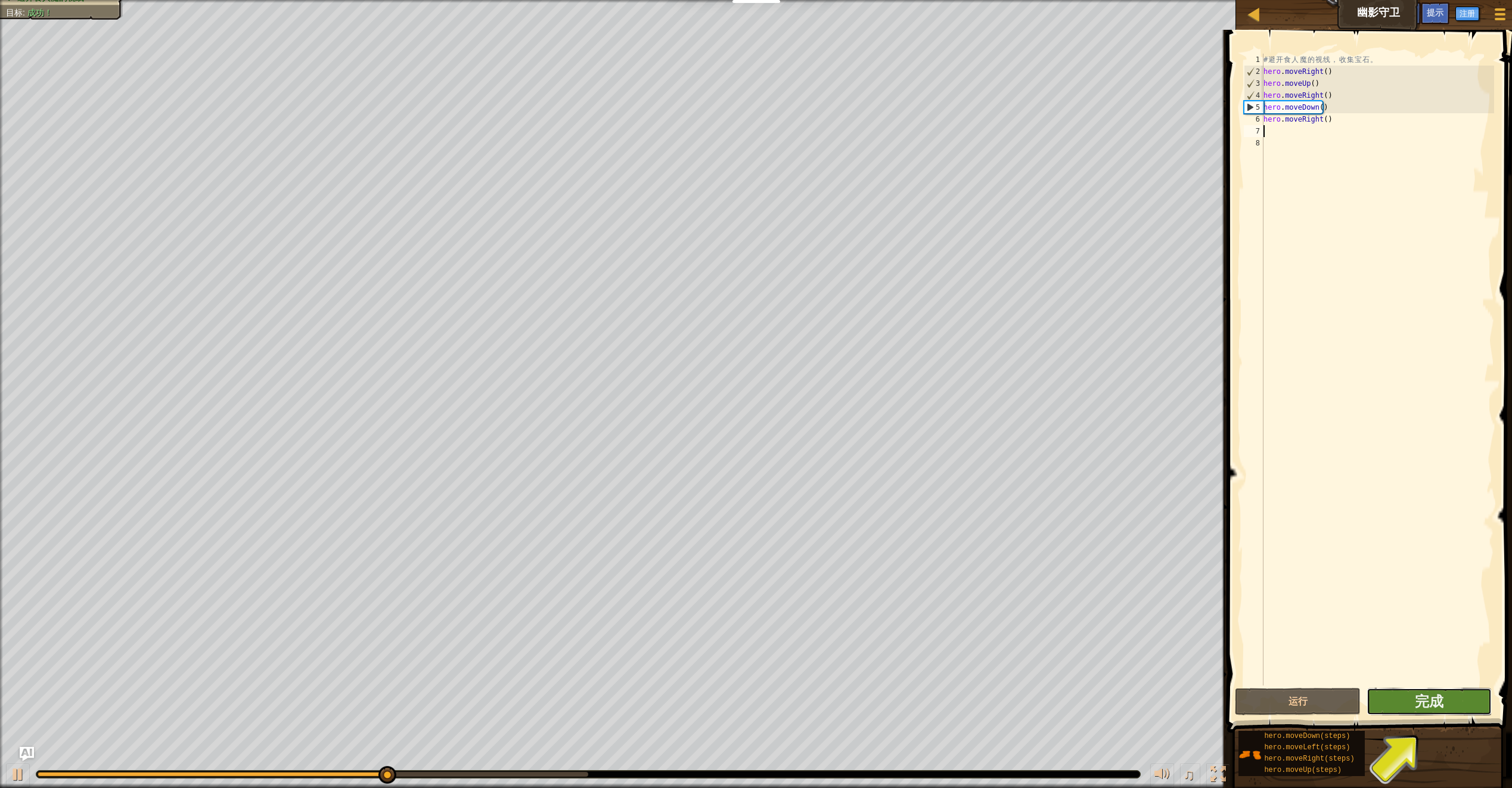
click at [1400, 698] on button "完成" at bounding box center [1429, 702] width 125 height 28
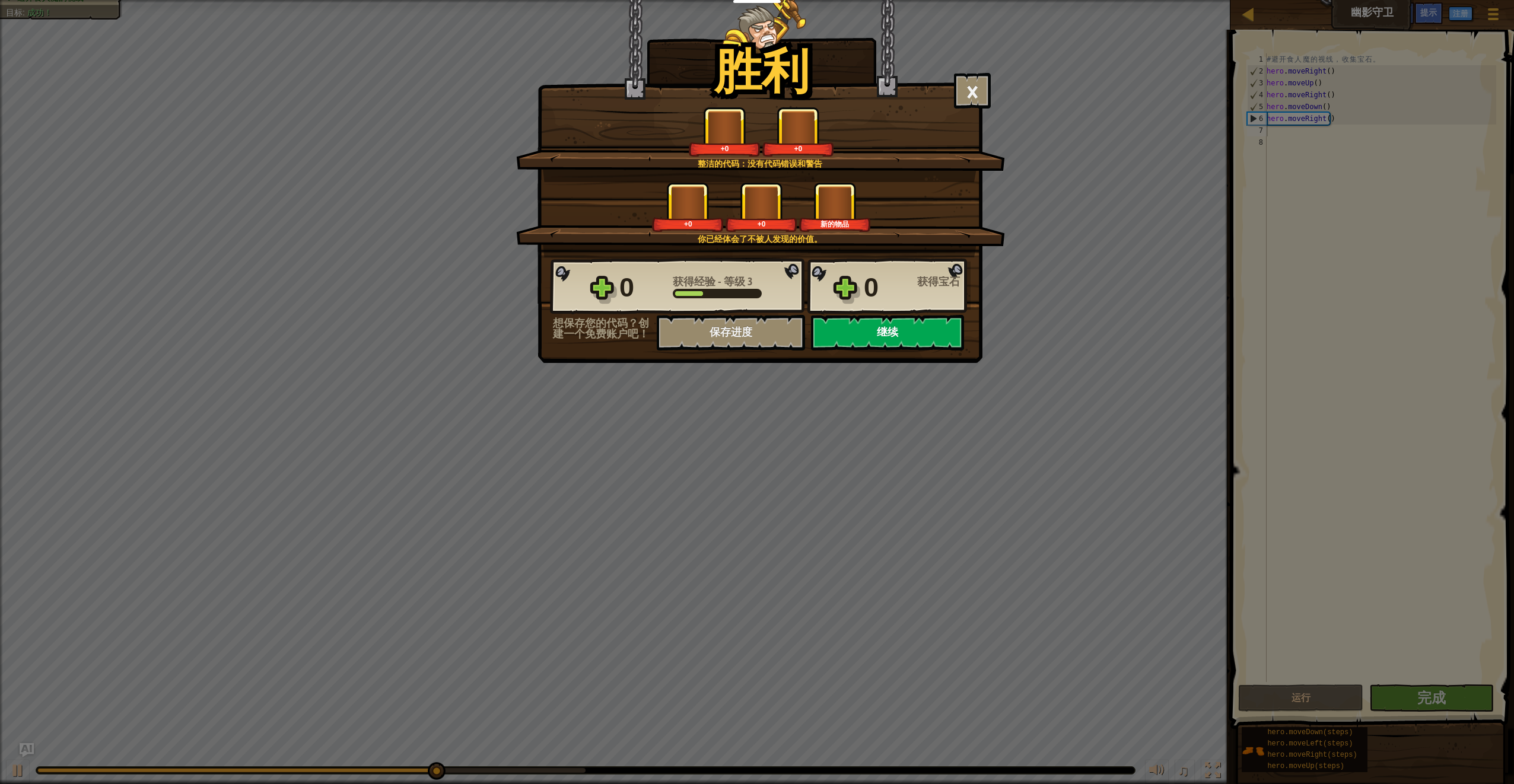
click at [893, 336] on button "继续" at bounding box center [887, 333] width 153 height 36
select select "zh-HANS"
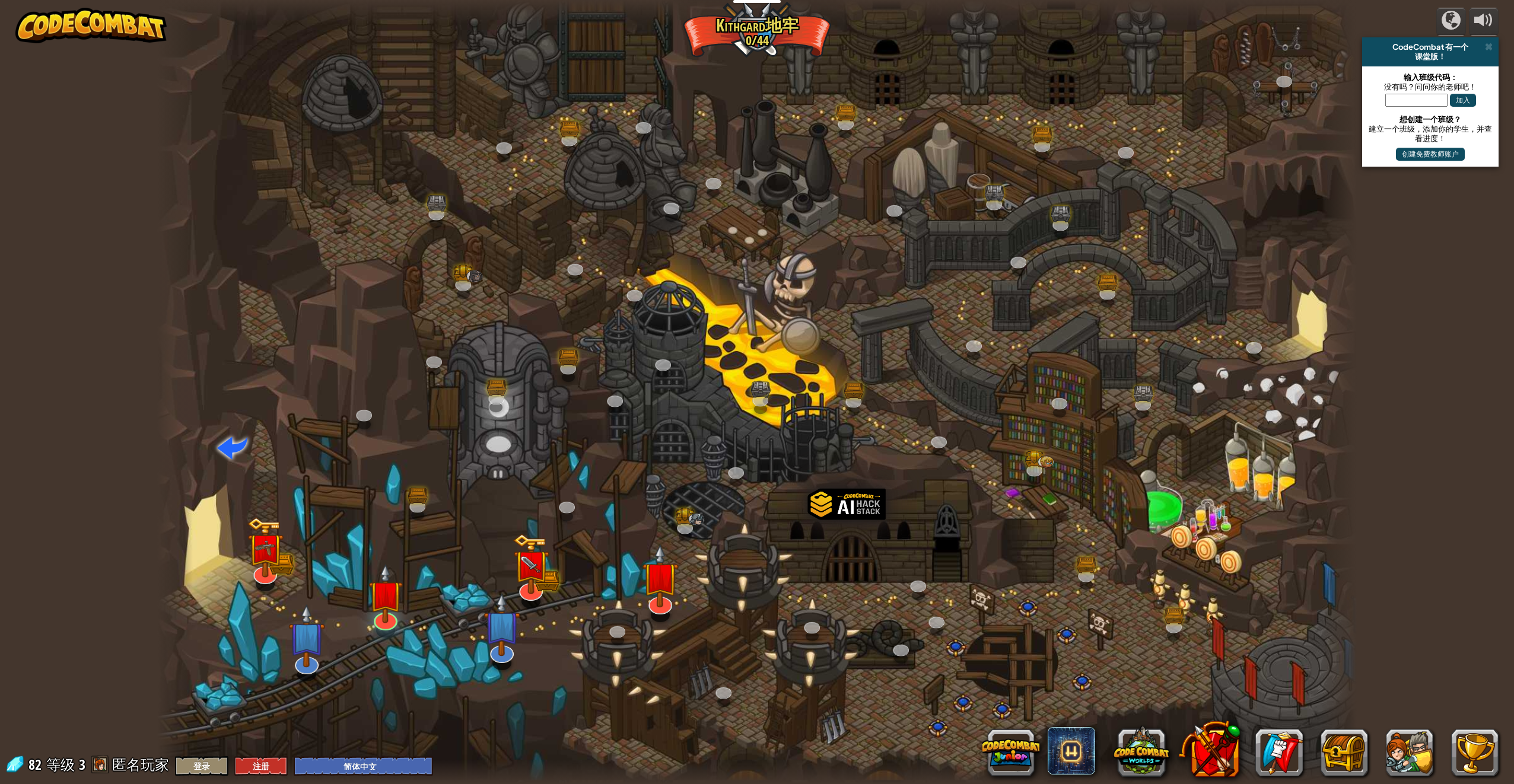
select select "zh-HANS"
click at [661, 591] on img at bounding box center [660, 564] width 35 height 80
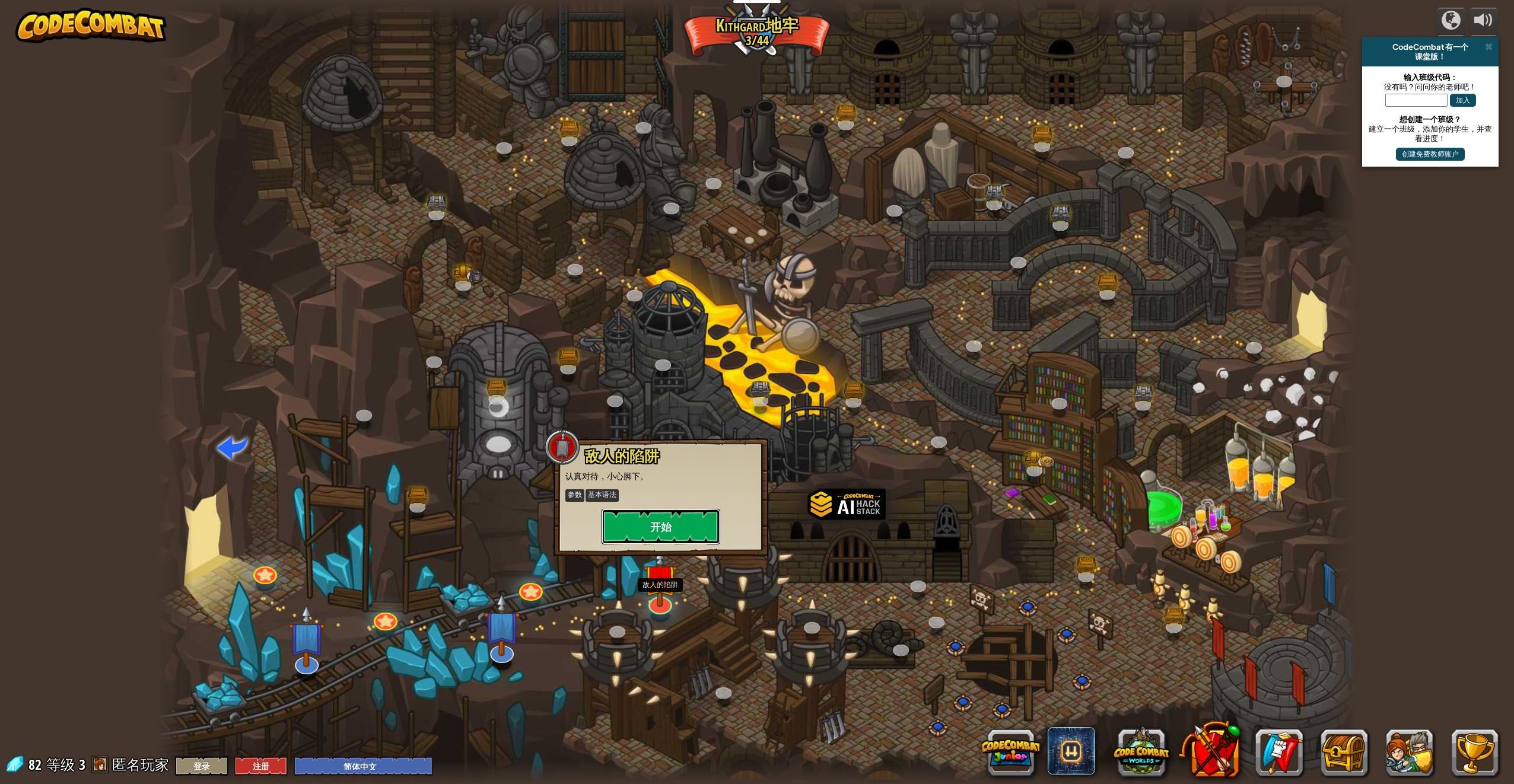
click at [679, 510] on button "开始" at bounding box center [661, 527] width 119 height 36
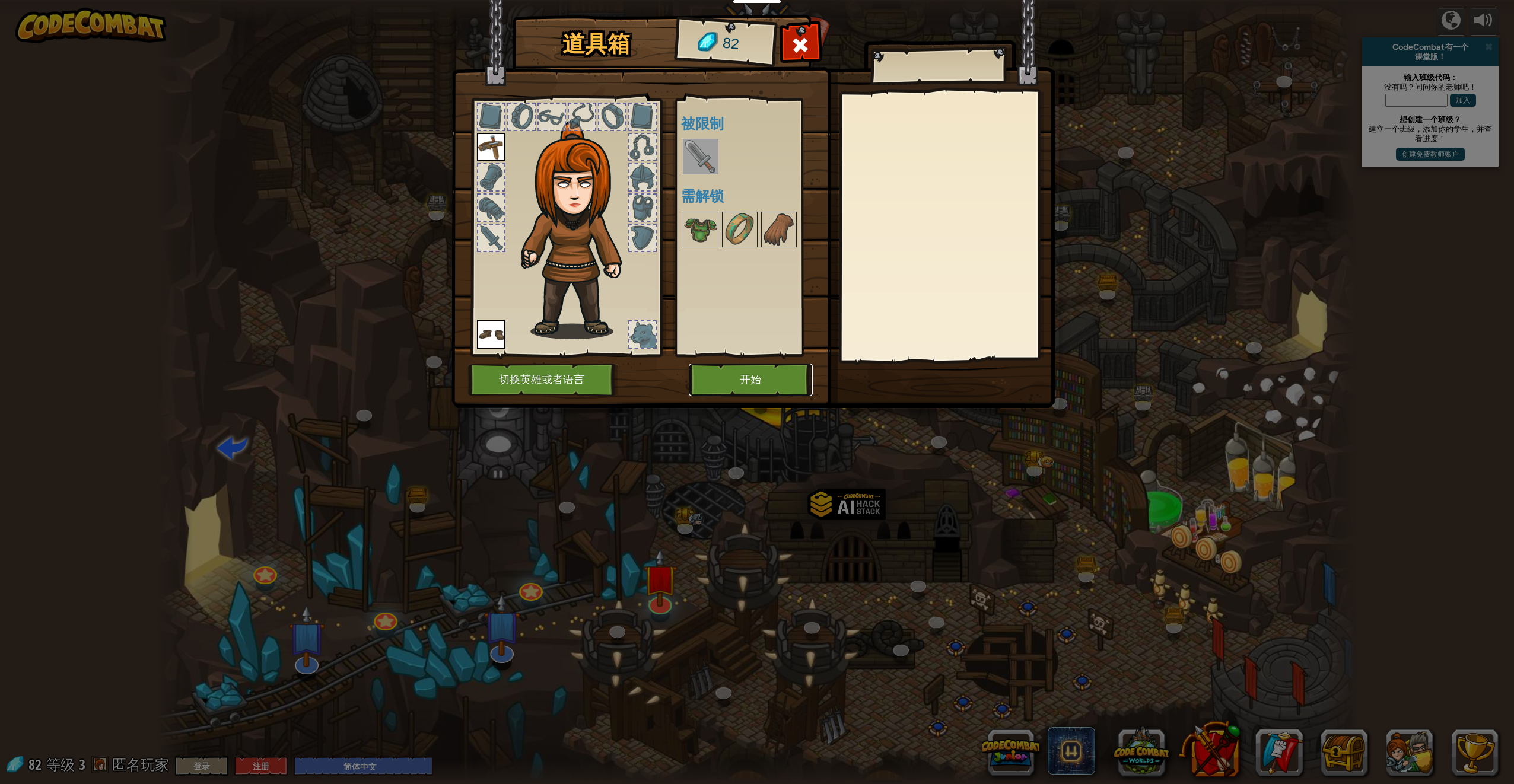
click at [714, 375] on button "开始" at bounding box center [751, 380] width 124 height 33
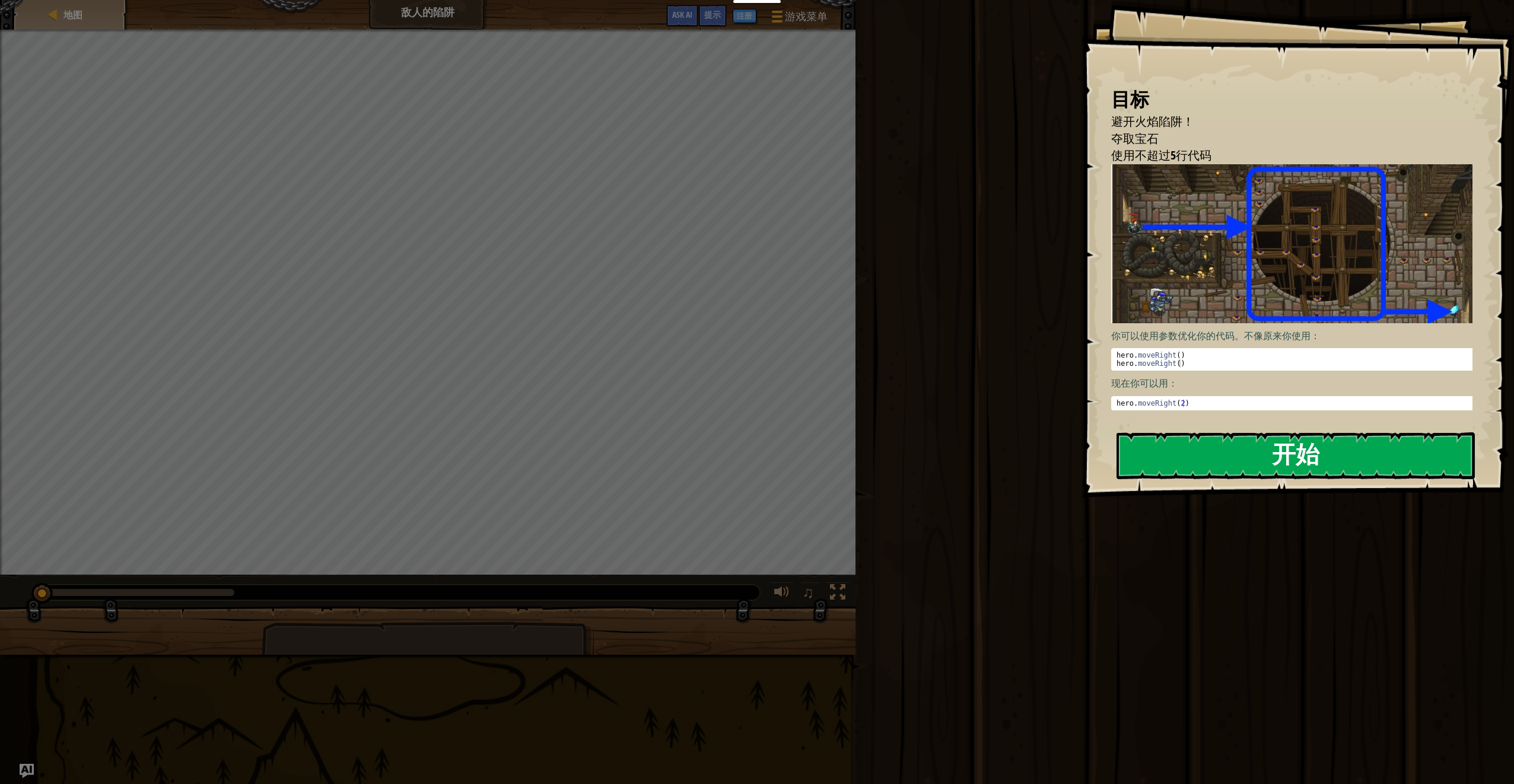
click at [1229, 453] on button "开始" at bounding box center [1296, 455] width 358 height 47
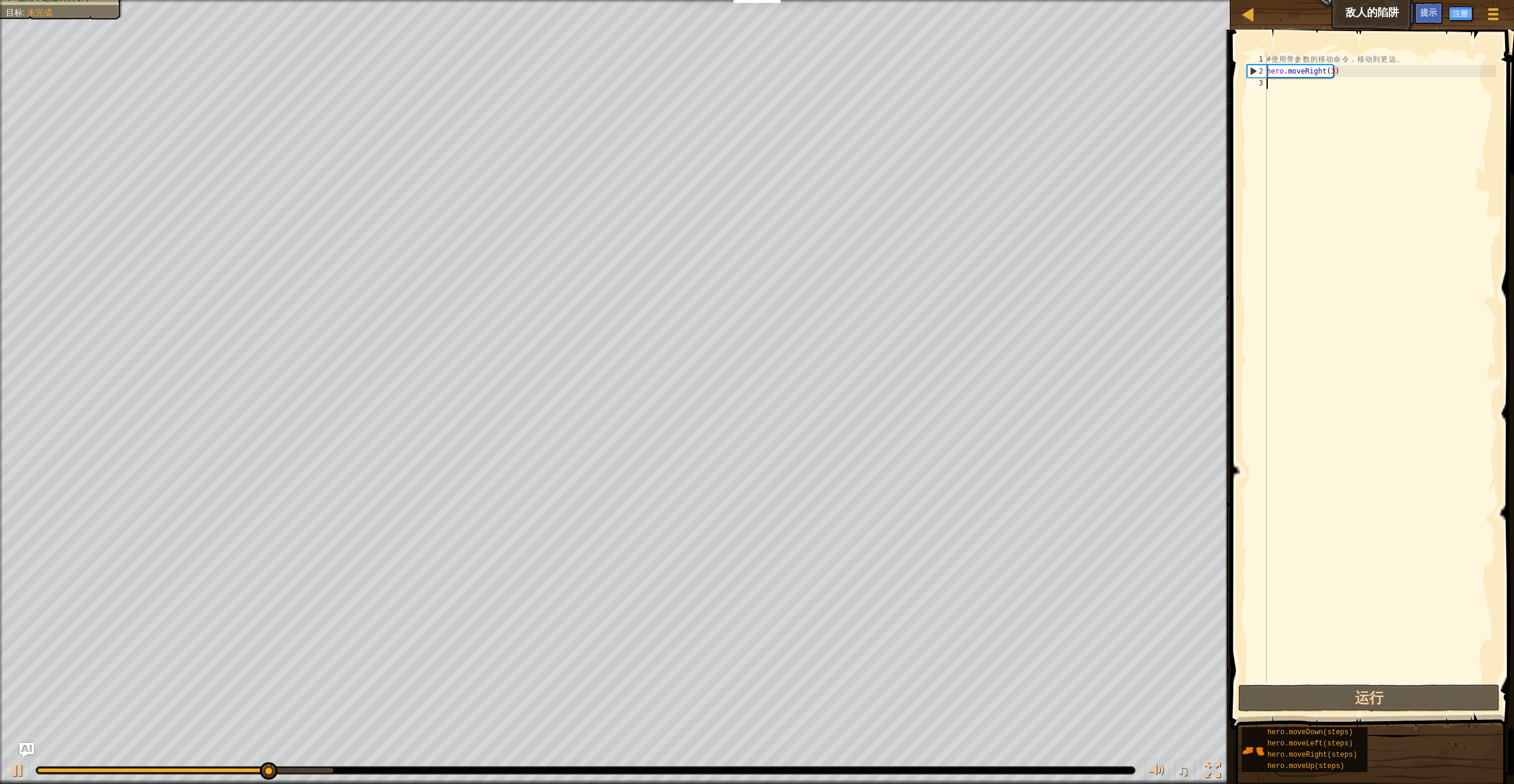
type textarea "up"
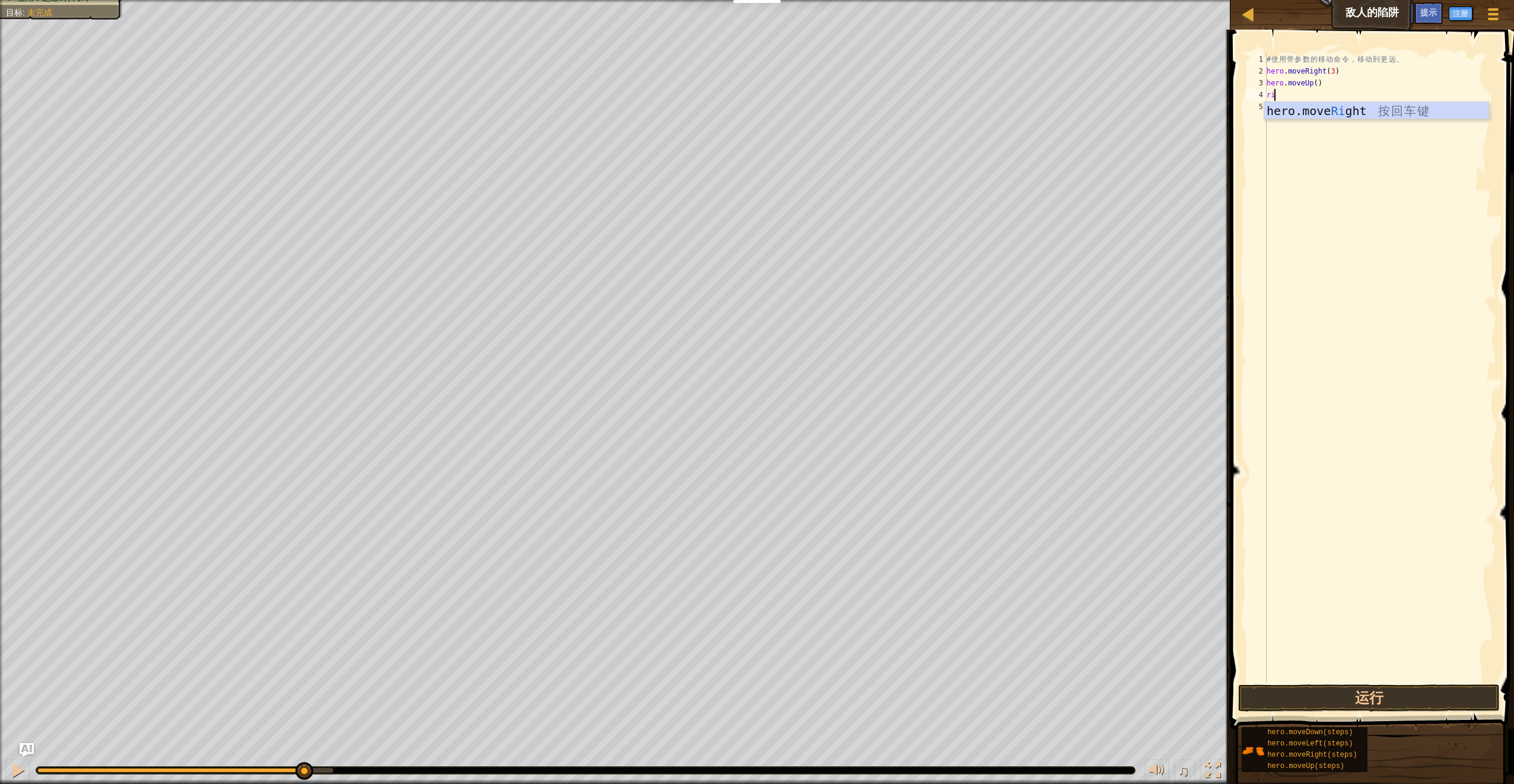
scroll to position [5, 1]
type textarea "right"
type textarea "down"
click at [1321, 108] on div "# 使 用 带 参 数 的 移 动 命 令 ， 移 动 到 更 远 。 hero . moveRight ( 3 ) hero . moveUp ( ) he…" at bounding box center [1380, 379] width 232 height 652
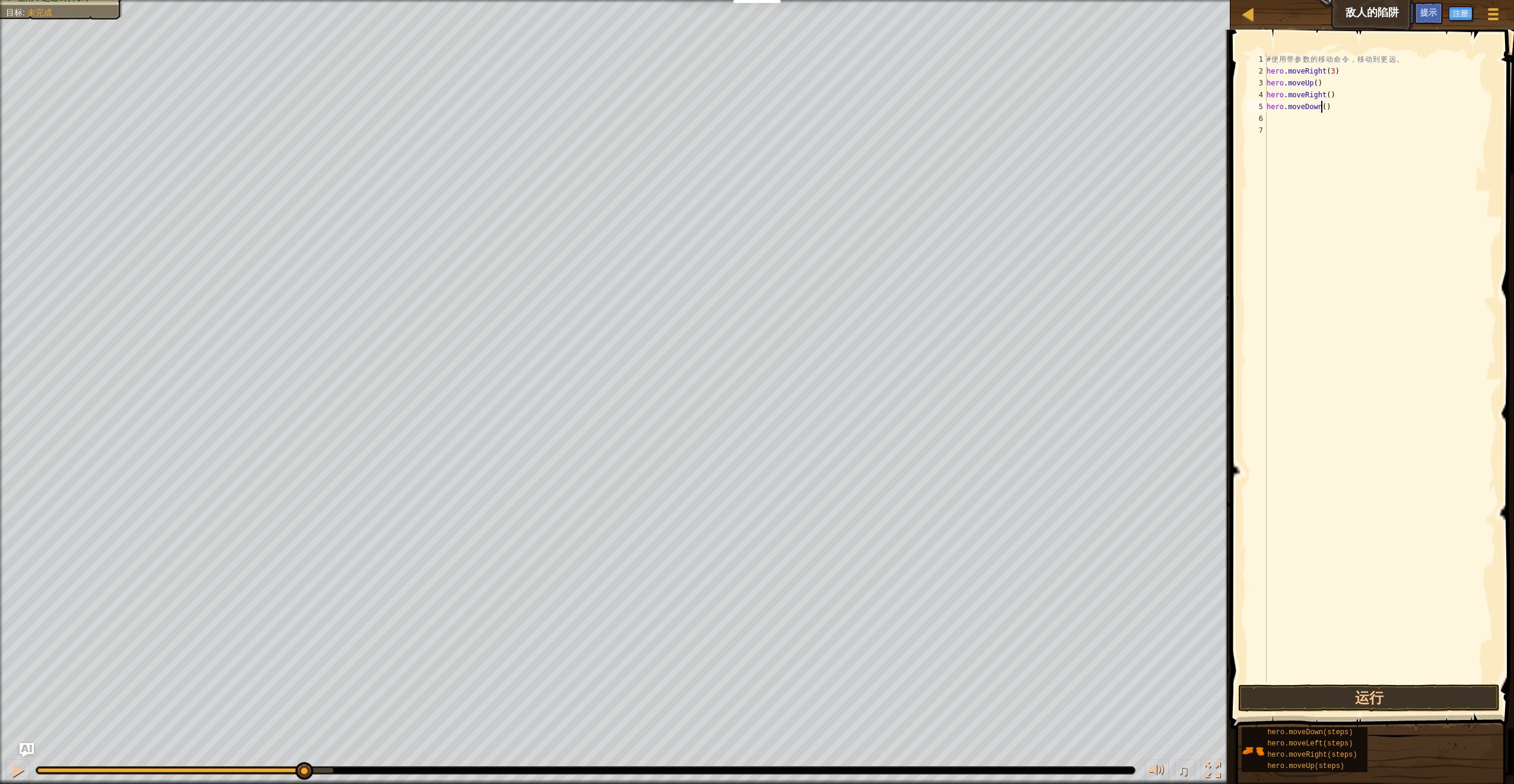
type textarea "hero.moveDown(3)"
click at [1302, 110] on div "# 使 用 带 参 数 的 移 动 命 令 ， 移 动 到 更 远 。 hero . moveRight ( 3 ) hero . moveUp ( ) he…" at bounding box center [1380, 379] width 232 height 652
click at [1303, 125] on div "# 使 用 带 参 数 的 移 动 命 令 ， 移 动 到 更 远 。 hero . moveRight ( 3 ) hero . moveUp ( ) he…" at bounding box center [1380, 379] width 232 height 652
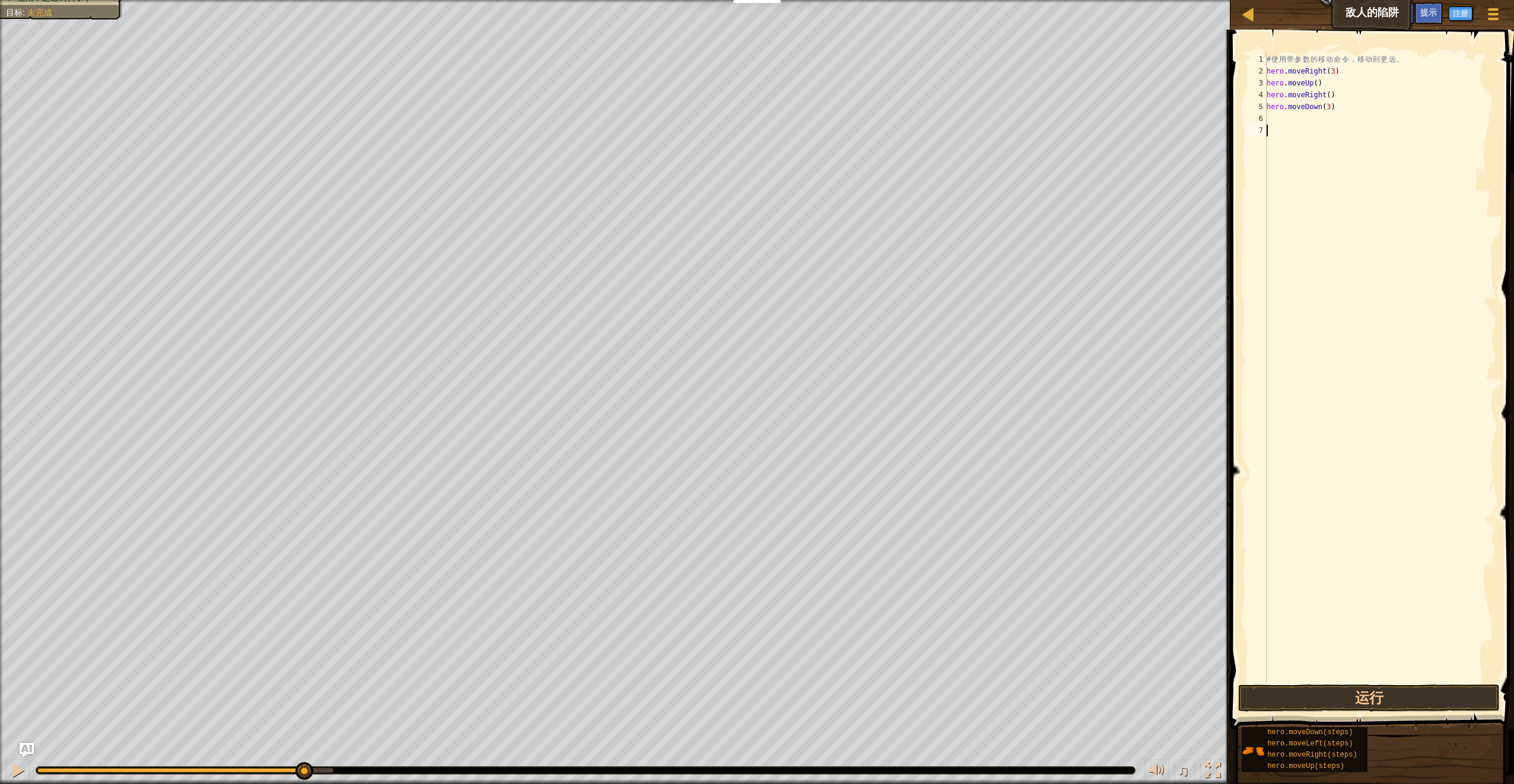
click at [1304, 121] on div "# 使 用 带 参 数 的 移 动 命 令 ， 移 动 到 更 远 。 hero . moveRight ( 3 ) hero . moveUp ( ) he…" at bounding box center [1380, 379] width 232 height 652
type textarea "right"
click at [1349, 696] on button "运行" at bounding box center [1369, 698] width 261 height 27
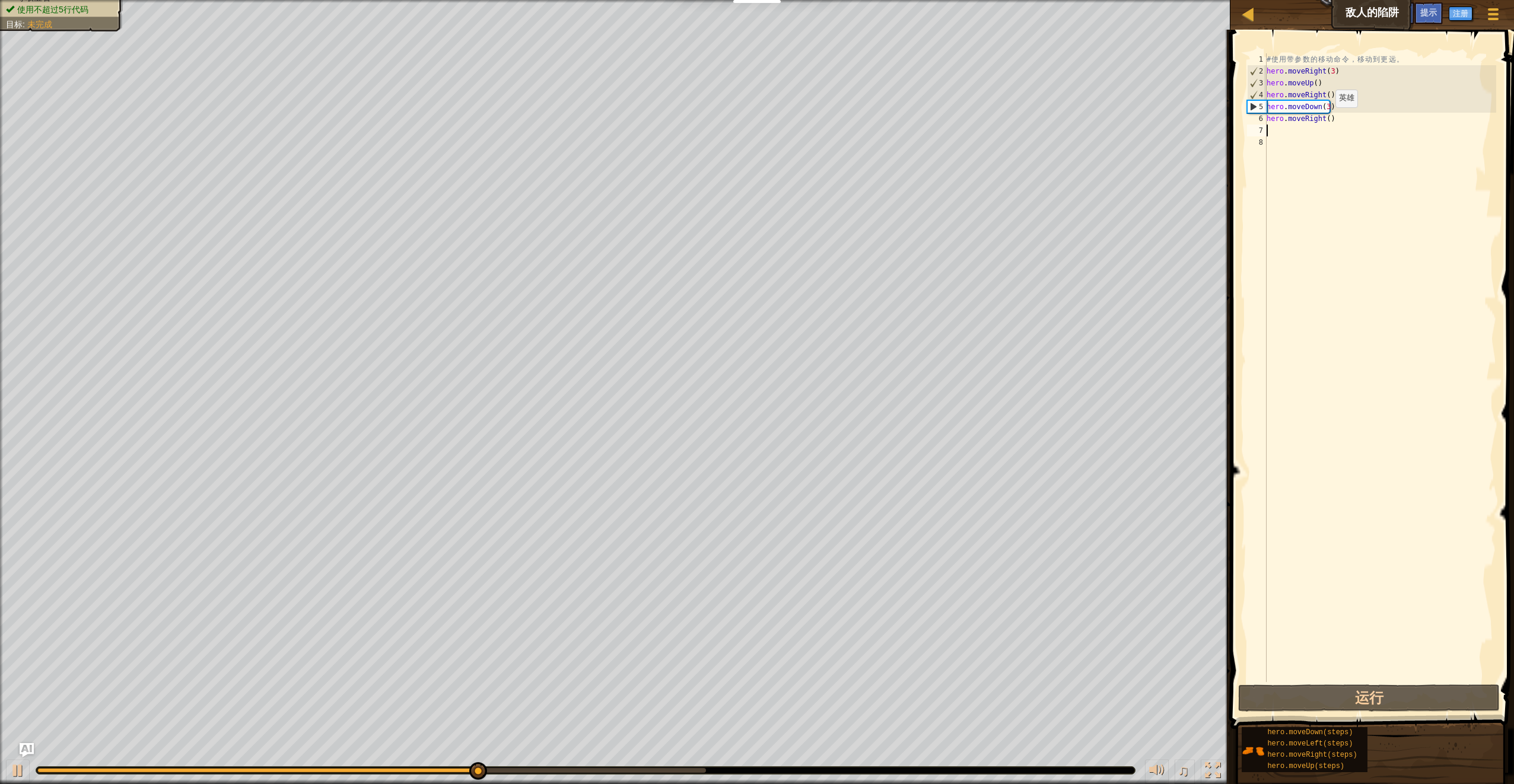
click at [1325, 119] on div "# 使 用 带 参 数 的 移 动 命 令 ， 移 动 到 更 远 。 hero . moveRight ( 3 ) hero . moveUp ( ) he…" at bounding box center [1380, 379] width 232 height 652
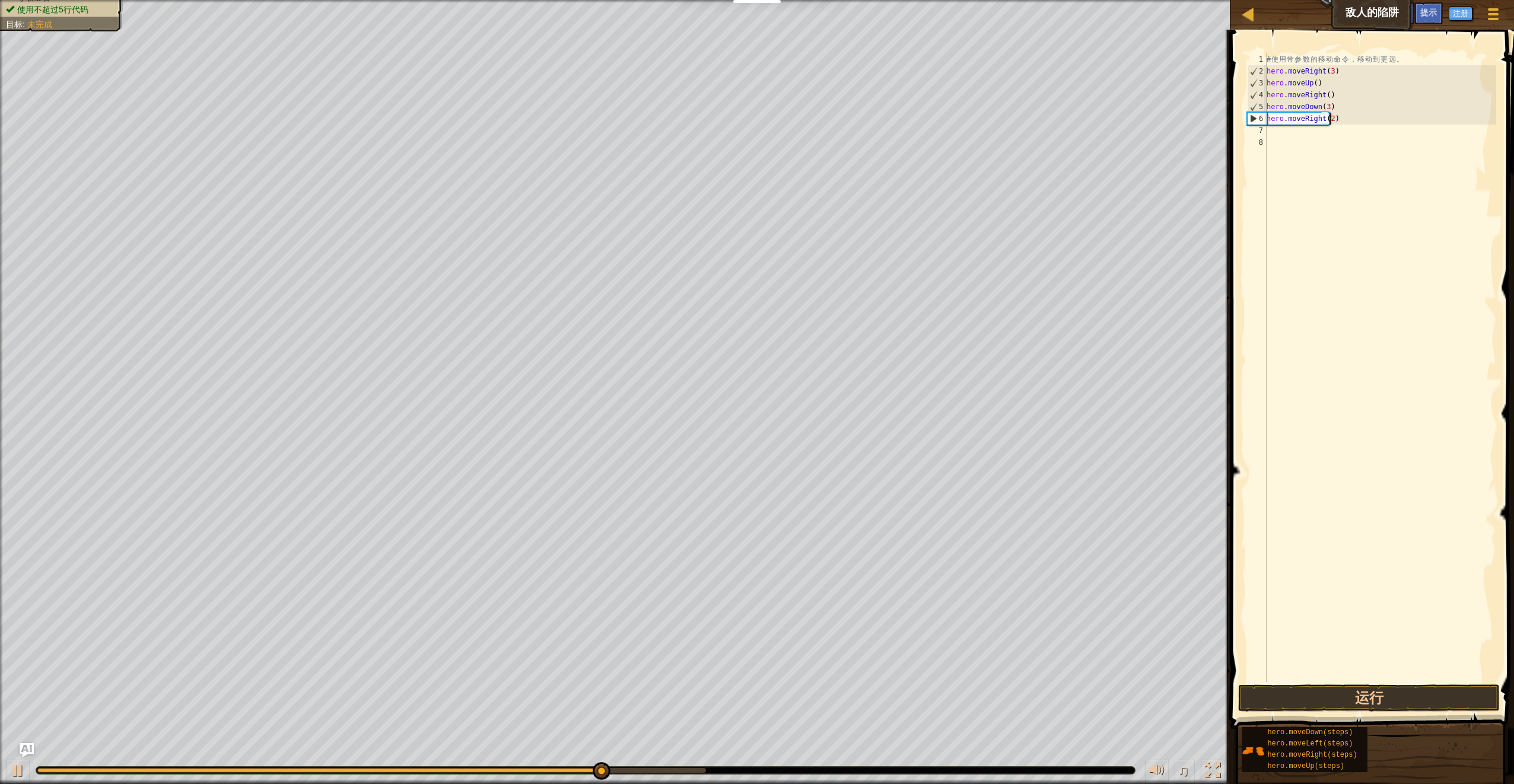
scroll to position [5, 5]
type textarea "hero.moveRight(2)"
click at [1399, 704] on button "运行" at bounding box center [1369, 698] width 261 height 27
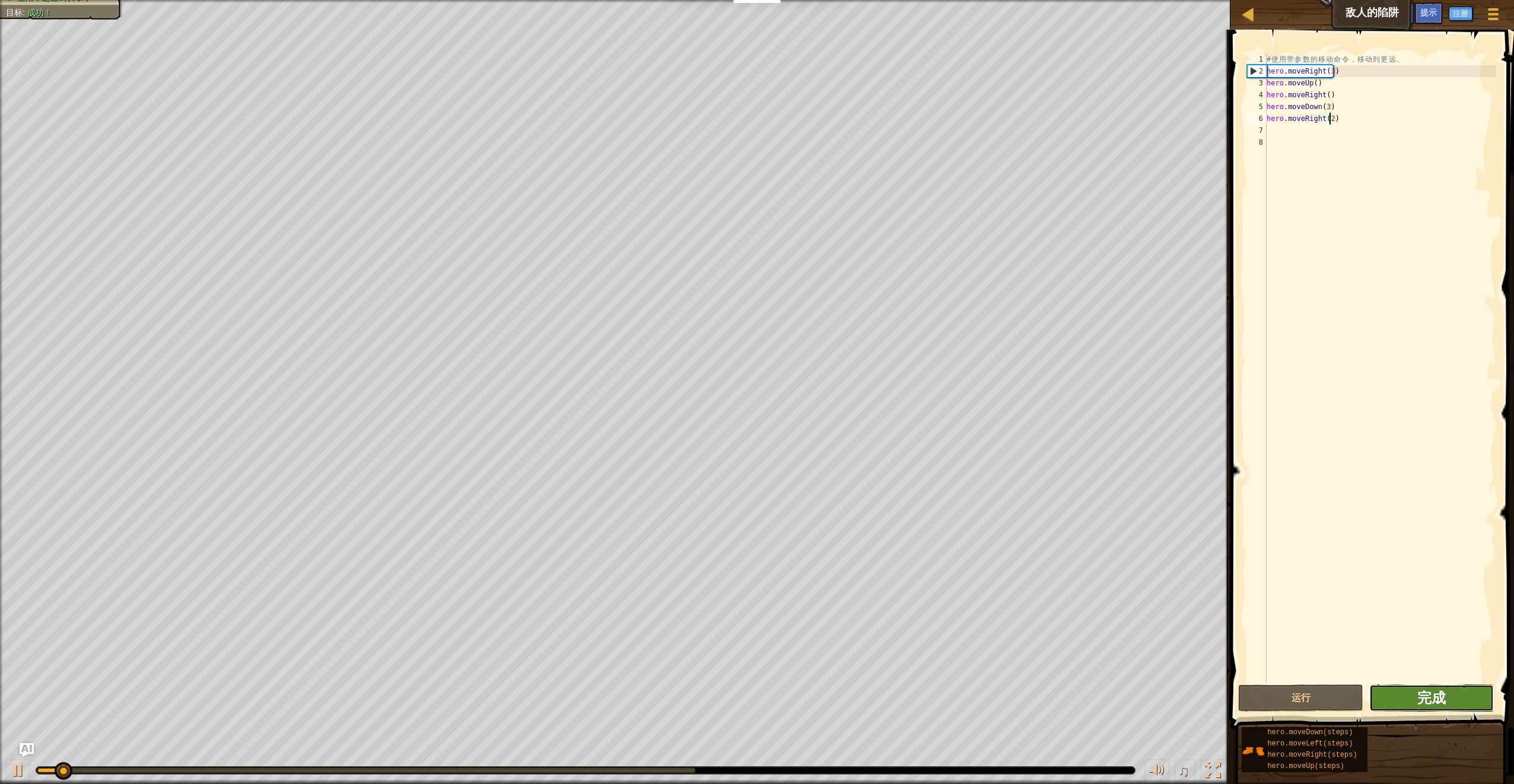
click at [1419, 704] on span "完成" at bounding box center [1432, 698] width 29 height 19
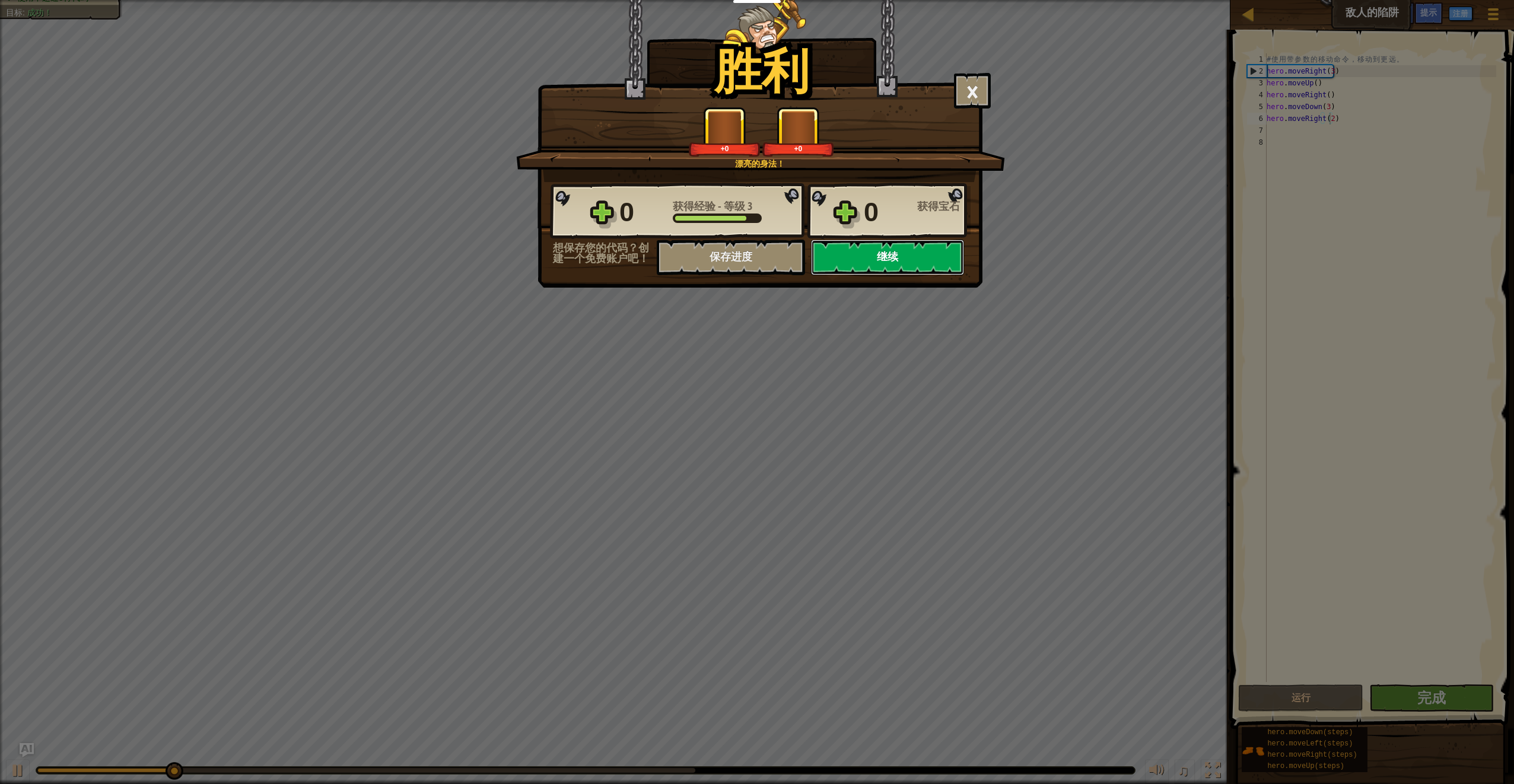
click at [914, 272] on button "继续" at bounding box center [887, 257] width 153 height 36
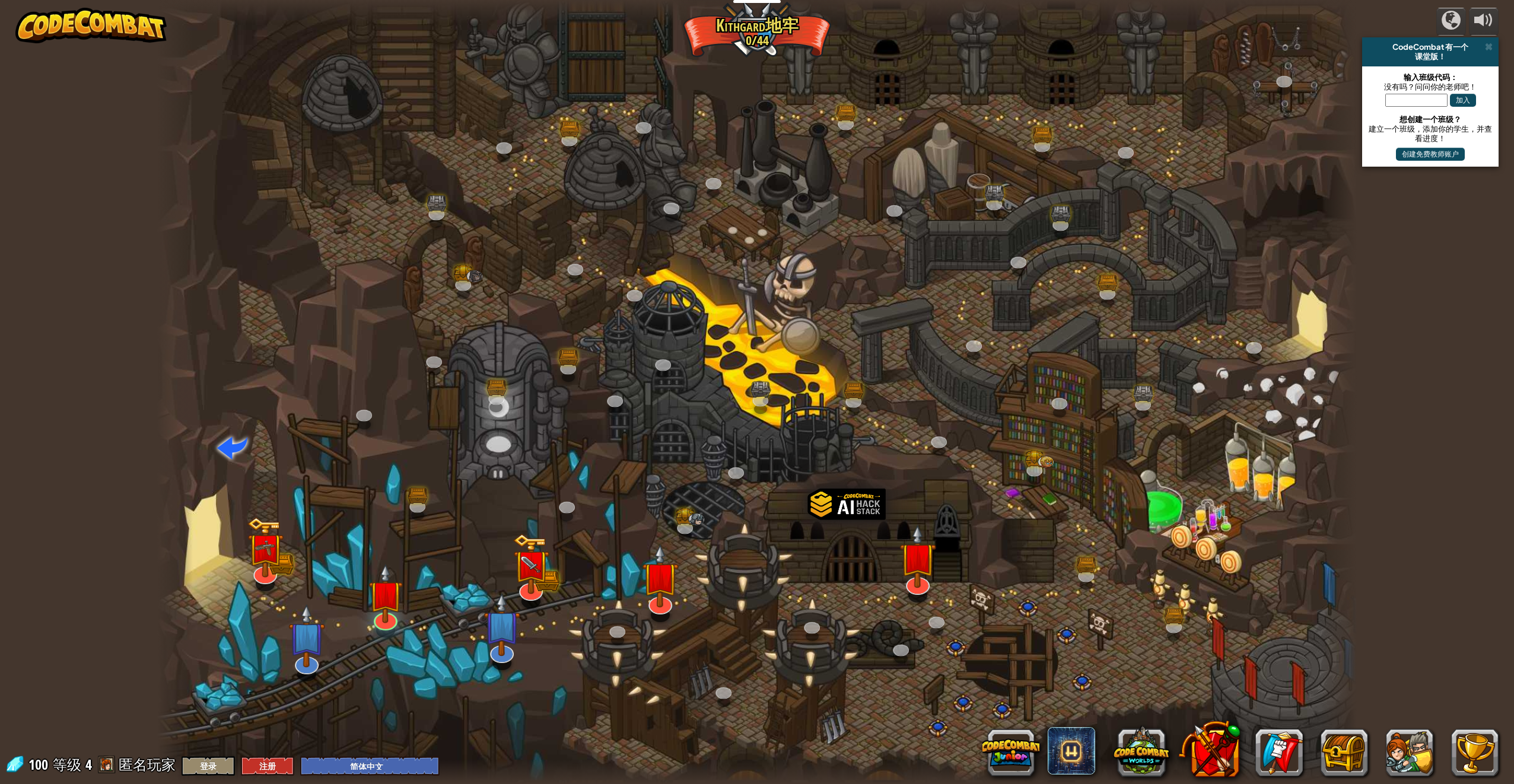
select select "zh-HANS"
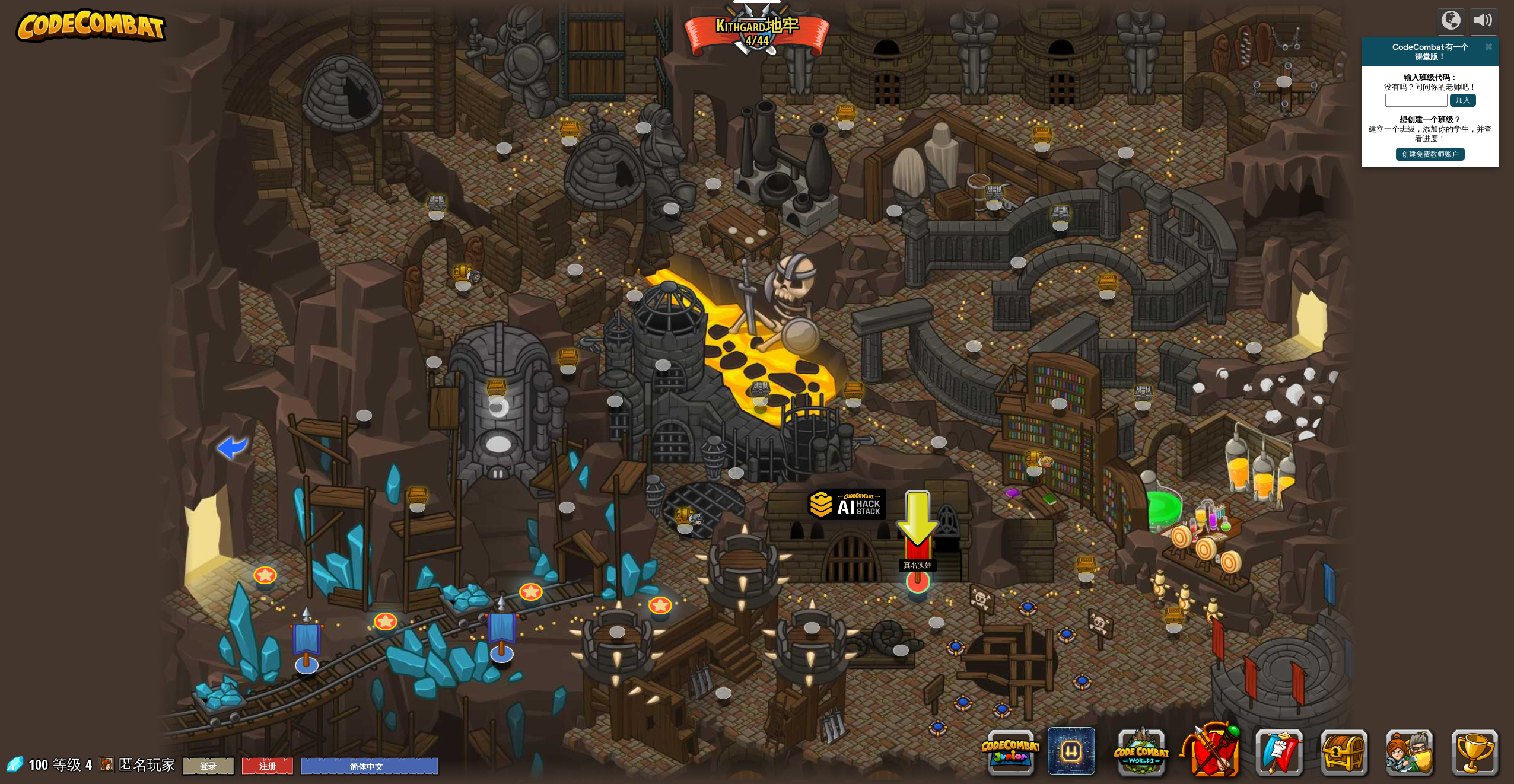
click at [913, 582] on img at bounding box center [918, 544] width 35 height 80
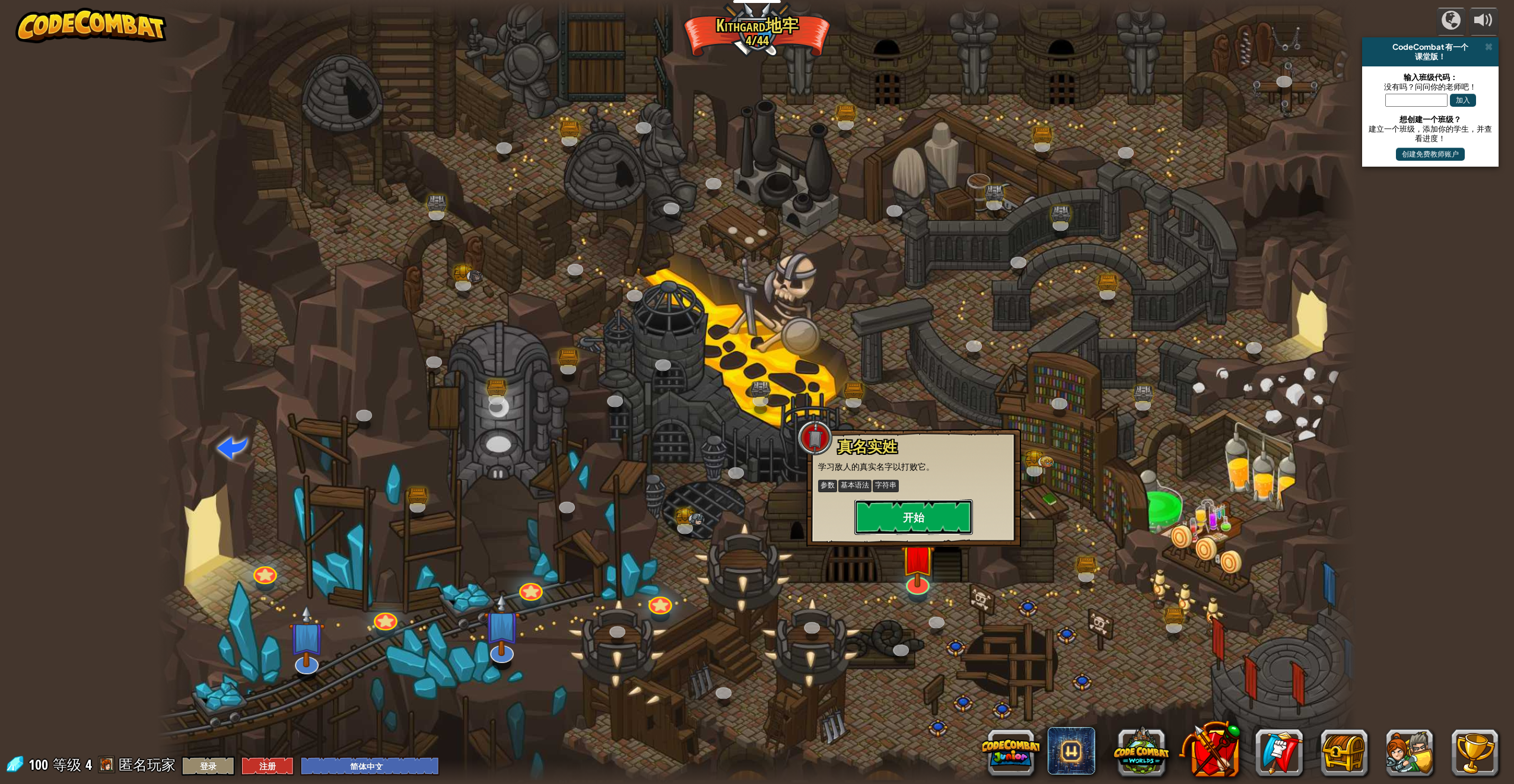
click at [929, 524] on button "开始" at bounding box center [913, 517] width 119 height 36
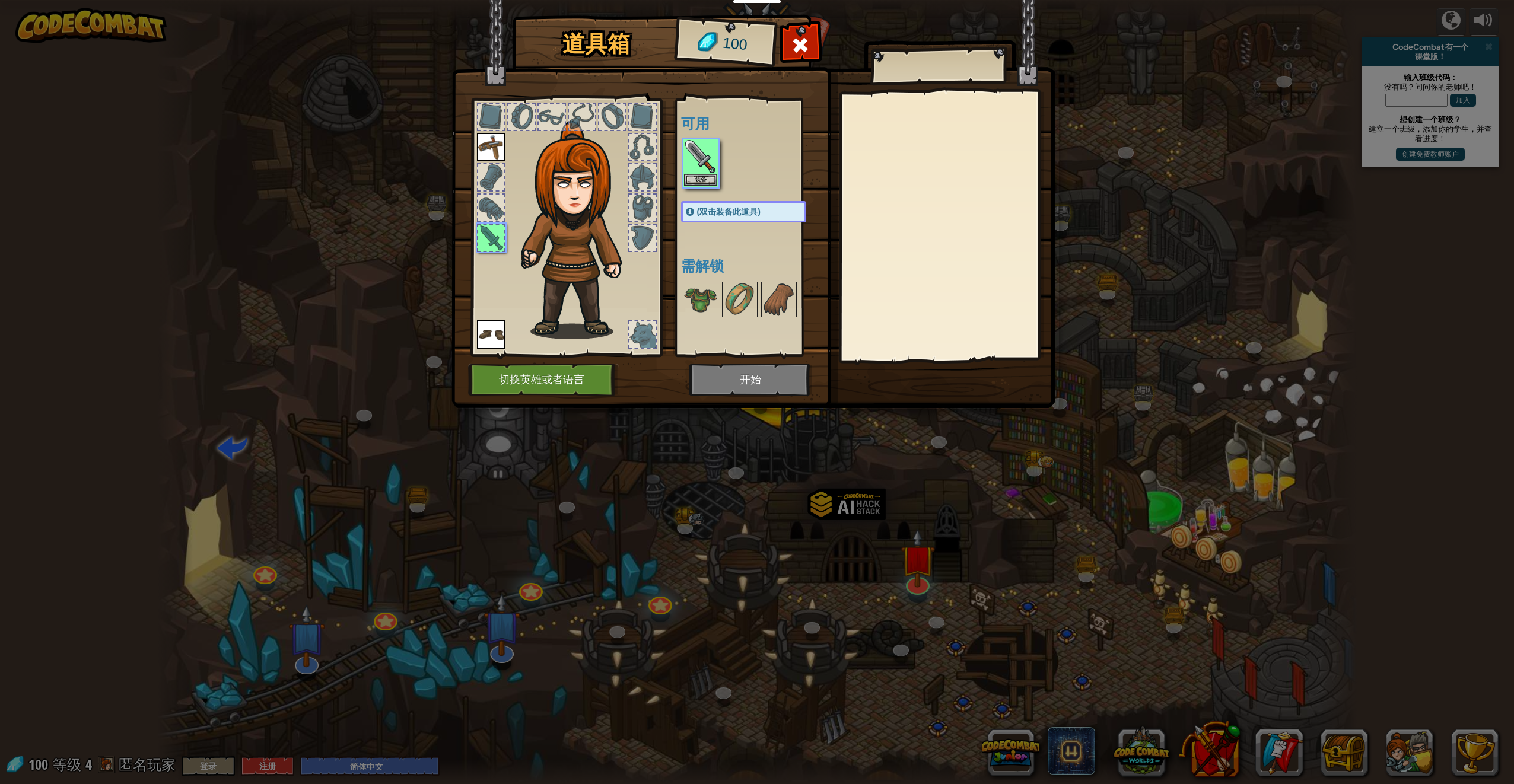
click at [764, 382] on img at bounding box center [753, 193] width 603 height 431
click at [706, 156] on img at bounding box center [701, 156] width 33 height 33
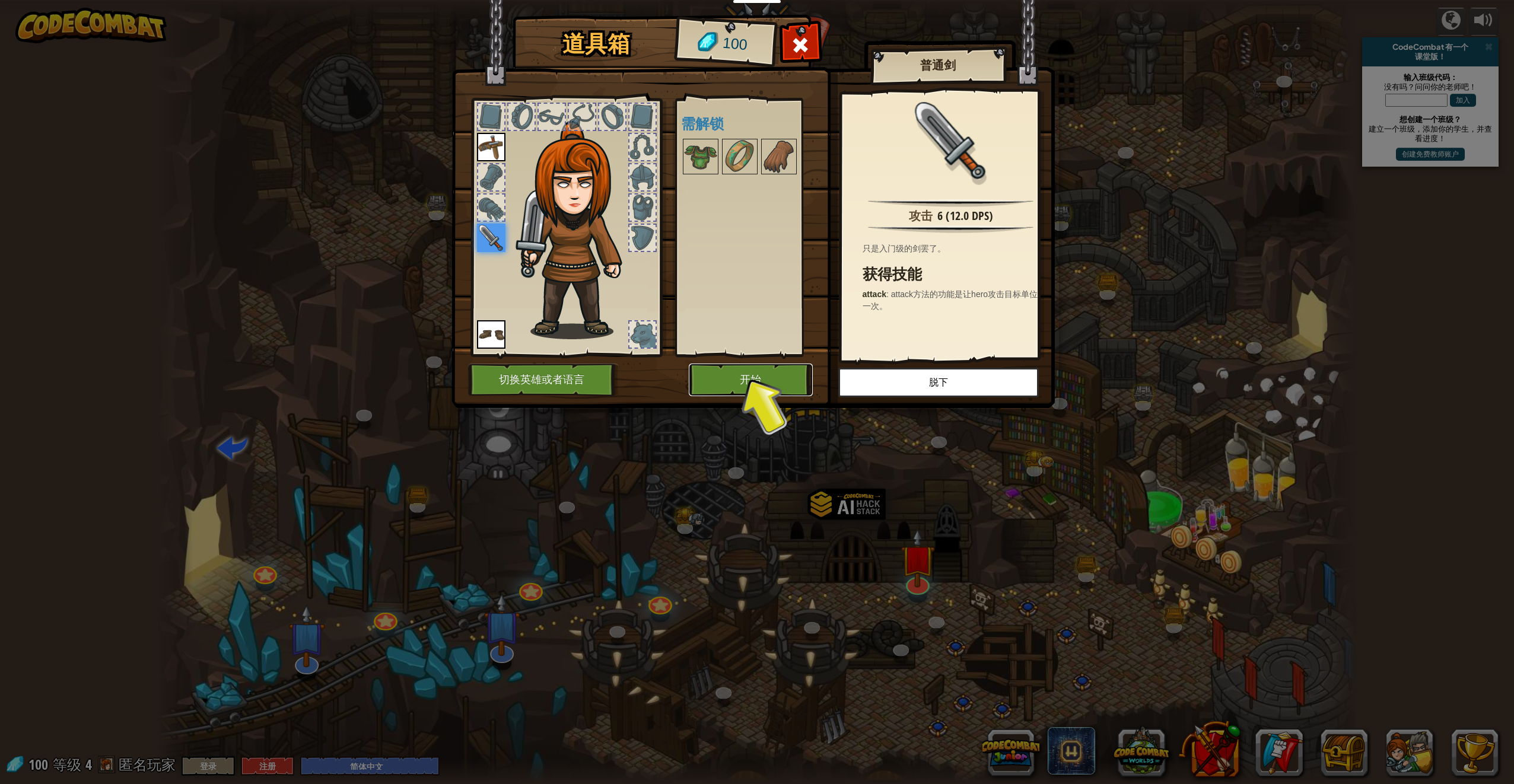
click at [746, 390] on button "开始" at bounding box center [751, 380] width 124 height 33
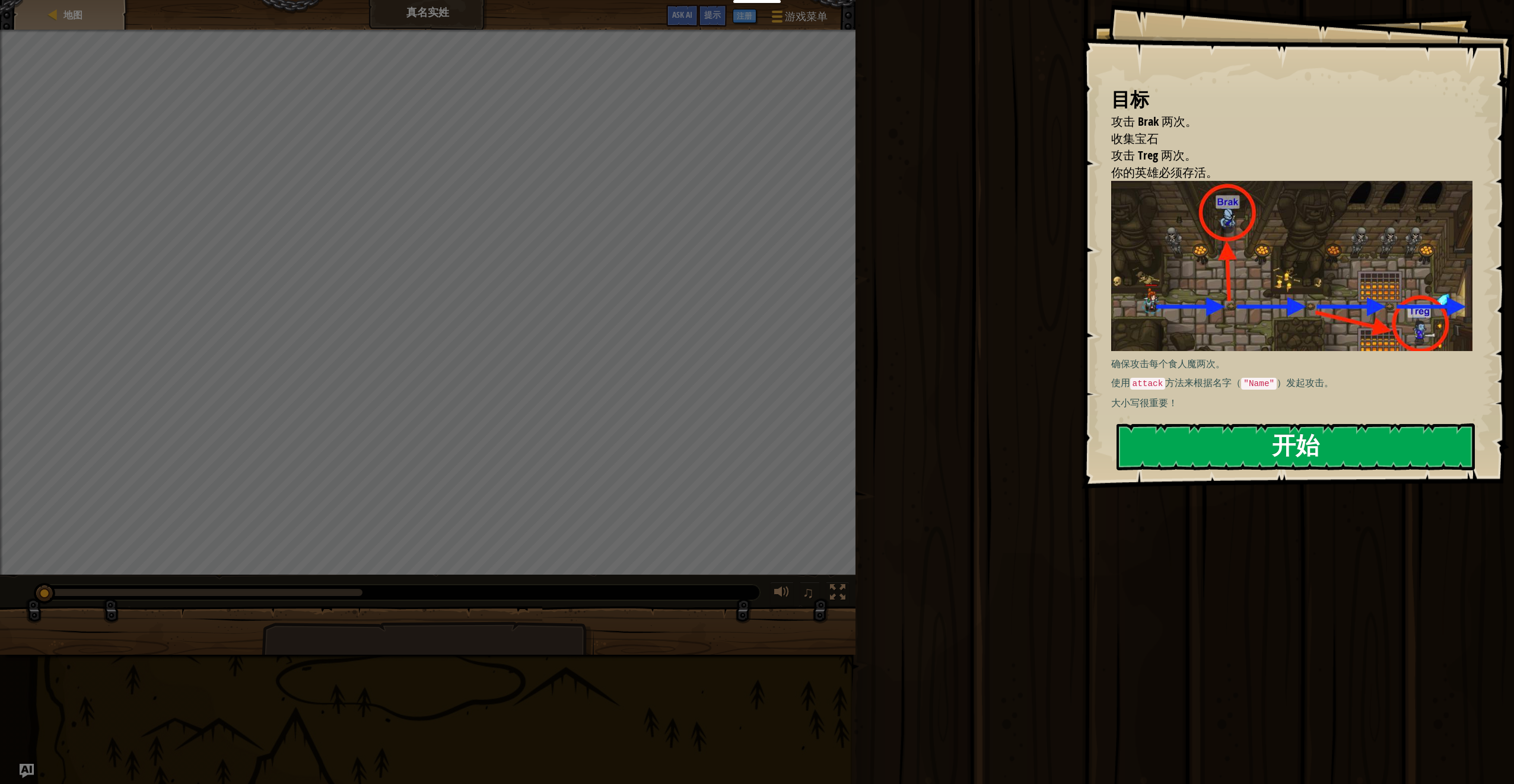
click at [1228, 464] on button "开始" at bounding box center [1296, 447] width 358 height 47
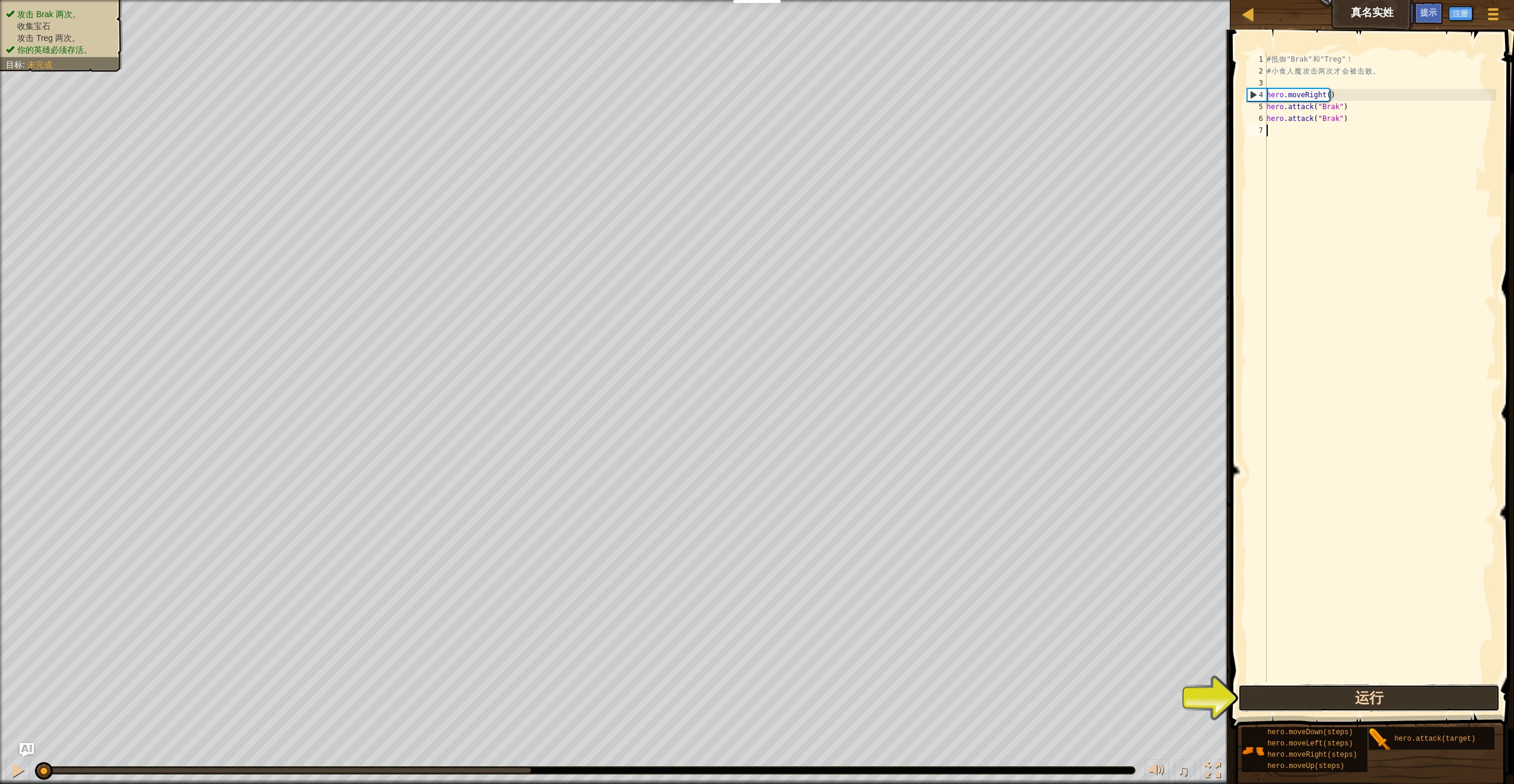
click at [1347, 702] on button "运行" at bounding box center [1369, 698] width 261 height 27
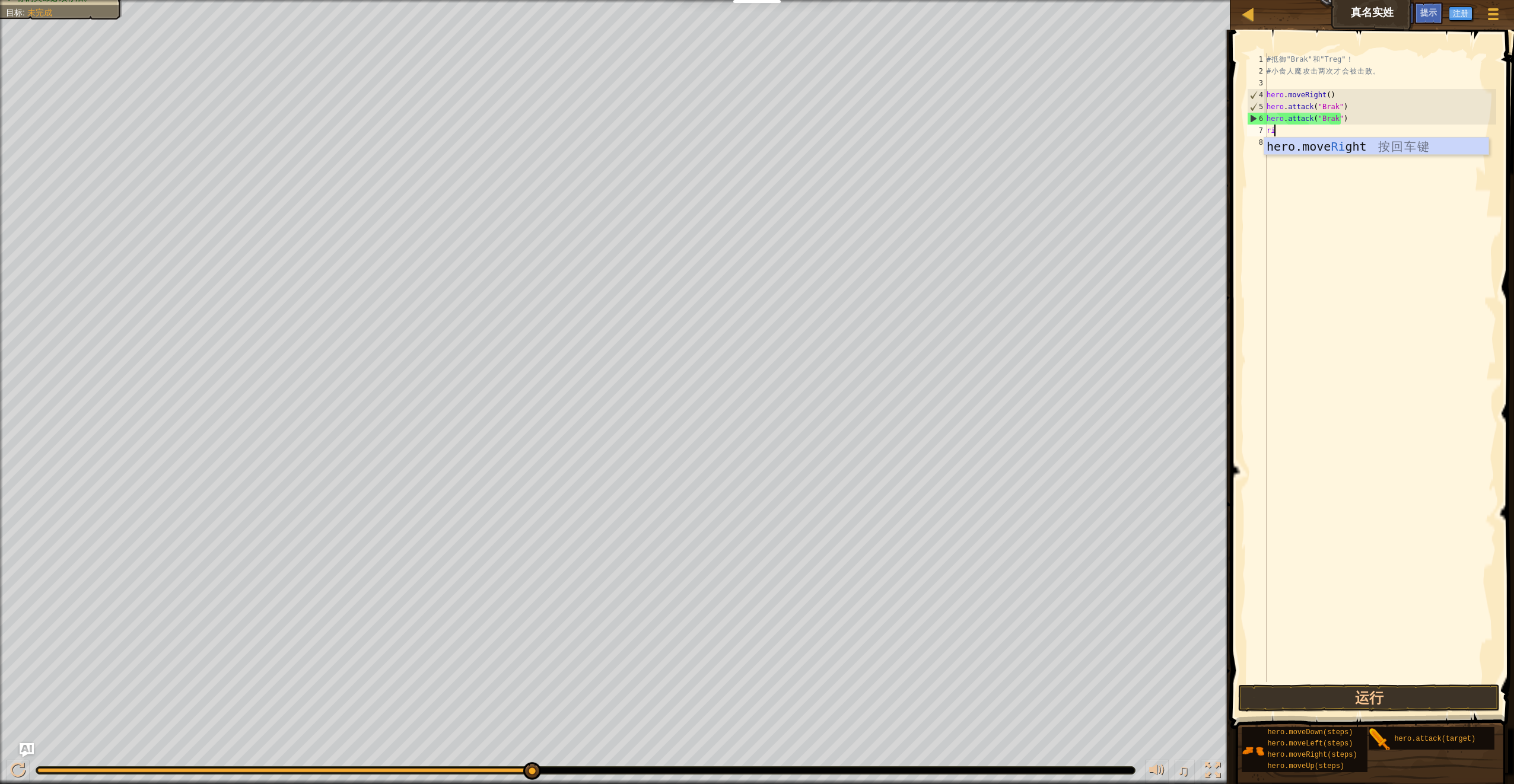
scroll to position [5, 1]
type textarea "right"
type textarea "hero.attack("treg")"
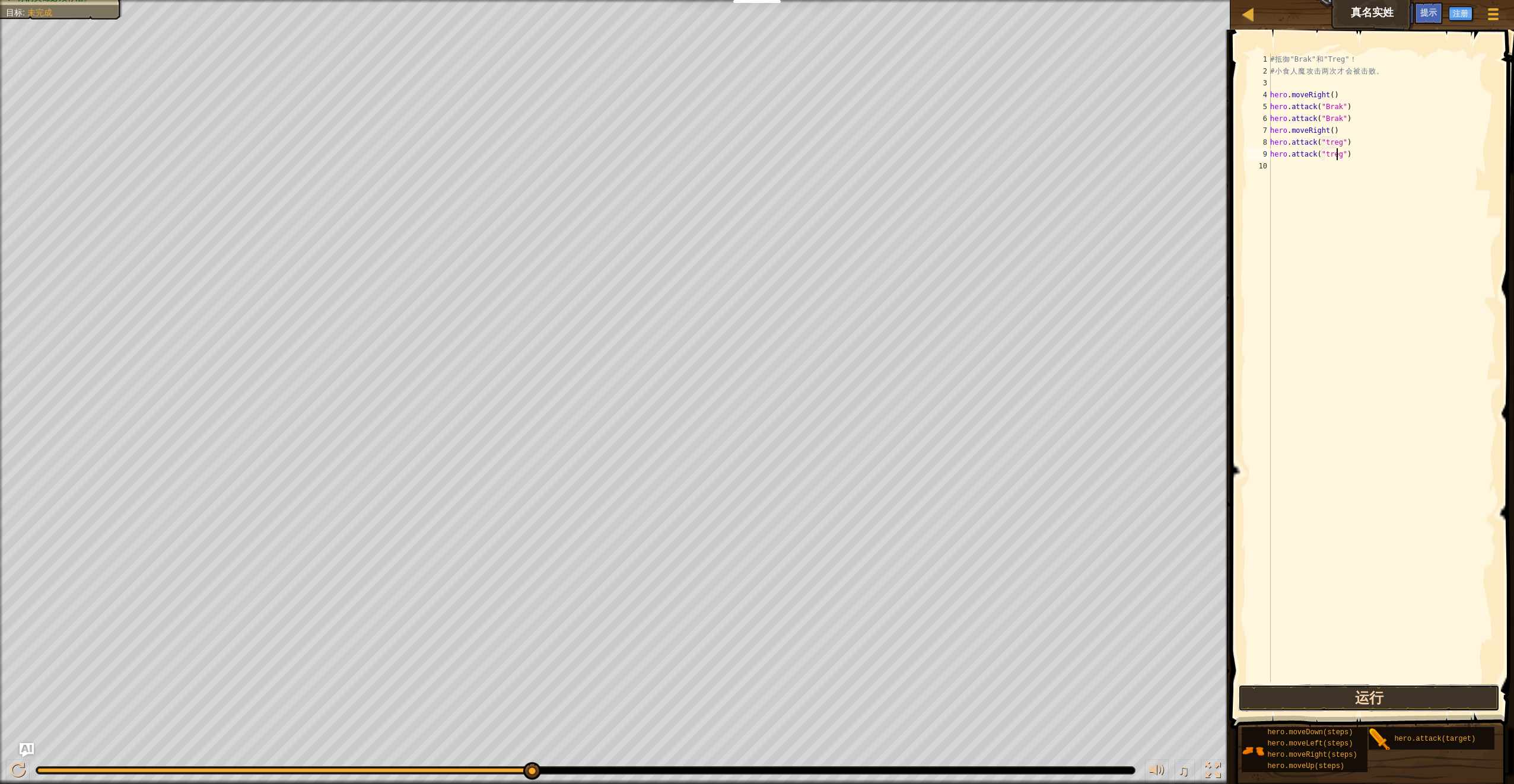
click at [1355, 687] on button "运行" at bounding box center [1369, 698] width 261 height 27
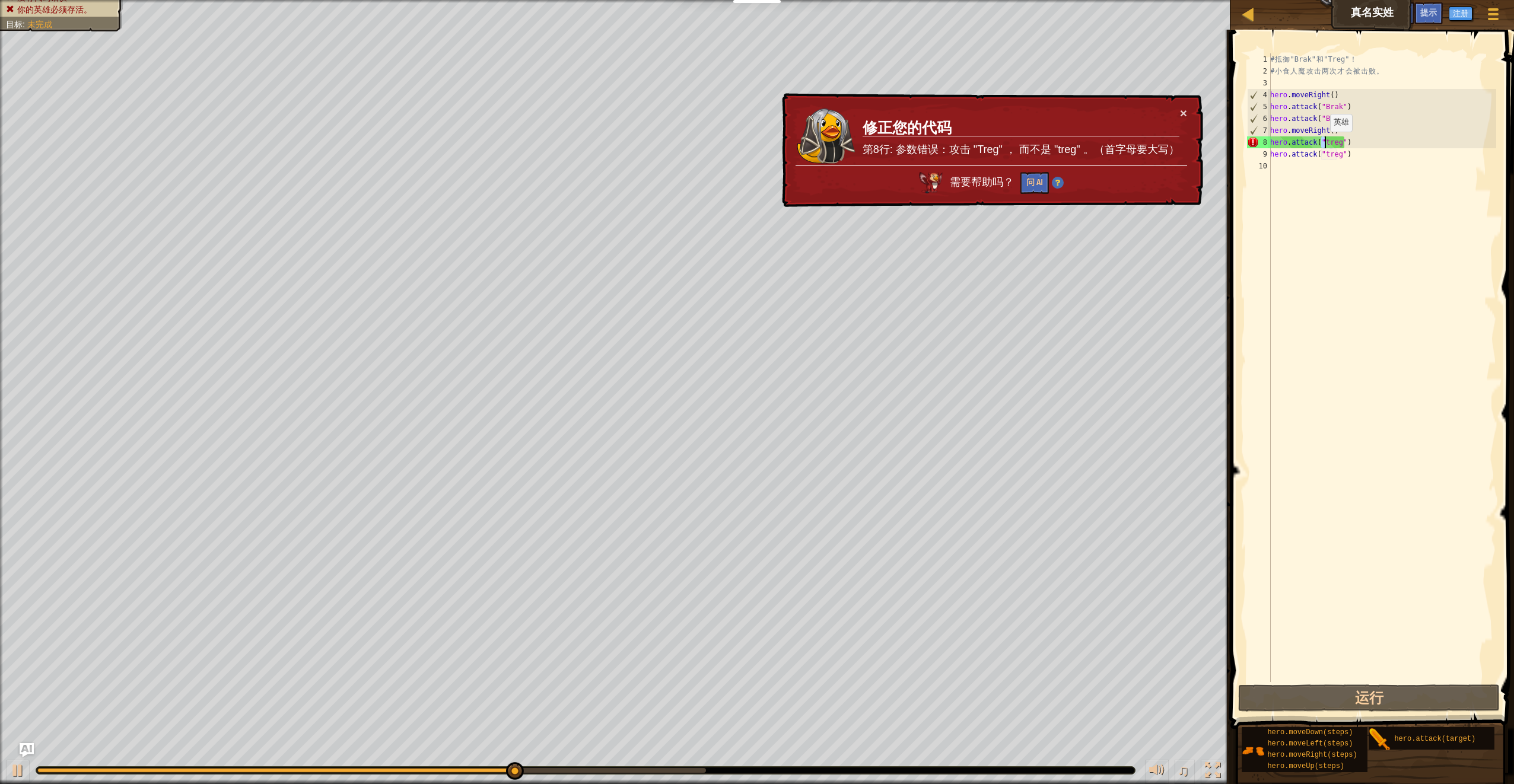
click at [1324, 143] on div "# 抵 御 "Brak" 和 "Treg" ！ # 小 食 人 魔 攻 击 两 次 才 会 被 击 败 。 hero . moveRight ( ) hero…" at bounding box center [1382, 379] width 229 height 652
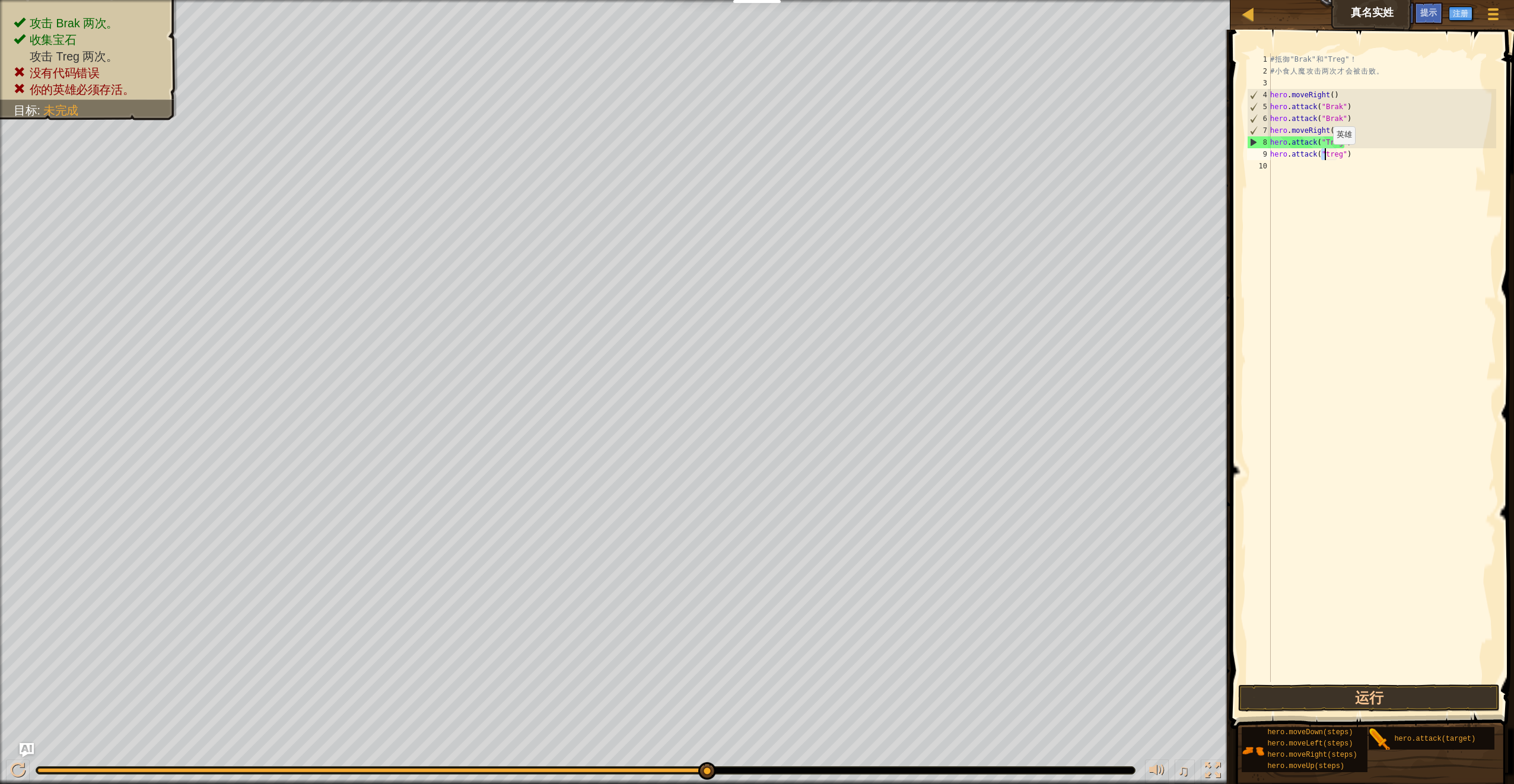
click at [1327, 156] on div "# 抵 御 "Brak" 和 "Treg" ！ # 小 食 人 魔 攻 击 两 次 才 会 被 击 败 。 hero . moveRight ( ) hero…" at bounding box center [1382, 379] width 229 height 652
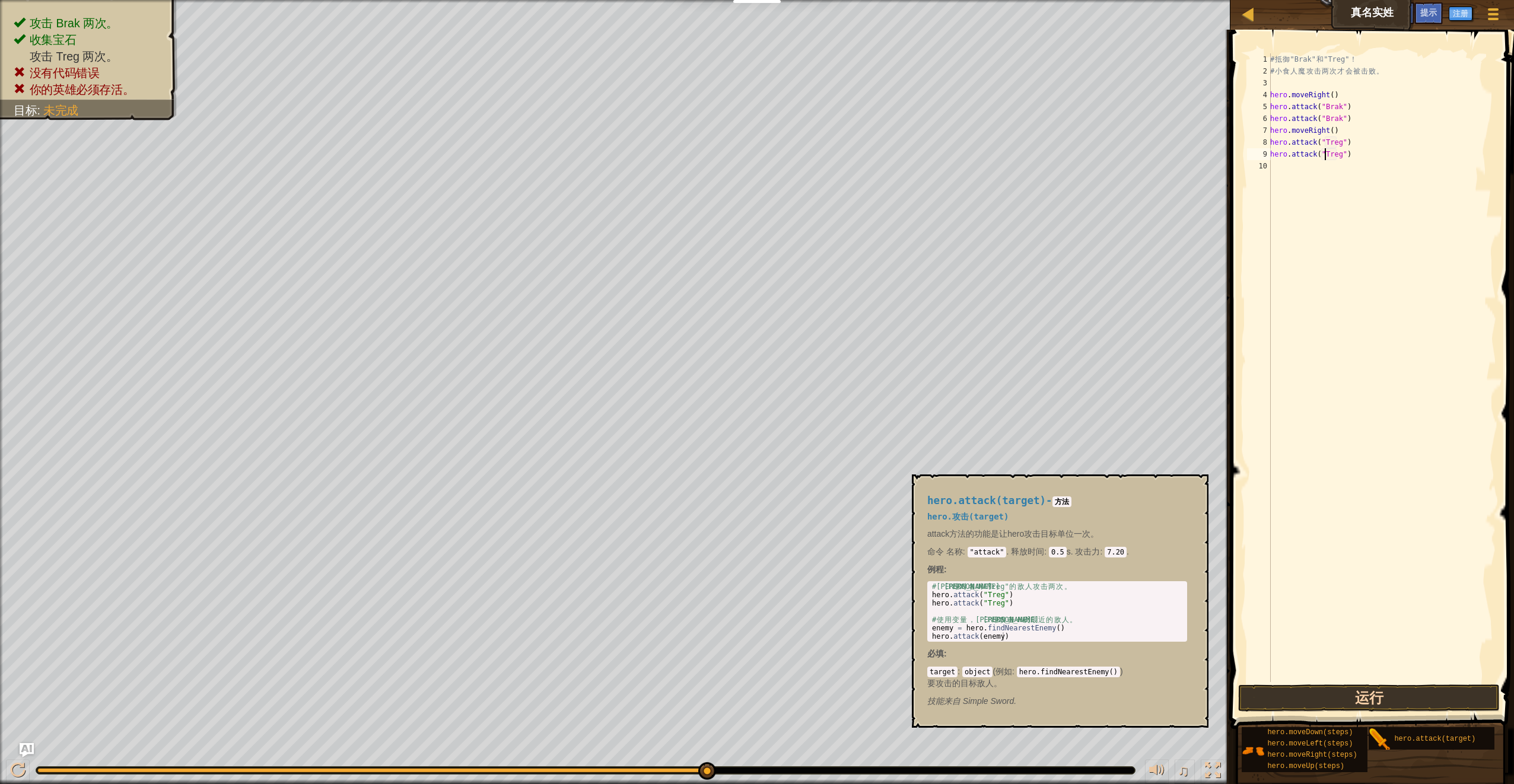
type textarea "hero.attack("Treg")"
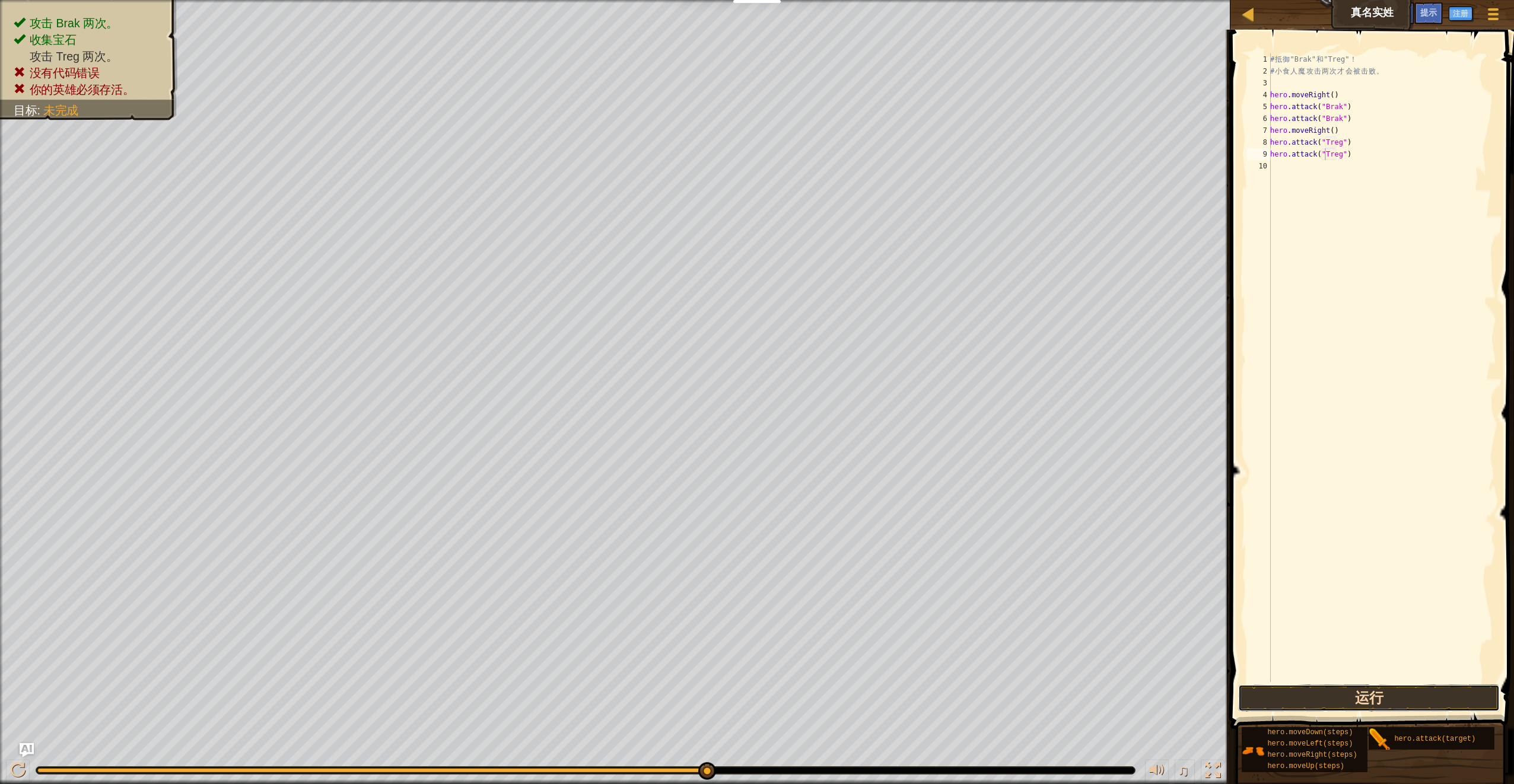
click at [1424, 696] on button "运行" at bounding box center [1369, 698] width 261 height 27
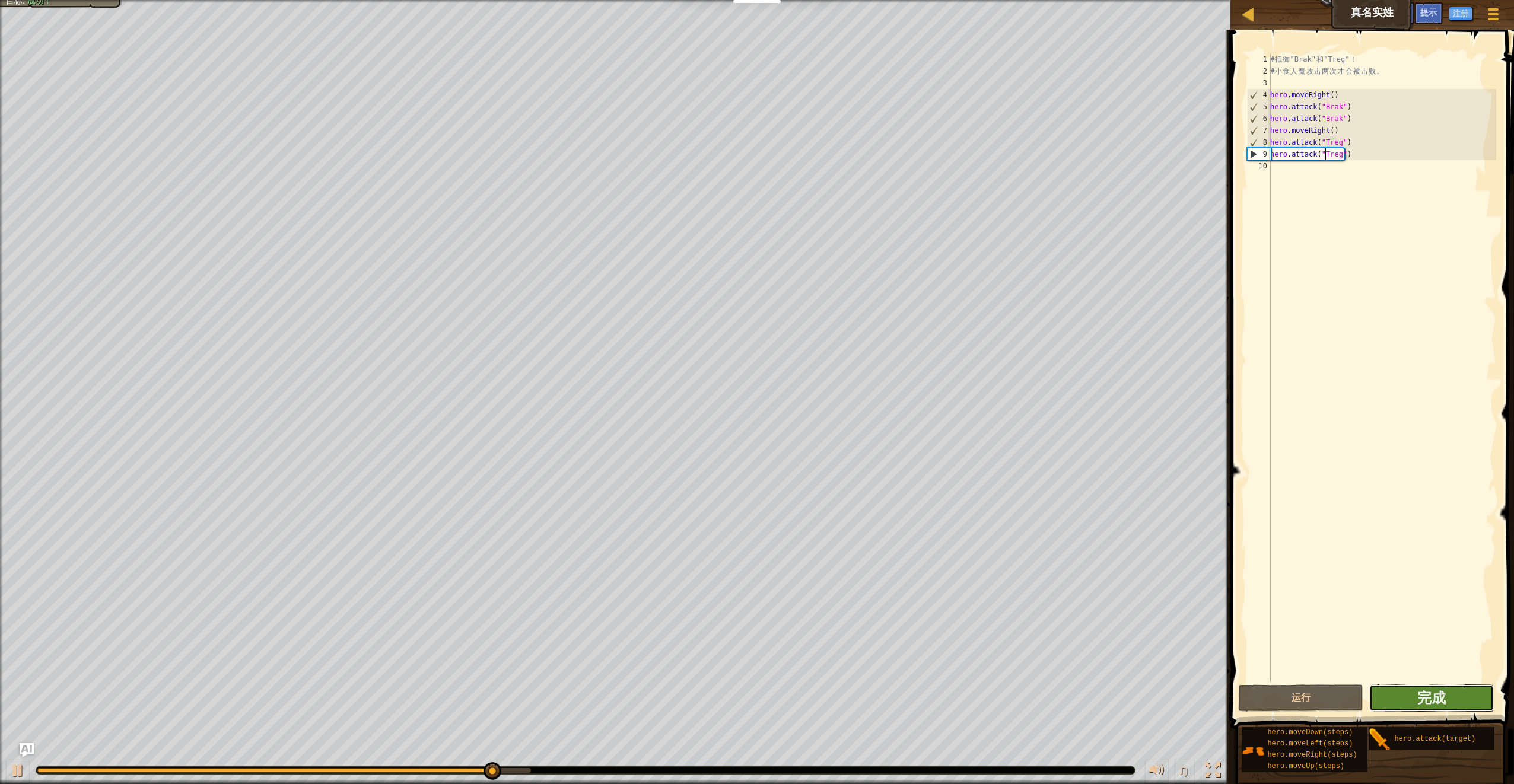
click at [1413, 702] on button "完成" at bounding box center [1432, 698] width 125 height 27
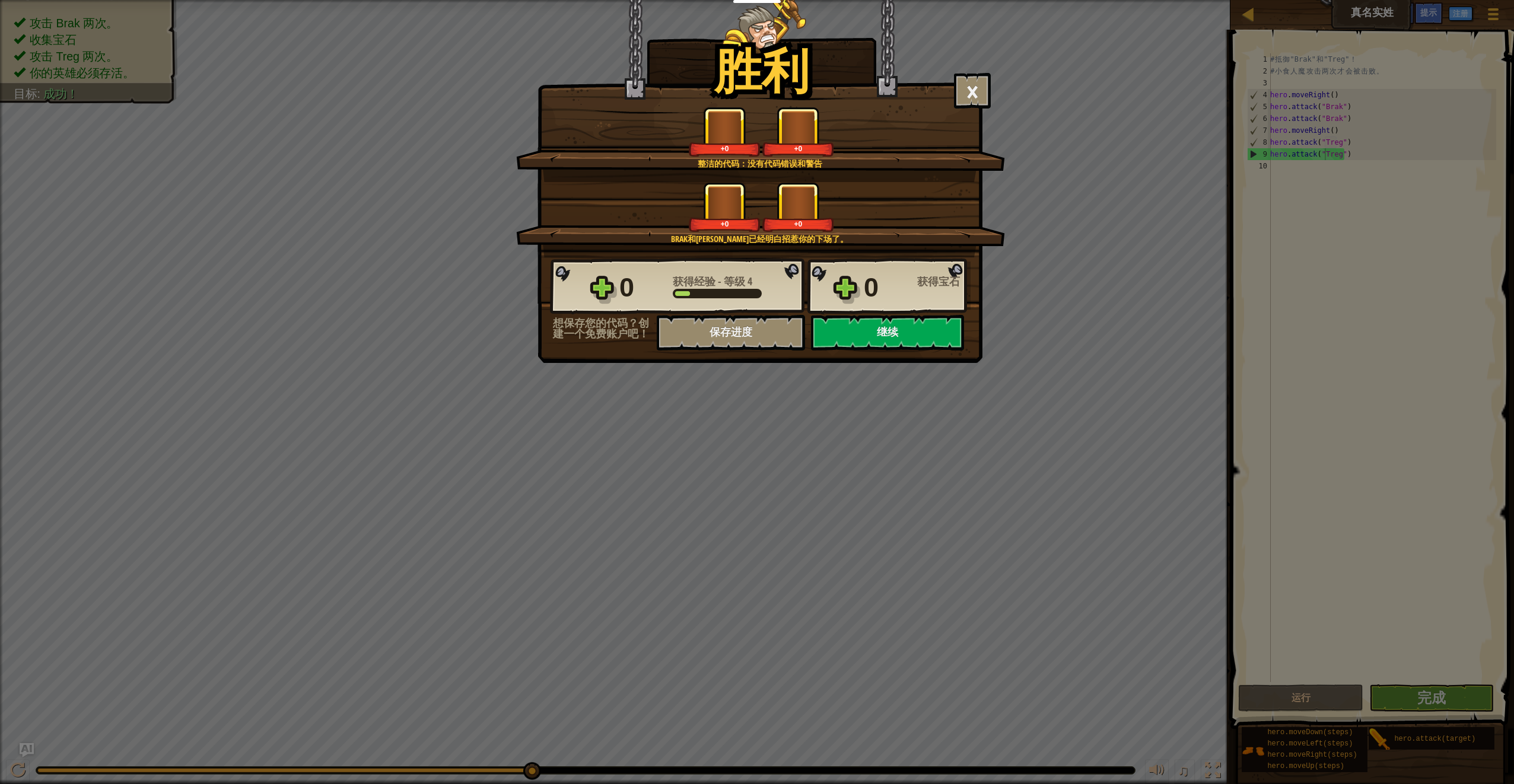
click at [903, 355] on div "胜利 × 只要敌人说出了它的真实姓名，任务就简单了。 这个关卡有多好玩？ 整洁的代码：没有代码错误和警告 +0 +0 [PERSON_NAME]和[PERSO…" at bounding box center [760, 181] width 445 height 363
click at [912, 345] on button "继续" at bounding box center [887, 333] width 153 height 36
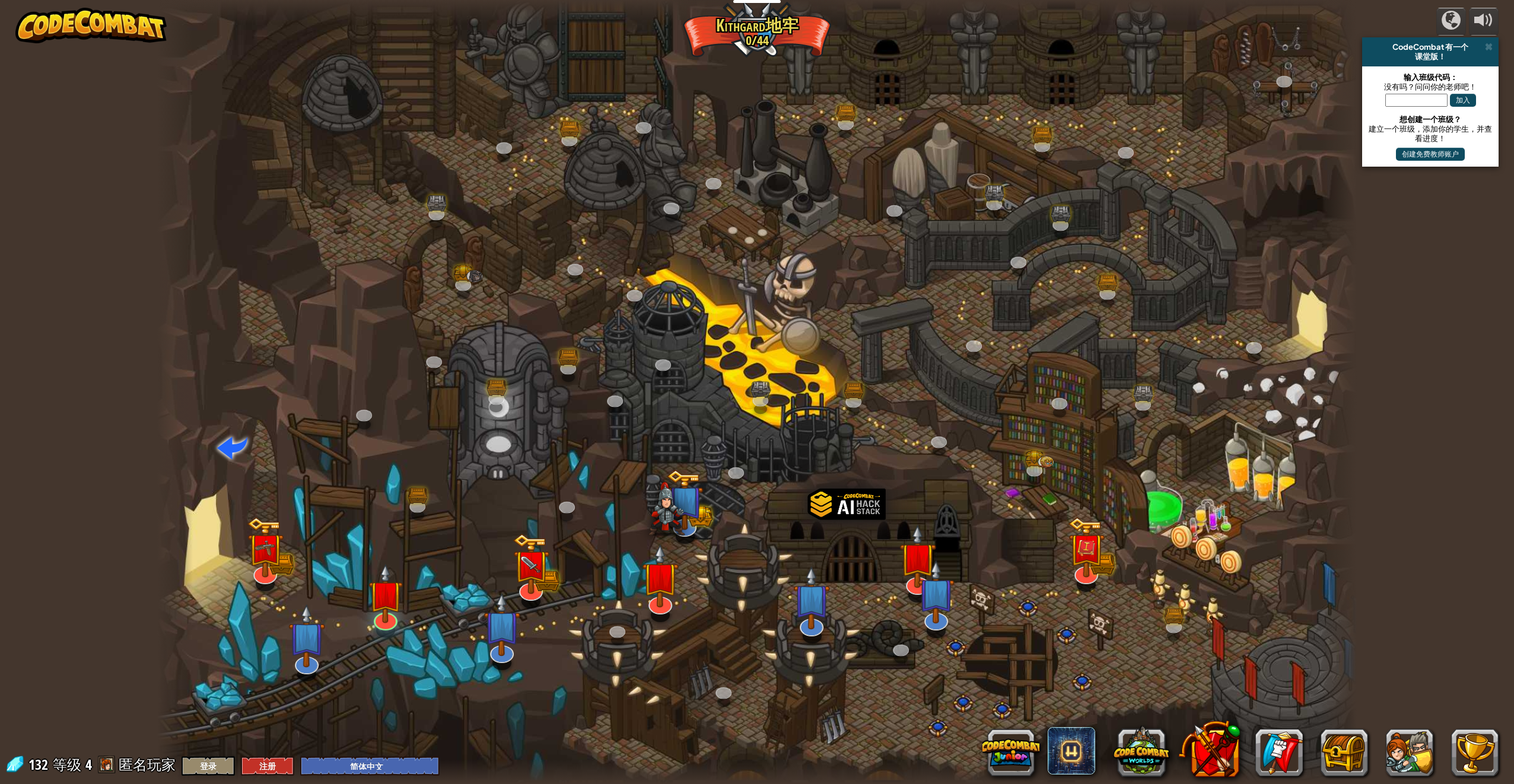
select select "zh-HANS"
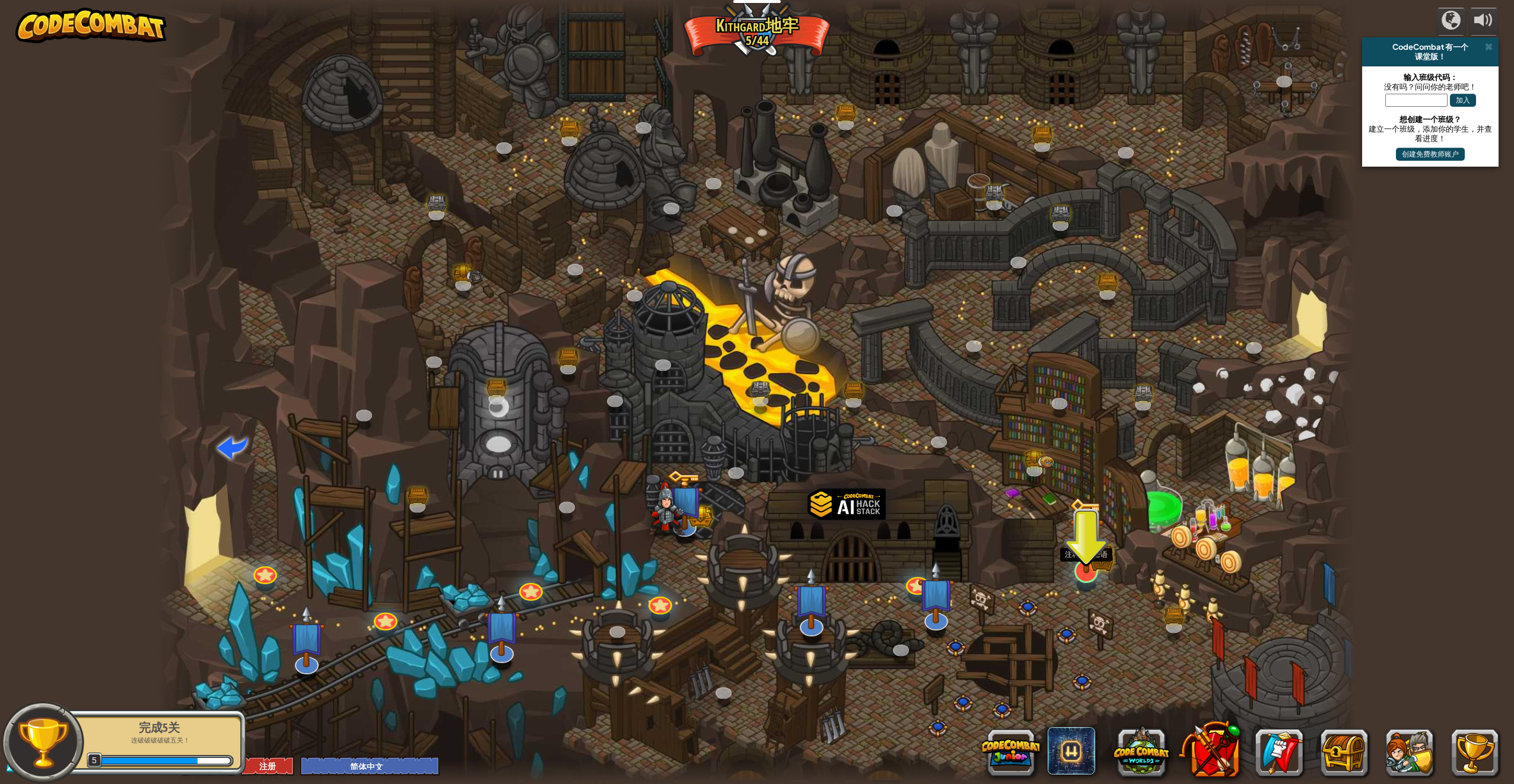
click at [1096, 567] on img at bounding box center [1086, 536] width 35 height 77
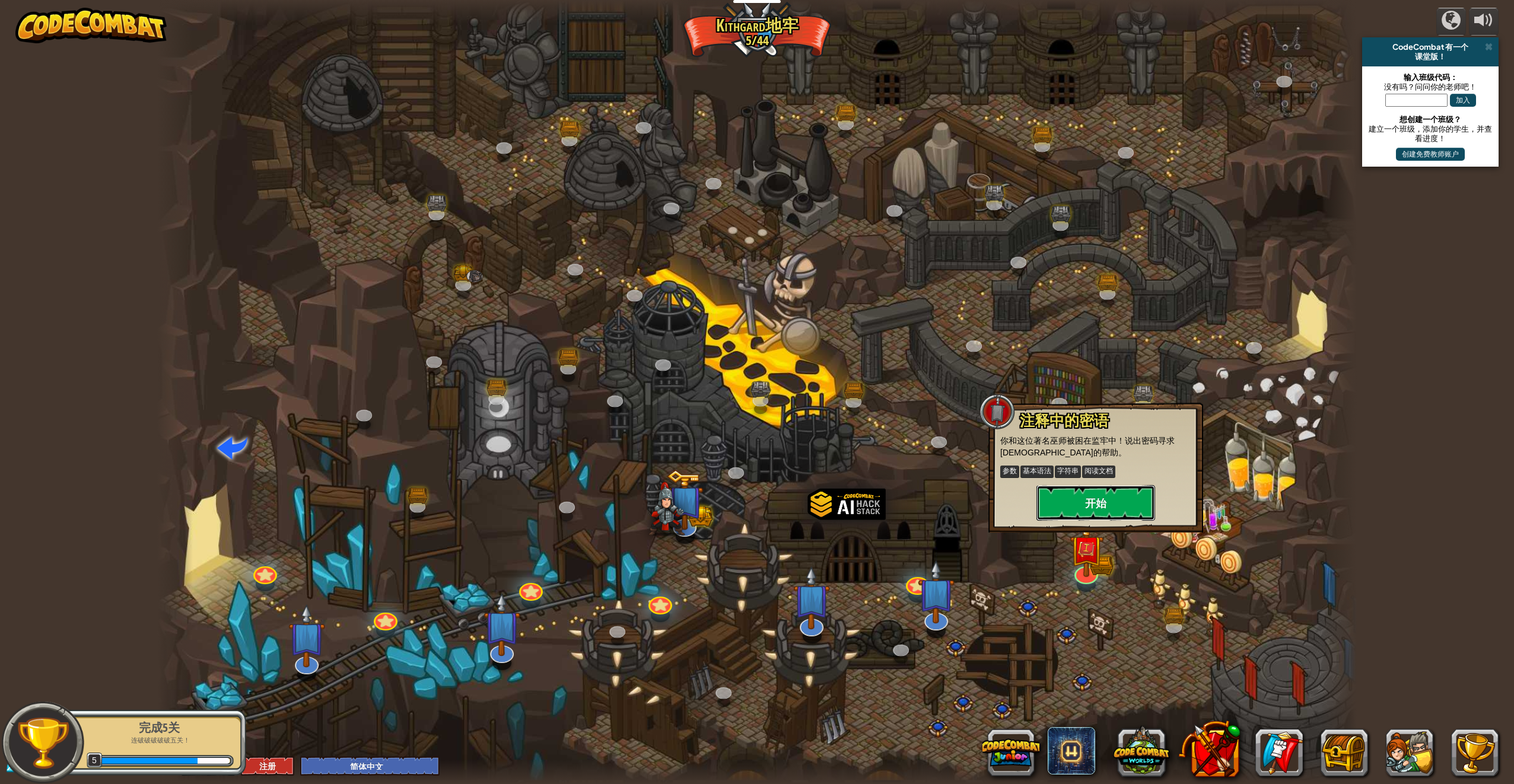
click at [1111, 499] on button "开始" at bounding box center [1095, 503] width 119 height 36
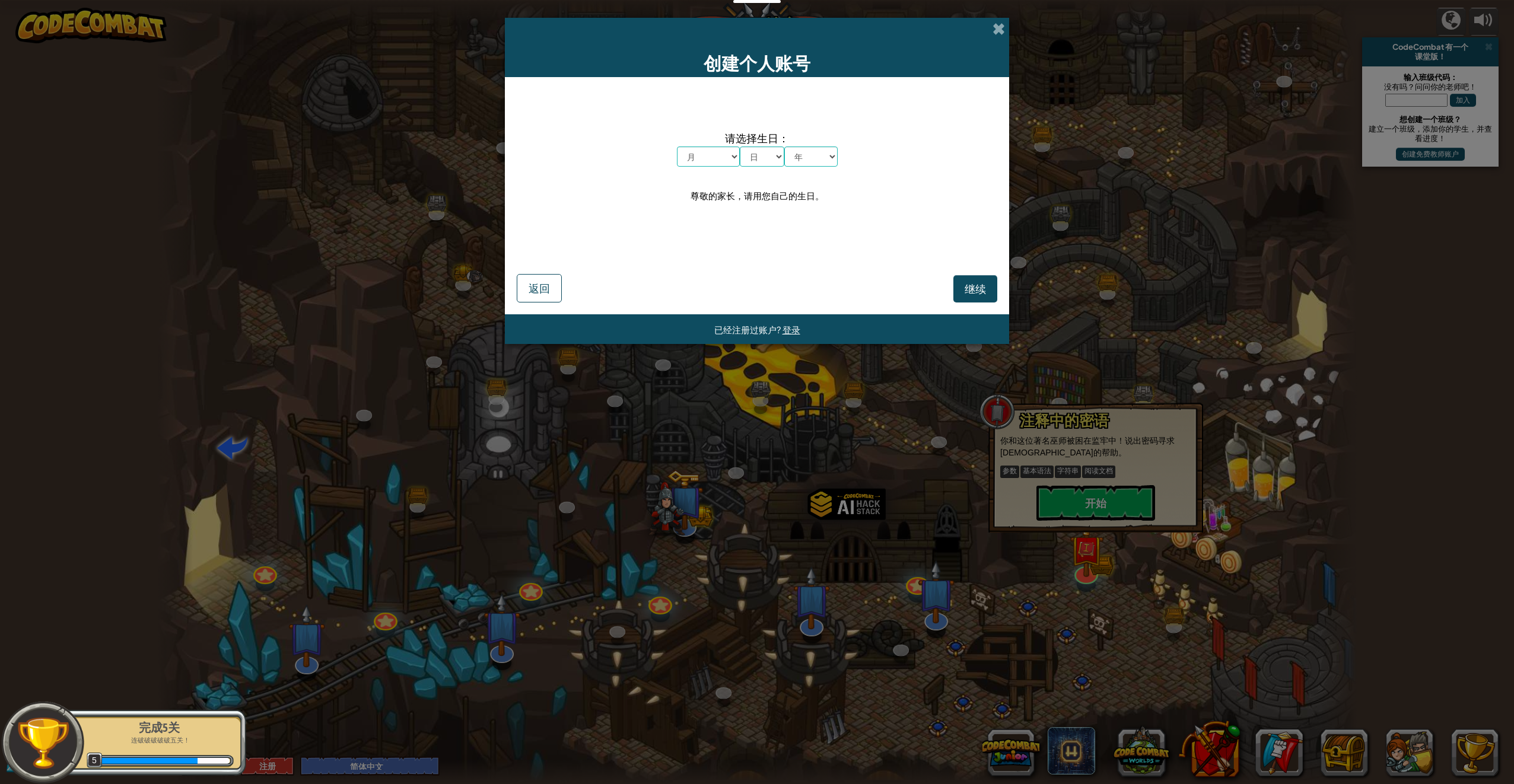
click at [984, 305] on form "请选择生日： 月 一月 二月 三月 四月 五月 六月 七月 八月 九月 十月 十一月 十二月 日 1 2 3 4 5 6 7 8 9 10 11 12 13 …" at bounding box center [757, 195] width 504 height 237
click at [977, 294] on span "继续" at bounding box center [975, 289] width 21 height 14
click at [709, 173] on select "月 一月 二月 三月 四月 五月 六月 七月 八月 九月 十月 十一月 十二月" at bounding box center [708, 174] width 63 height 20
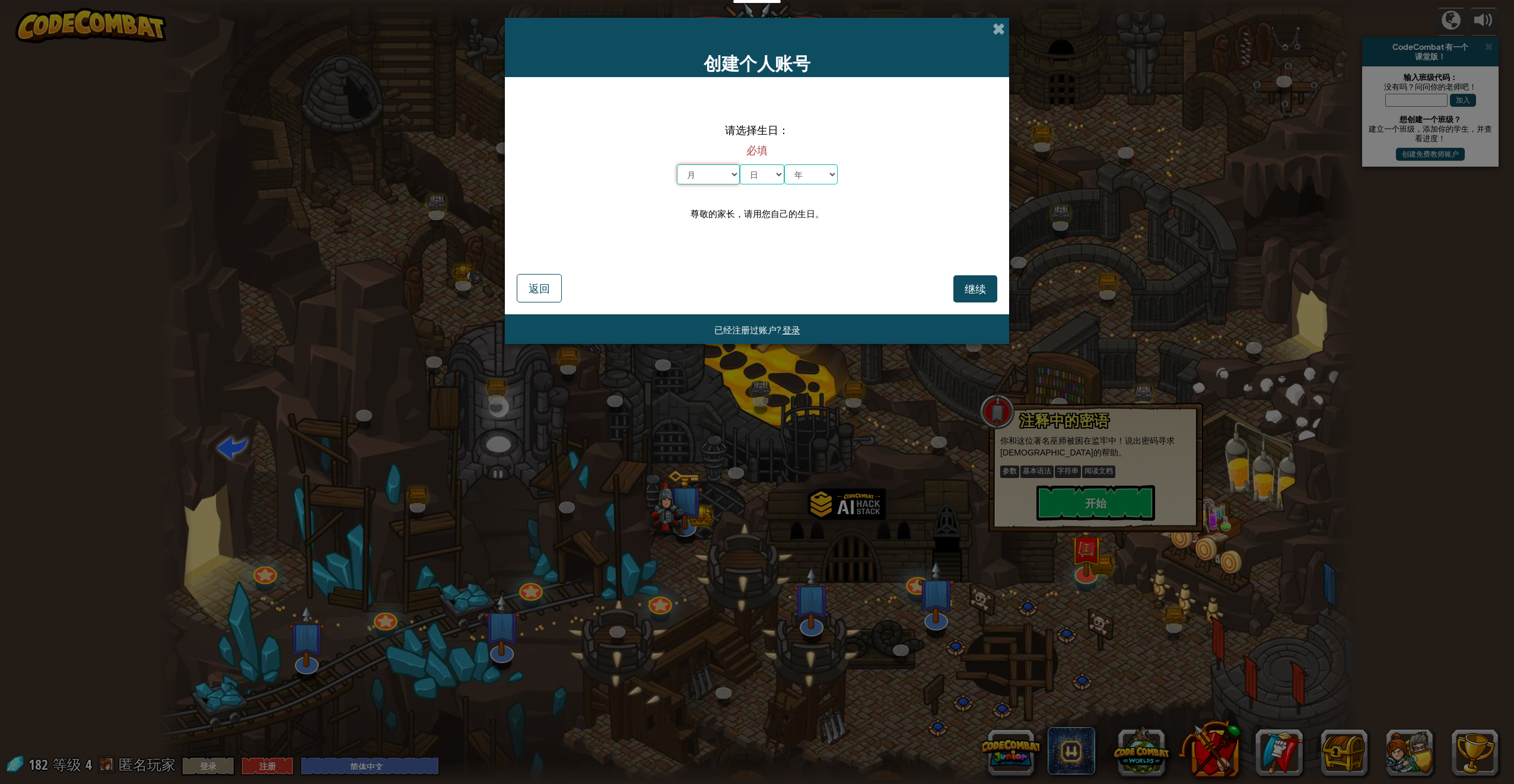
select select "4"
click at [677, 164] on select "月 一月 二月 三月 四月 五月 六月 七月 八月 九月 十月 十一月 十二月" at bounding box center [708, 174] width 63 height 20
click at [760, 174] on select "日 1 2 3 4 5 6 7 8 9 10 11 12 13 14 15 16 17 18 19 20 21 22 23 24 25 26 27 28 29…" at bounding box center [762, 174] width 45 height 20
select select "19"
click at [740, 164] on select "日 1 2 3 4 5 6 7 8 9 10 11 12 13 14 15 16 17 18 19 20 21 22 23 24 25 26 27 28 29…" at bounding box center [762, 174] width 45 height 20
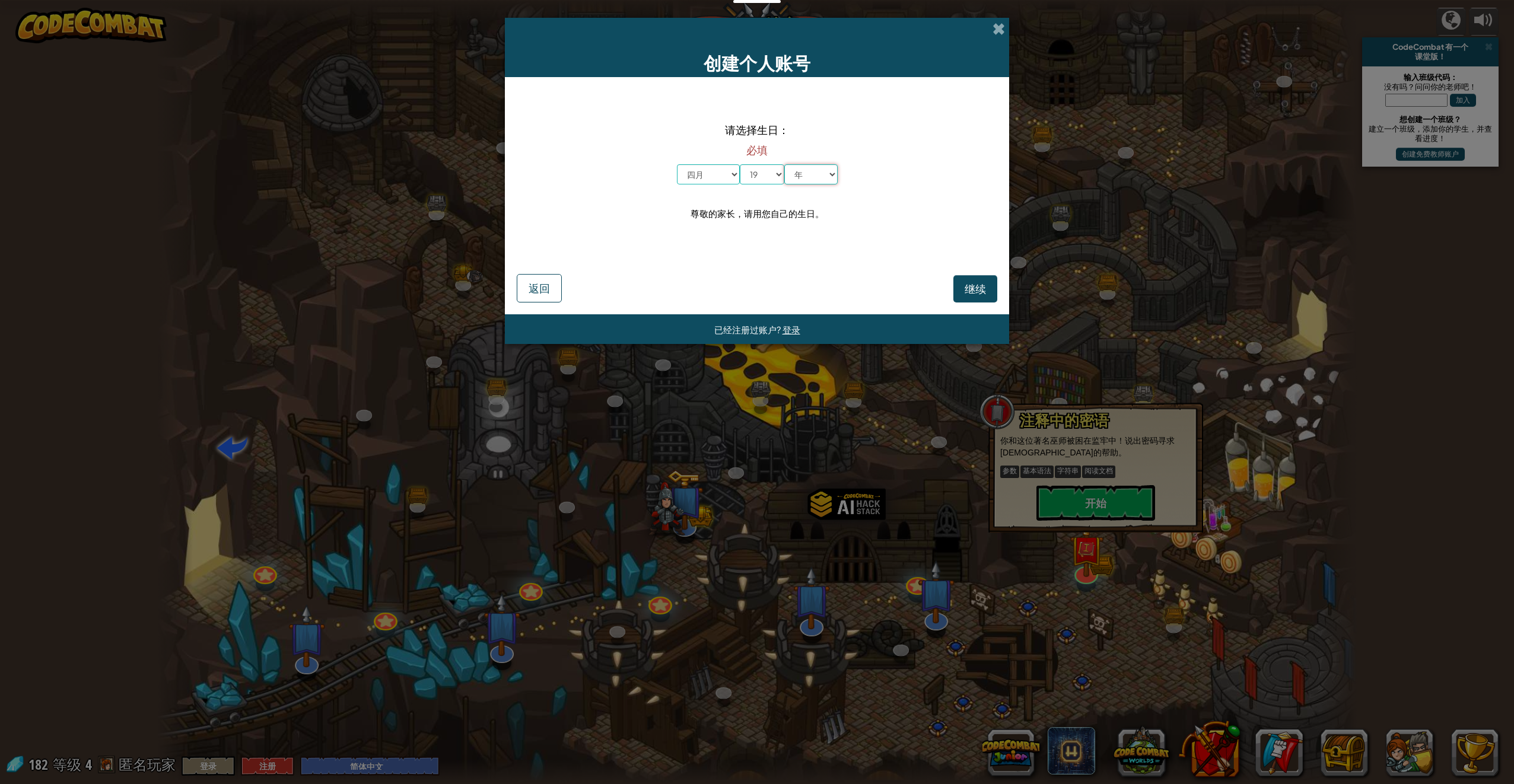
click at [813, 180] on select "年 2025 2024 2023 2022 2021 2020 2019 2018 2017 2016 2015 2014 2013 2012 2011 20…" at bounding box center [811, 174] width 54 height 20
click at [808, 189] on div "请选择生日： 必填 月 一月 二月 三月 四月 五月 六月 七月 八月 九月 十月 十一月 十二月 日 1 2 3 4 5 6 7 8 9 10 11 12 …" at bounding box center [757, 171] width 480 height 165
click at [813, 174] on select "年 2025 2024 2023 2022 2021 2020 2019 2018 2017 2016 2015 2014 2013 2012 2011 20…" at bounding box center [811, 174] width 54 height 20
select select "1986"
click at [784, 164] on select "年 2025 2024 2023 2022 2021 2020 2019 2018 2017 2016 2015 2014 2013 2012 2011 20…" at bounding box center [811, 174] width 54 height 20
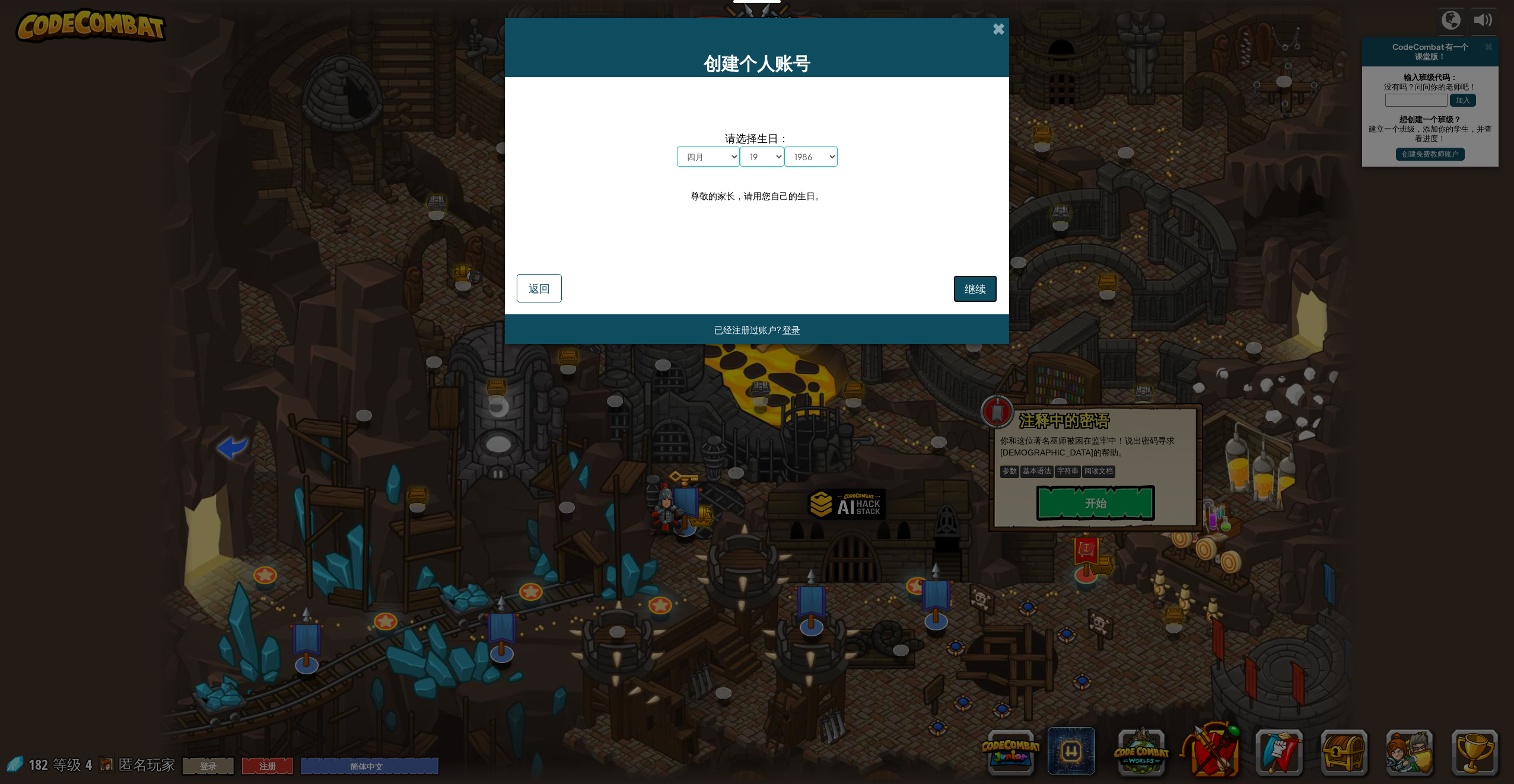
click at [979, 287] on span "继续" at bounding box center [975, 289] width 21 height 14
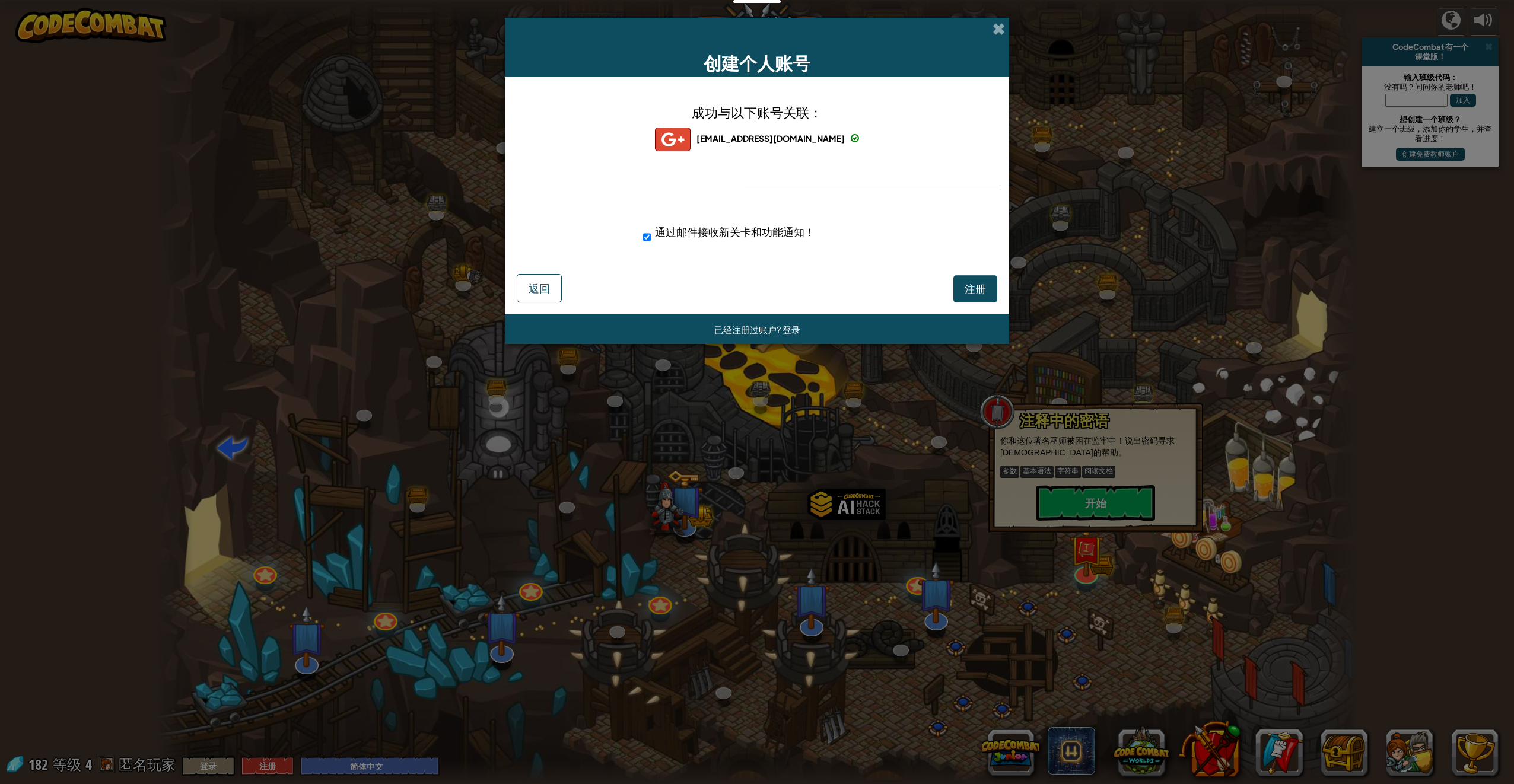
click at [655, 236] on span "通过邮件接收新关卡和功能通知！" at bounding box center [735, 232] width 160 height 14
click at [651, 236] on input "通过邮件接收新关卡和功能通知！" at bounding box center [647, 237] width 8 height 24
checkbox input "false"
click at [979, 283] on span "注册" at bounding box center [975, 289] width 21 height 14
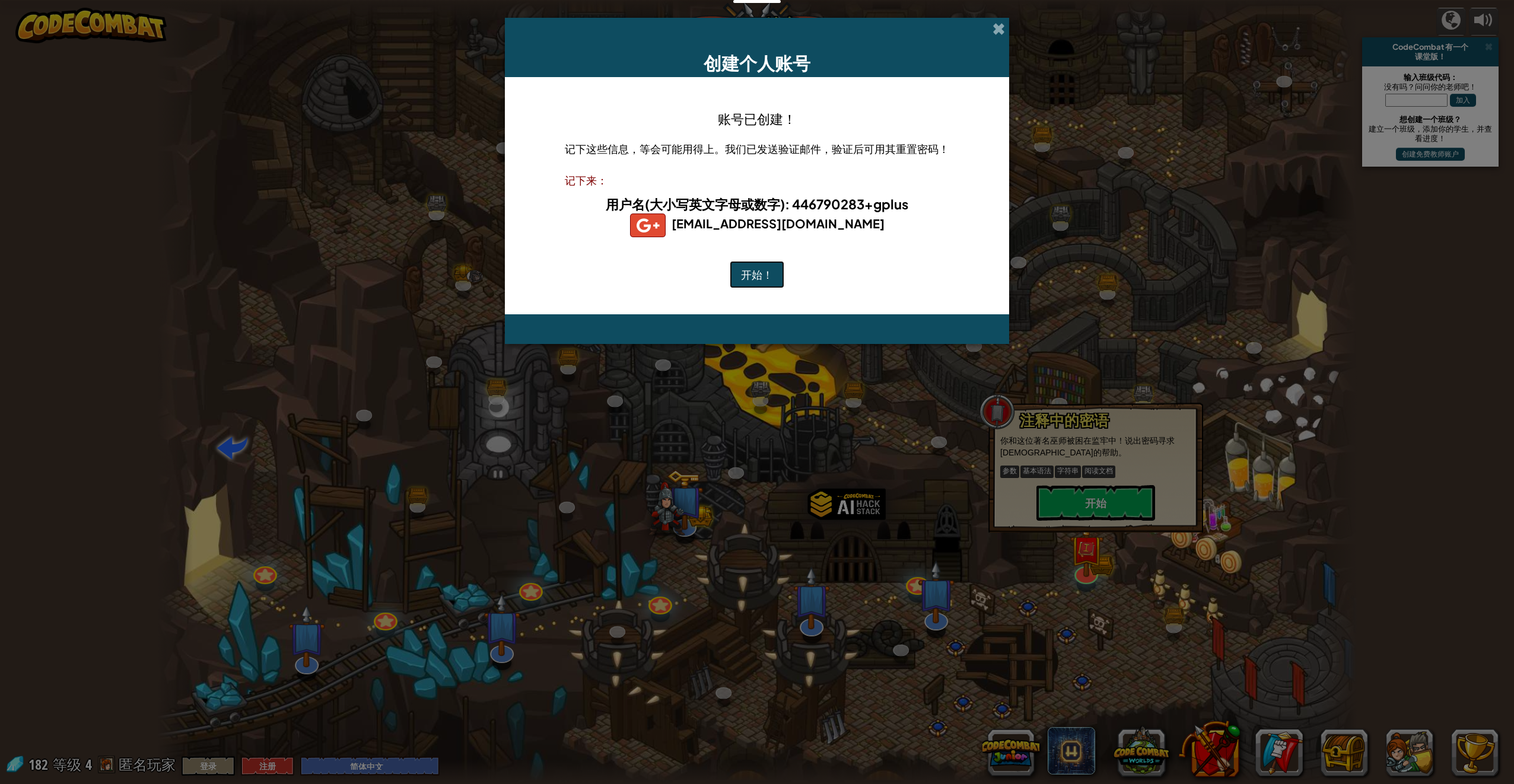
click at [770, 264] on button "开始！" at bounding box center [757, 274] width 55 height 27
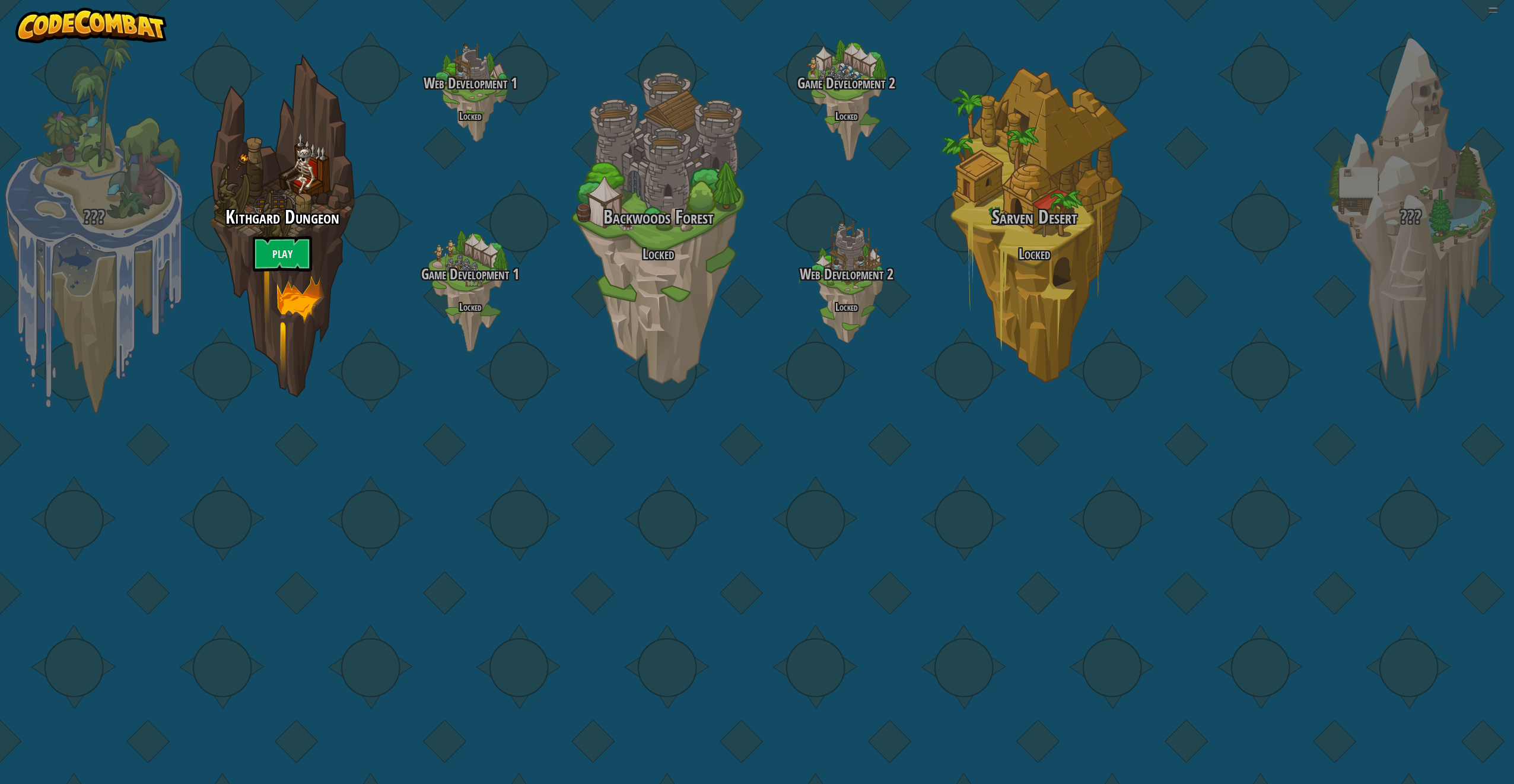
select select "zh-HANS"
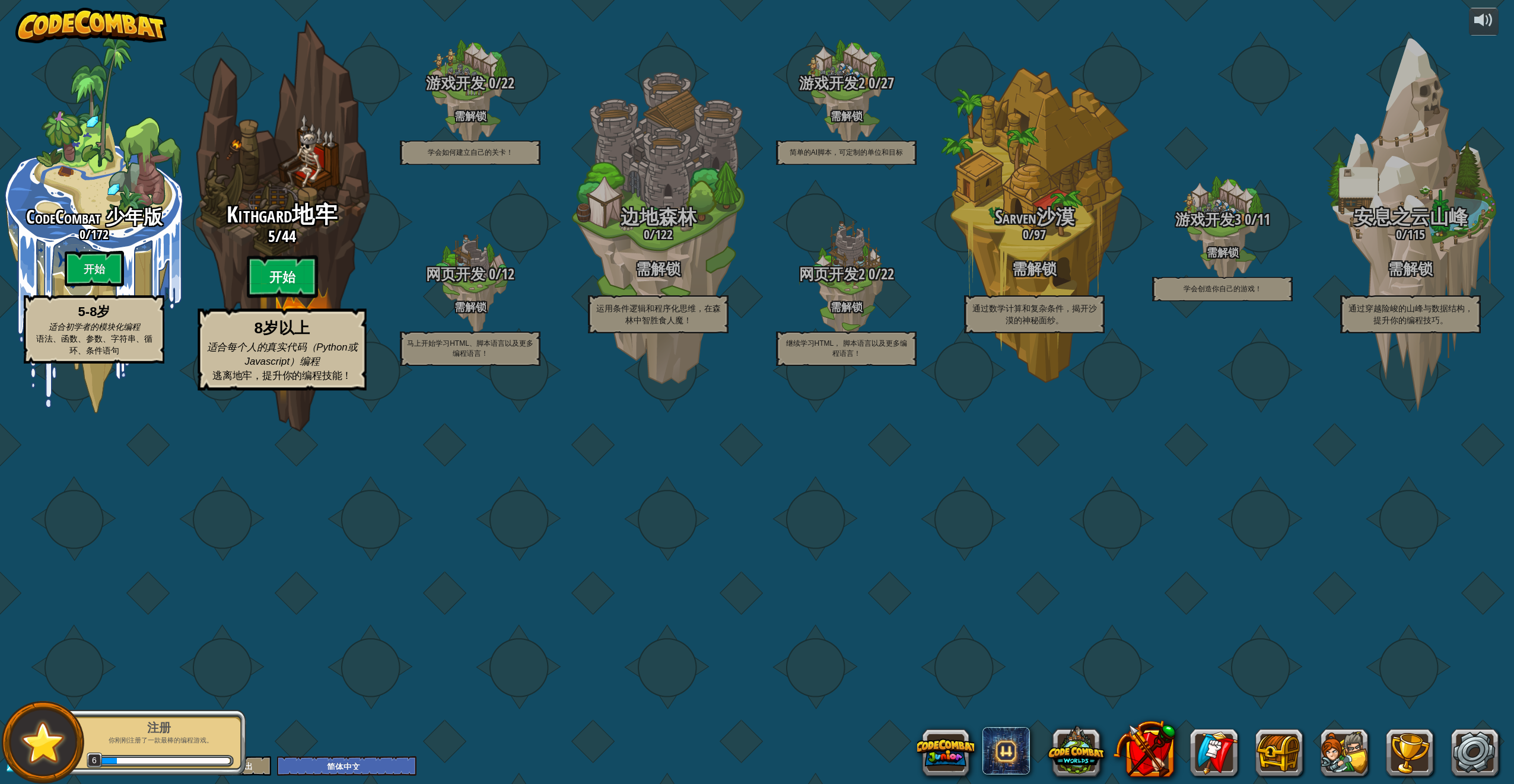
click at [278, 298] on btn "开始" at bounding box center [283, 277] width 71 height 43
select select "zh-HANS"
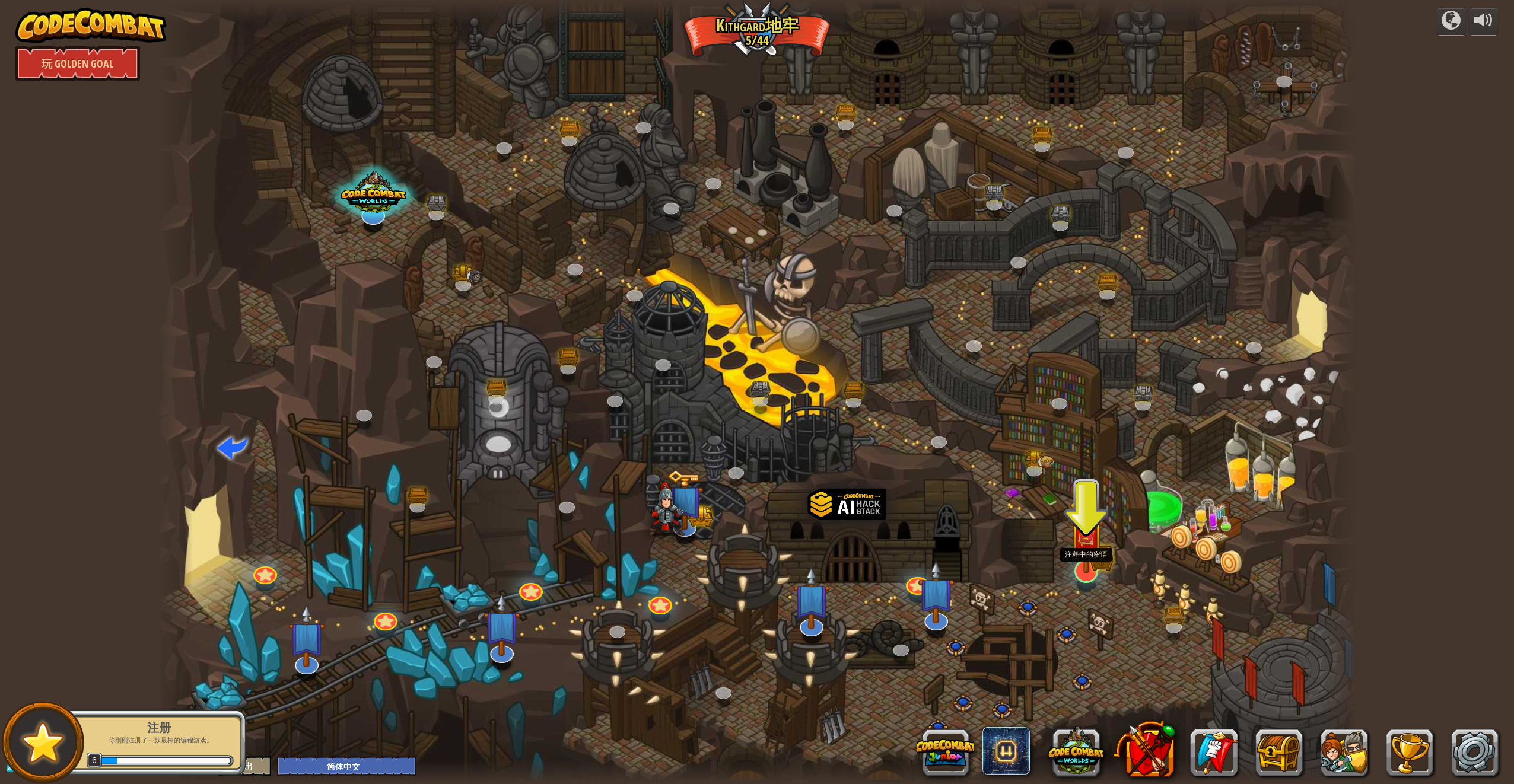
click at [1094, 565] on img at bounding box center [1086, 536] width 35 height 77
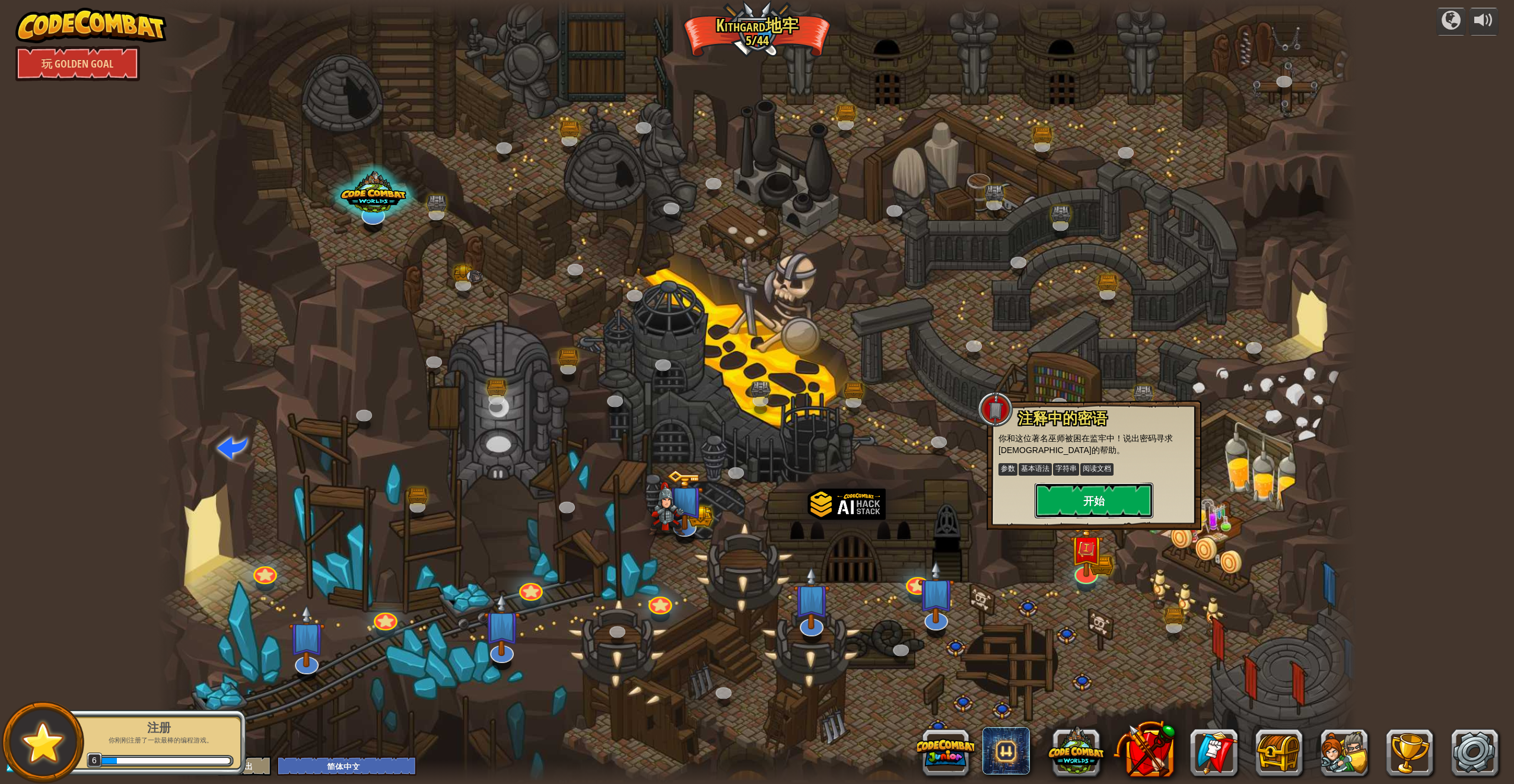
click at [1124, 509] on button "开始" at bounding box center [1094, 501] width 119 height 36
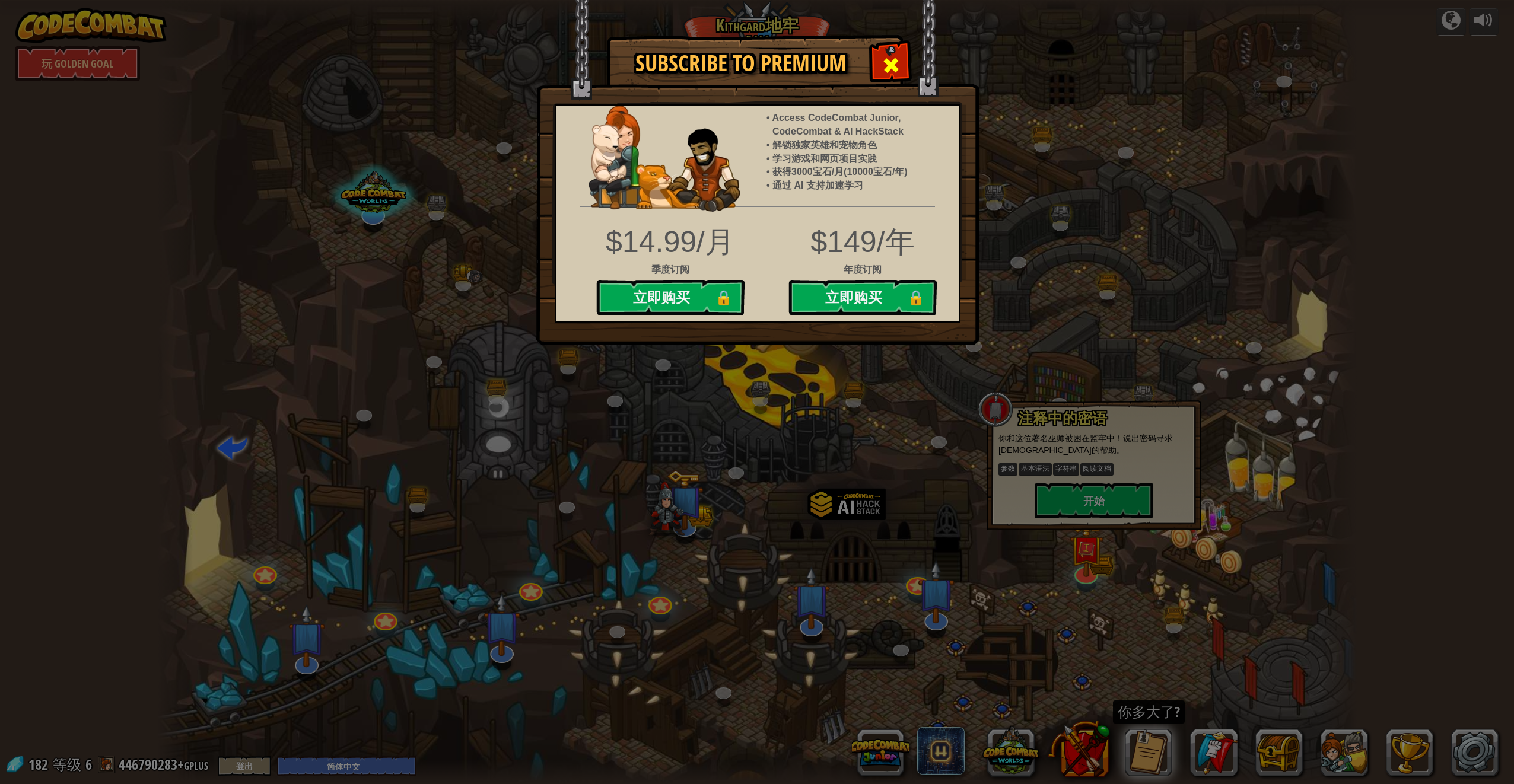
click at [898, 65] on span at bounding box center [892, 65] width 19 height 19
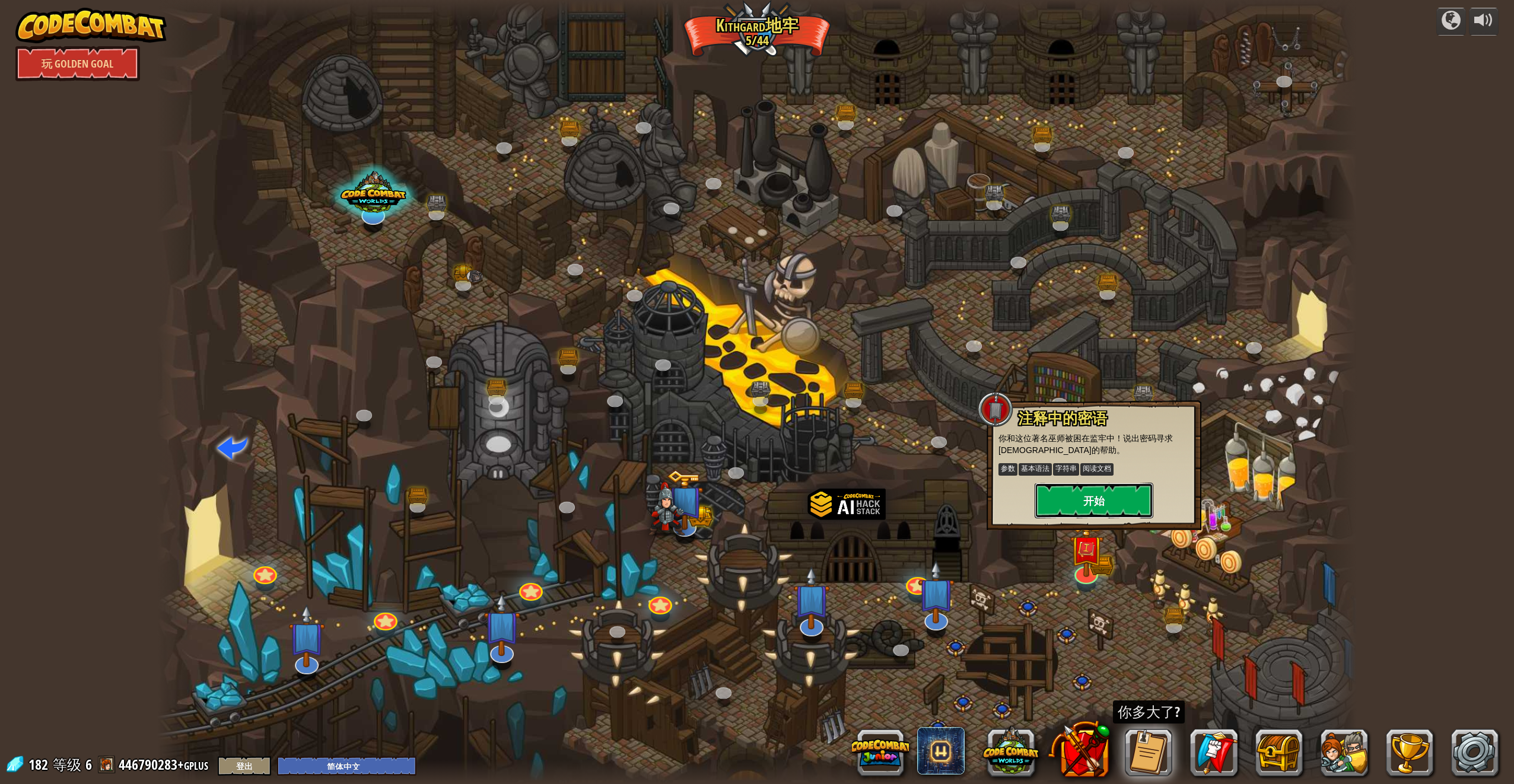
click at [1084, 490] on button "开始" at bounding box center [1094, 501] width 119 height 36
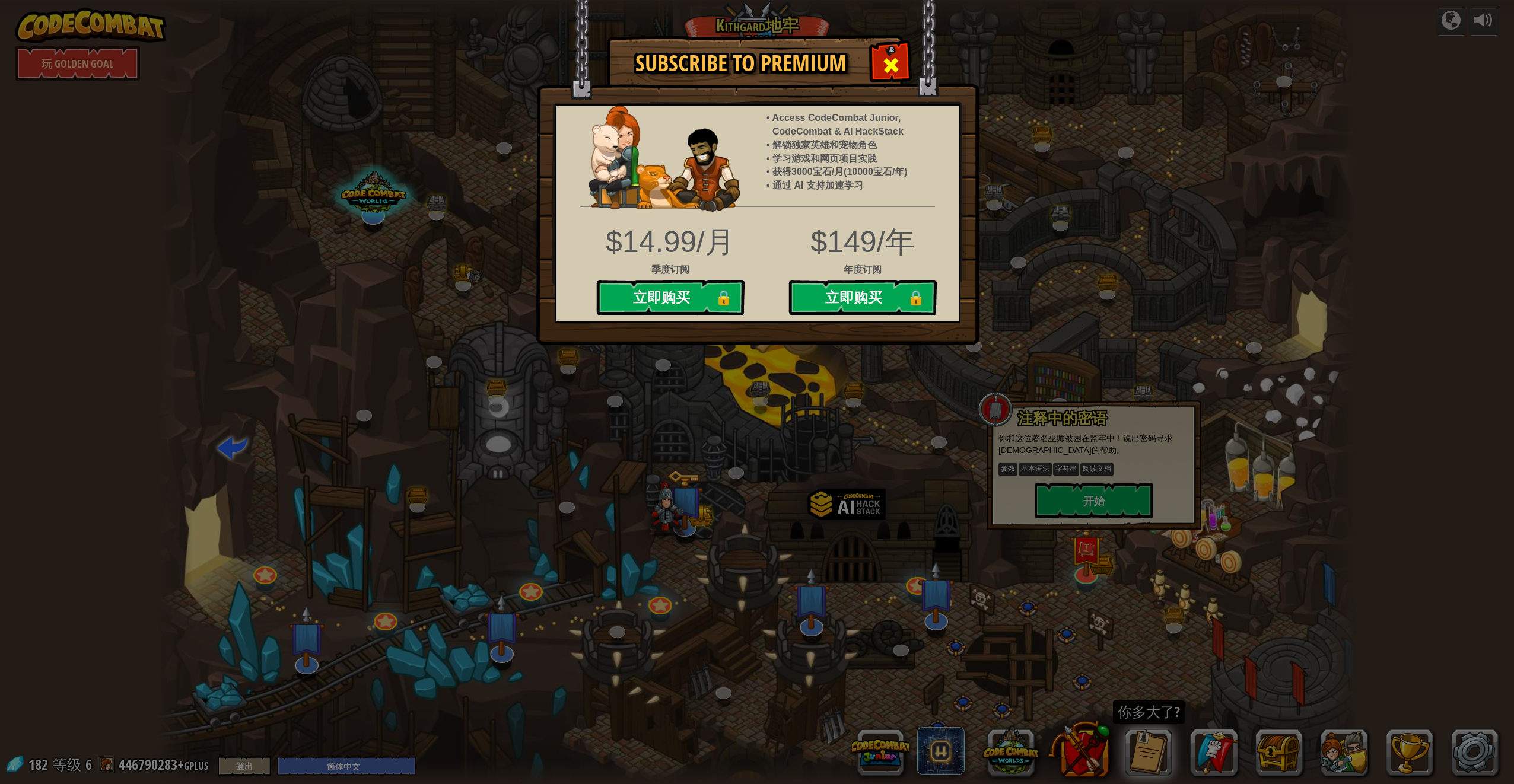
click at [874, 79] on div at bounding box center [891, 64] width 37 height 37
